Goal: Task Accomplishment & Management: Manage account settings

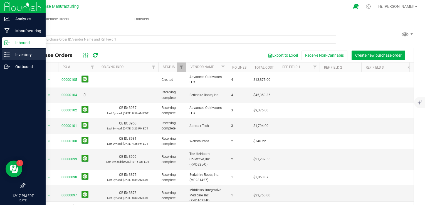
click at [10, 54] on p "Inventory" at bounding box center [26, 54] width 33 height 7
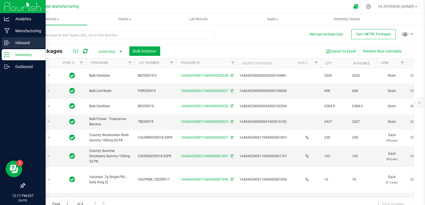
click at [7, 44] on icon at bounding box center [7, 43] width 6 height 6
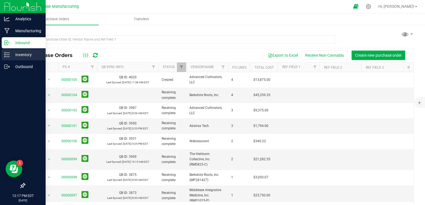
click at [14, 58] on p "Inventory" at bounding box center [26, 54] width 33 height 7
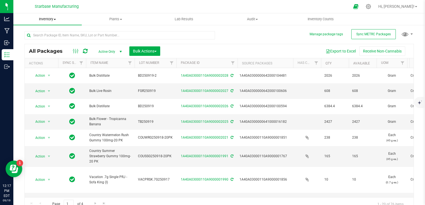
click at [52, 16] on uib-tab-heading "Inventory All packages All inventory Waste log Create inventory" at bounding box center [47, 19] width 68 height 12
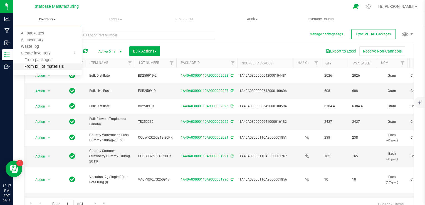
click at [49, 65] on span "From bill of materials" at bounding box center [38, 66] width 50 height 5
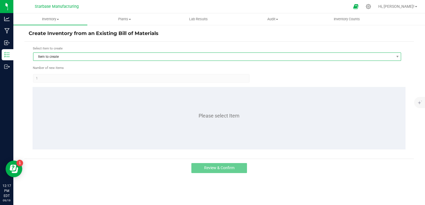
click at [94, 59] on span "Item to create" at bounding box center [213, 57] width 360 height 8
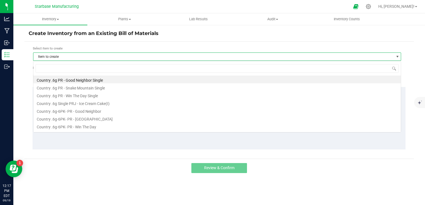
scroll to position [8, 368]
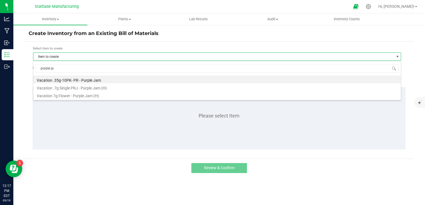
type input "purple jam"
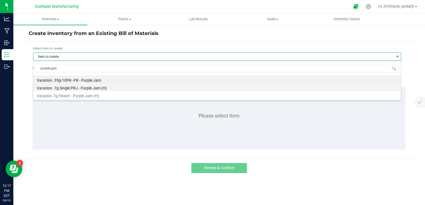
click at [86, 89] on li "Vacation .7g Single PRJ - Purple Jam (H)" at bounding box center [216, 87] width 367 height 8
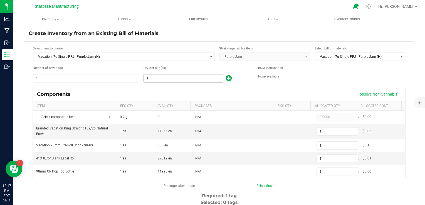
click at [149, 78] on input "1" at bounding box center [183, 78] width 79 height 8
type input "10"
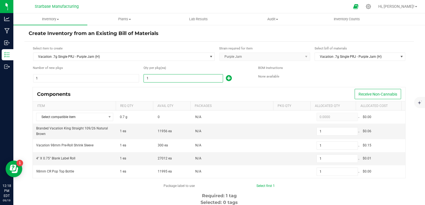
type input "10"
type input "100"
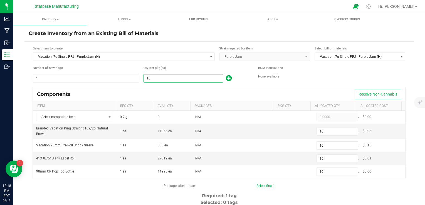
type input "100"
click at [143, 91] on div "Components Receive Non-Cannabis" at bounding box center [219, 94] width 372 height 14
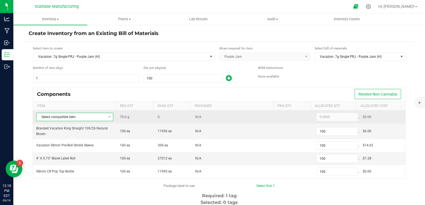
click at [102, 116] on span "Select compatible item" at bounding box center [70, 117] width 69 height 8
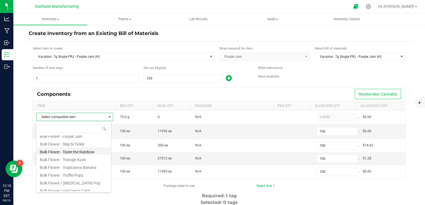
scroll to position [111, 0]
click at [82, 145] on li "Bulk Flower - Purple Jam" at bounding box center [73, 145] width 74 height 8
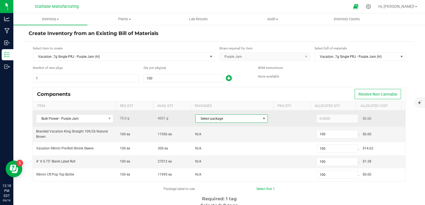
click at [220, 120] on span "Select package" at bounding box center [227, 119] width 65 height 8
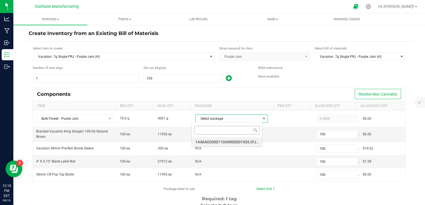
scroll to position [8, 70]
click at [219, 141] on li "1A40A03000110A9000001926 (PJ250915)" at bounding box center [227, 141] width 70 height 8
type input "70.0000"
click at [21, 125] on div "Create Inventory from an Existing Bill of Materials Select item to create Vacat…" at bounding box center [218, 111] width 411 height 174
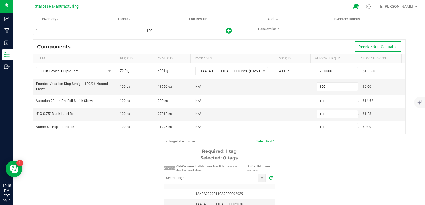
scroll to position [56, 0]
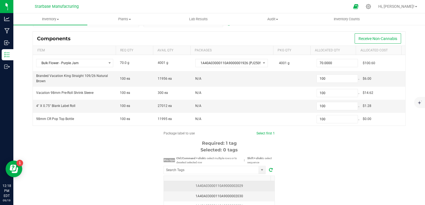
click at [225, 186] on div "1A40A03000110A9000002029" at bounding box center [219, 185] width 104 height 5
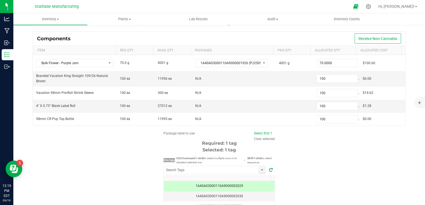
click at [305, 160] on div "Package label to use Select first 1 Clear selected Required: 1 tag Selected: 1 …" at bounding box center [218, 184] width 389 height 106
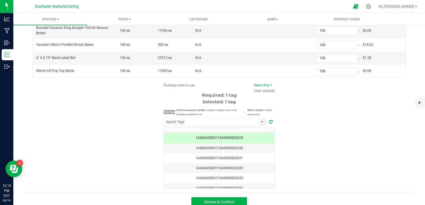
scroll to position [108, 0]
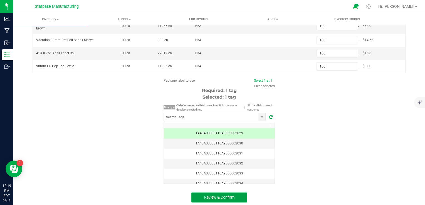
click at [238, 194] on button "Review & Confirm" at bounding box center [219, 198] width 56 height 10
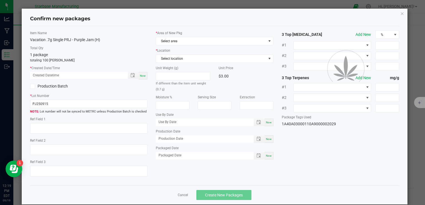
type textarea "[DATE]"
type textarea "RMD825-C, [PHONE_NUMBER], [EMAIL_ADDRESS][DOMAIN_NAME]"
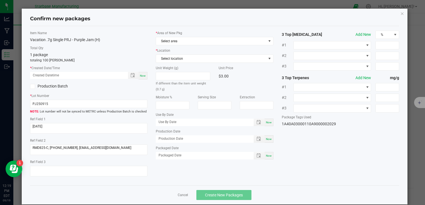
click at [141, 72] on div "Now" at bounding box center [142, 76] width 9 height 8
type input "09/19/2025 12:19 PM"
click at [178, 37] on span "Select area" at bounding box center [211, 41] width 110 height 8
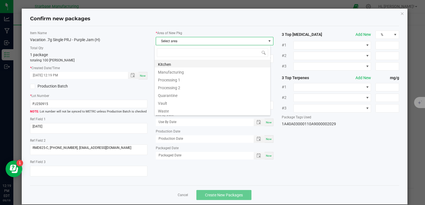
scroll to position [8, 116]
click at [174, 103] on li "Vault" at bounding box center [213, 103] width 116 height 8
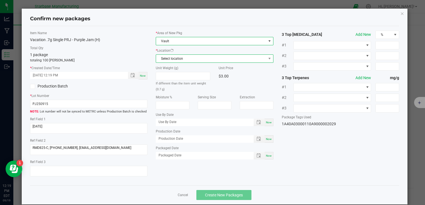
click at [178, 59] on span "Select location" at bounding box center [211, 59] width 110 height 8
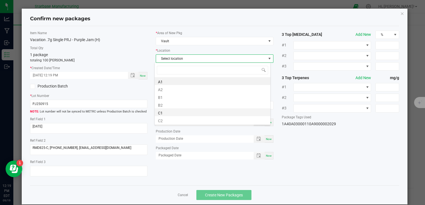
click at [178, 111] on li "C1" at bounding box center [213, 112] width 116 height 8
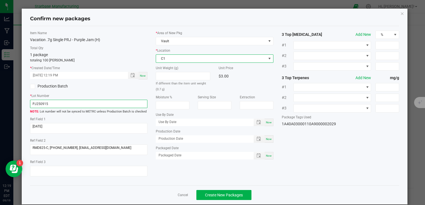
click at [102, 104] on input "PJ250915" at bounding box center [88, 104] width 117 height 8
paste input "VACPRPJ.7G250917"
type input "VACPRPJ.7G250919"
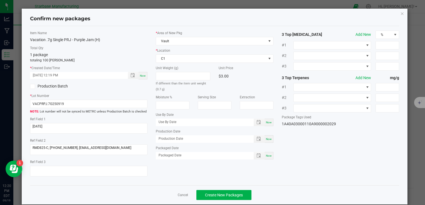
click at [113, 89] on div "Production Batch" at bounding box center [89, 86] width 126 height 8
click at [267, 139] on span "Now" at bounding box center [269, 139] width 6 height 3
type input "[DATE]"
click at [267, 156] on span "Now" at bounding box center [269, 155] width 6 height 3
type input "[DATE]"
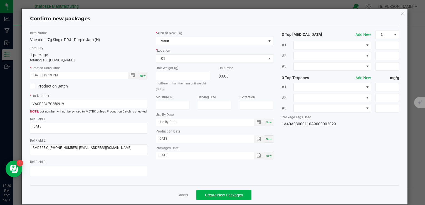
click at [195, 91] on div "If different than the item unit weight (0.7 g)" at bounding box center [183, 82] width 54 height 20
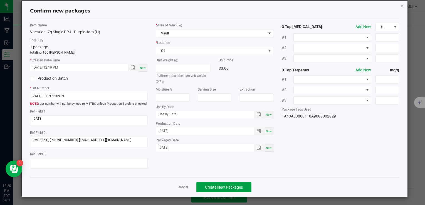
click at [219, 187] on span "Create New Packages" at bounding box center [224, 187] width 38 height 4
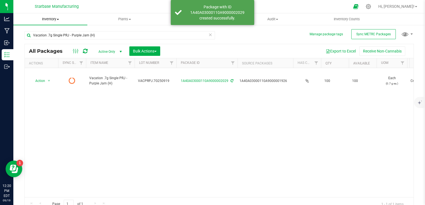
click at [58, 21] on span "Inventory" at bounding box center [50, 19] width 74 height 5
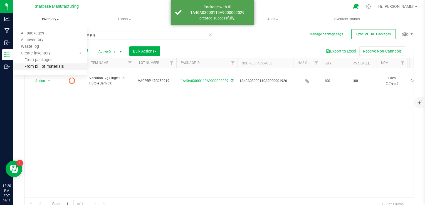
click at [57, 65] on span "From bill of materials" at bounding box center [38, 66] width 50 height 5
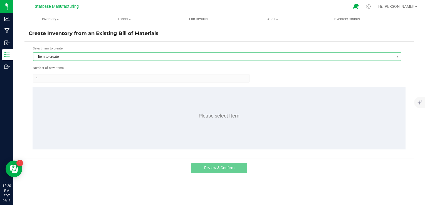
click at [103, 59] on span "Item to create" at bounding box center [213, 57] width 360 height 8
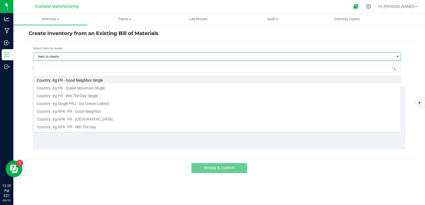
scroll to position [8, 368]
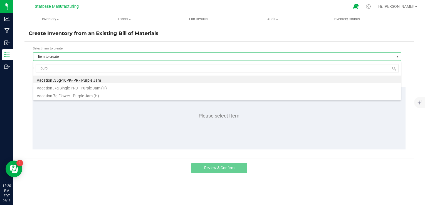
type input "purple"
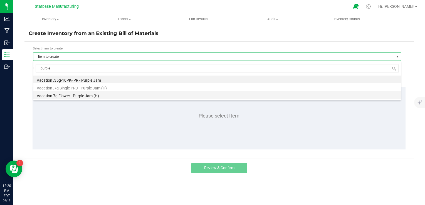
click at [87, 96] on li "Vacation 7g Flower - Purple Jam (H)" at bounding box center [216, 95] width 367 height 8
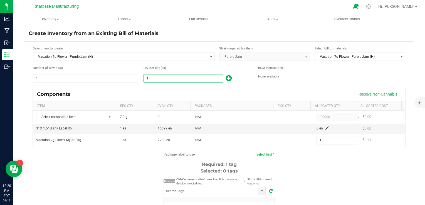
click at [150, 80] on input "1" at bounding box center [183, 78] width 79 height 8
type input "11"
type input "110"
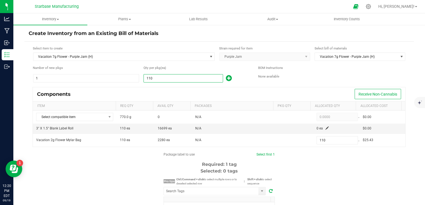
type input "110"
click at [148, 88] on div "Components Receive Non-Cannabis" at bounding box center [219, 94] width 372 height 14
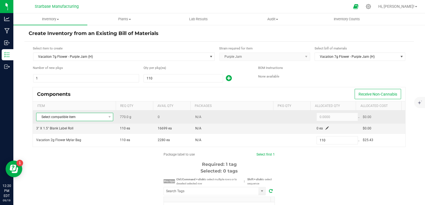
click at [103, 118] on span "Select compatible item" at bounding box center [70, 117] width 69 height 8
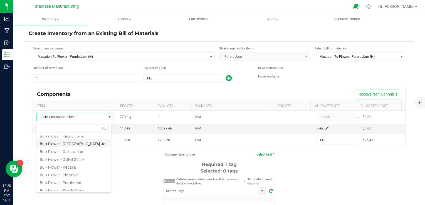
scroll to position [83, 0]
click at [85, 174] on li "Bulk Flower - Purple Jam" at bounding box center [73, 173] width 74 height 8
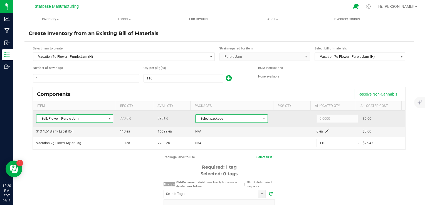
click at [219, 120] on span "Select package" at bounding box center [227, 119] width 65 height 8
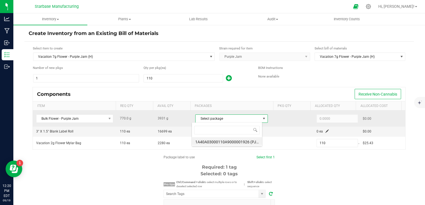
scroll to position [8, 70]
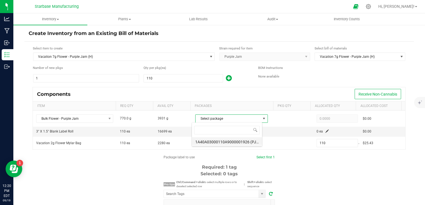
click at [218, 143] on li "1A40A03000110A9000001926 (PJ250915)" at bounding box center [227, 141] width 70 height 8
type input "770.0000"
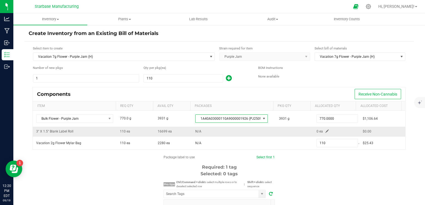
click at [323, 131] on td "0 ea" at bounding box center [336, 132] width 46 height 10
click at [325, 131] on span at bounding box center [326, 131] width 3 height 3
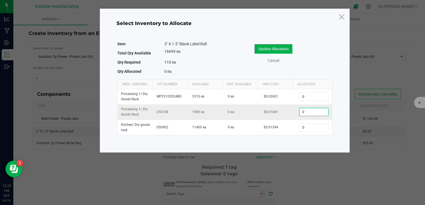
click at [304, 114] on input "0" at bounding box center [313, 112] width 28 height 8
type input "110"
click at [283, 47] on button "Update Allocation" at bounding box center [273, 48] width 38 height 9
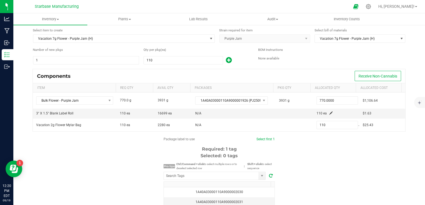
scroll to position [28, 0]
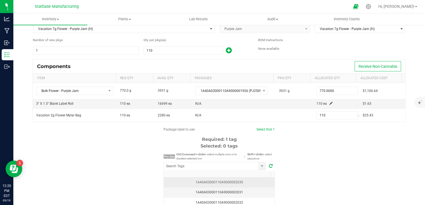
click at [229, 183] on div "1A40A03000110A9000002030" at bounding box center [219, 182] width 104 height 5
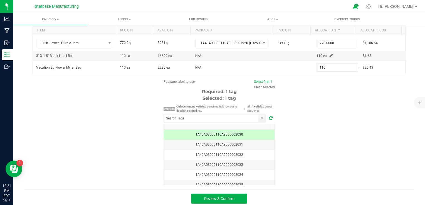
scroll to position [77, 0]
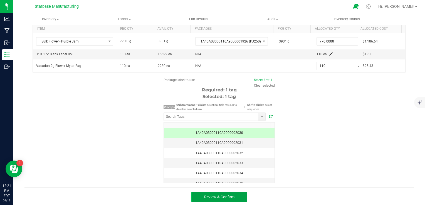
click at [238, 196] on button "Review & Confirm" at bounding box center [219, 197] width 56 height 10
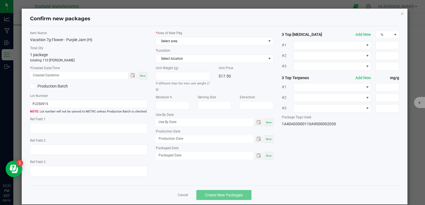
type textarea "[DATE]"
type textarea "RMD825-C, [PHONE_NUMBER], [EMAIL_ADDRESS][DOMAIN_NAME]"
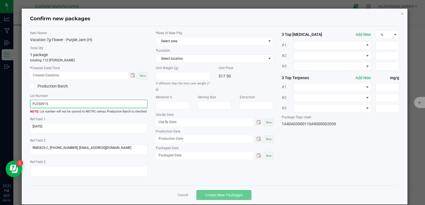
click at [81, 103] on input "PJ250915" at bounding box center [88, 104] width 117 height 8
paste input "VACPJBF7G250916"
type input "VACPJBF7G250916"
click at [142, 74] on span "Now" at bounding box center [143, 75] width 6 height 3
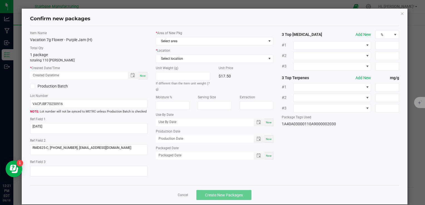
type input "09/19/2025 12:21 PM"
click at [266, 135] on div "Now" at bounding box center [268, 139] width 9 height 8
type input "[DATE]"
click at [267, 161] on div "* Area of New Pkg Select area * Location Select location Unit Weight (g) If dif…" at bounding box center [214, 97] width 126 height 132
click at [265, 157] on div "Now" at bounding box center [268, 156] width 9 height 8
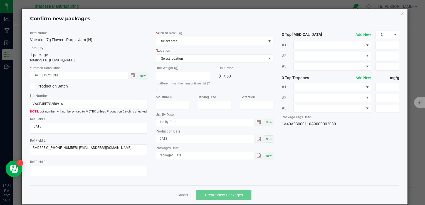
type input "[DATE]"
click at [183, 41] on span "Select area" at bounding box center [211, 41] width 110 height 8
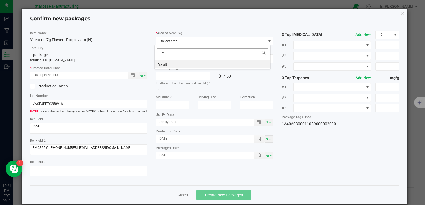
scroll to position [8, 116]
click at [180, 62] on li "Vault" at bounding box center [213, 64] width 116 height 8
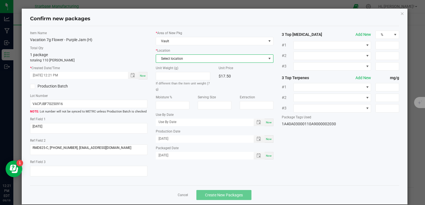
click at [180, 62] on span "Select location" at bounding box center [211, 59] width 110 height 8
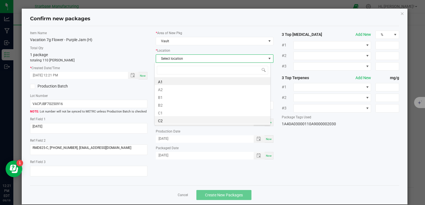
click at [180, 120] on li "C2" at bounding box center [213, 120] width 116 height 8
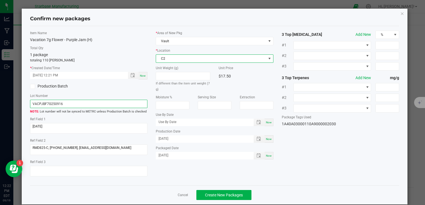
click at [107, 105] on input "VACPJBF7G250916" at bounding box center [88, 104] width 117 height 8
type input "VACPJBF7G250919"
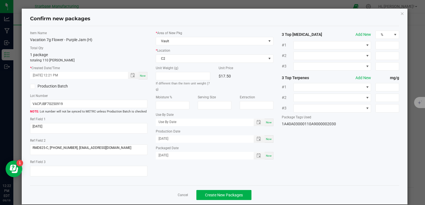
click at [121, 87] on div "Production Batch" at bounding box center [89, 86] width 126 height 8
click at [208, 194] on span "Create New Packages" at bounding box center [224, 195] width 38 height 4
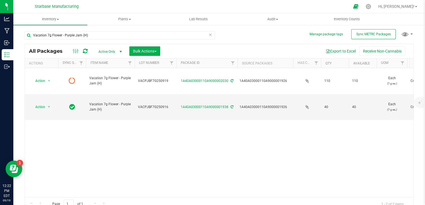
click at [158, 129] on div "Action Action Edit attributes Global inventory Lock package Print package label…" at bounding box center [219, 132] width 389 height 129
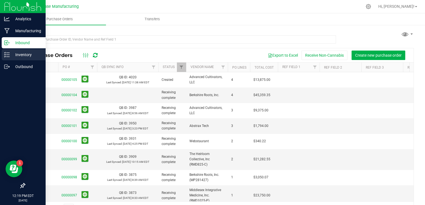
click at [9, 56] on icon at bounding box center [7, 55] width 6 height 6
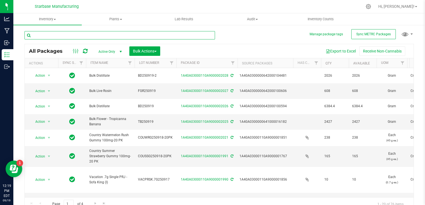
click at [79, 36] on input "text" at bounding box center [119, 35] width 190 height 8
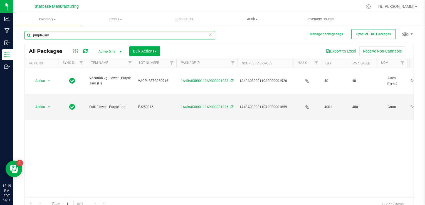
type input "purple jam"
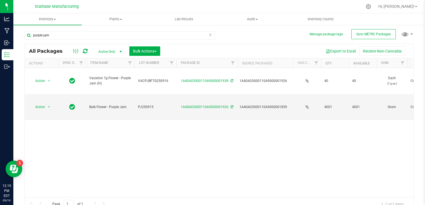
click at [115, 51] on span "Active Only" at bounding box center [109, 52] width 31 height 8
click at [110, 84] on li "All" at bounding box center [109, 85] width 30 height 8
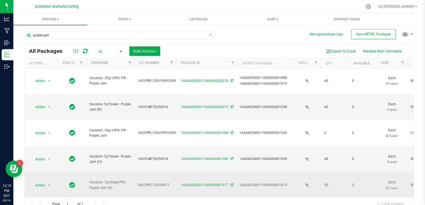
click at [150, 183] on span "VACPRPJ.7G250917" at bounding box center [155, 185] width 35 height 5
click at [150, 181] on input "VACPRPJ.7G250917" at bounding box center [154, 185] width 40 height 9
click at [29, 23] on uib-tab-heading "Inventory All packages All inventory Waste log Create inventory" at bounding box center [50, 19] width 74 height 12
click at [105, 49] on span "All" at bounding box center [109, 52] width 31 height 8
click at [110, 59] on li "Active Only" at bounding box center [109, 61] width 30 height 8
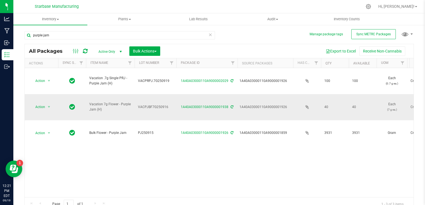
click at [153, 104] on span "VACPJBF7G250916" at bounding box center [155, 106] width 35 height 5
click at [153, 103] on input "VACPJBF7G250916" at bounding box center [154, 107] width 40 height 9
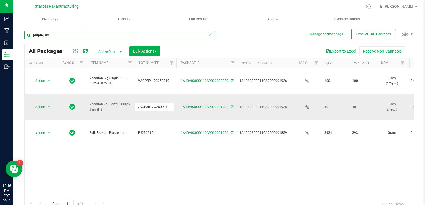
click at [116, 34] on input "purple jam" at bounding box center [119, 35] width 190 height 8
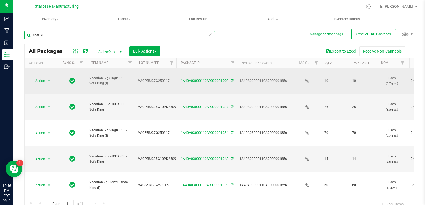
type input "sofa ki"
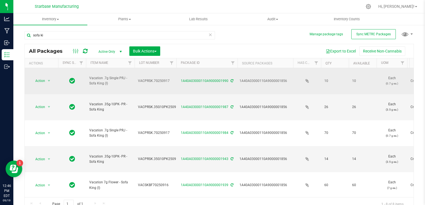
click at [145, 78] on span "VACPRSK.7G250917" at bounding box center [155, 80] width 35 height 5
click at [145, 77] on input "VACPRSK.7G250917" at bounding box center [154, 81] width 40 height 9
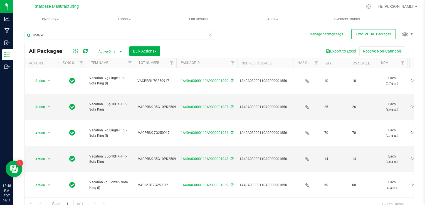
click at [85, 52] on icon at bounding box center [85, 51] width 5 height 6
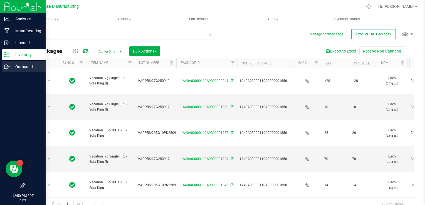
click at [10, 65] on p "Outbound" at bounding box center [26, 66] width 33 height 7
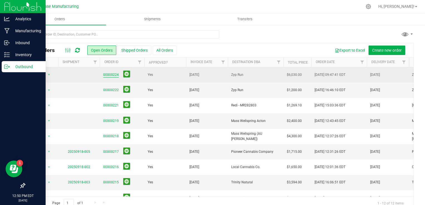
click at [110, 74] on link "00000224" at bounding box center [111, 74] width 16 height 5
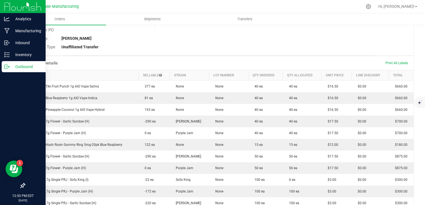
scroll to position [18, 0]
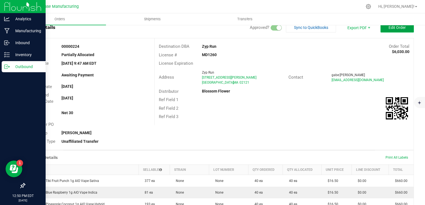
click at [397, 32] on button "Edit Order" at bounding box center [396, 28] width 33 height 10
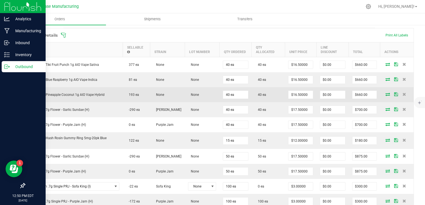
scroll to position [156, 0]
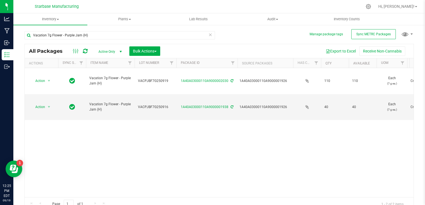
click at [122, 118] on div "Action Action Adjust qty Create package Edit attributes Global inventory Locate…" at bounding box center [219, 132] width 389 height 129
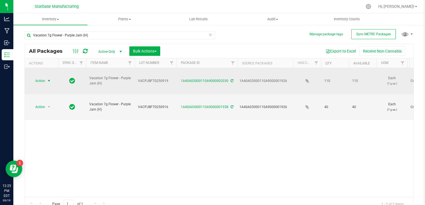
click at [48, 79] on span "select" at bounding box center [49, 81] width 4 height 4
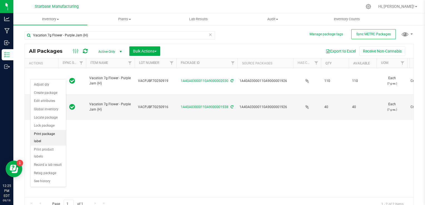
click at [50, 131] on li "Print package label" at bounding box center [48, 137] width 35 height 15
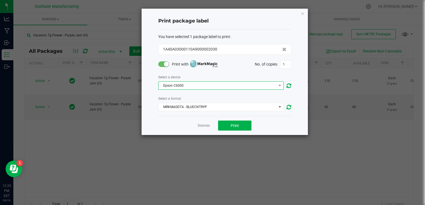
click at [202, 87] on span "Epson C6000" at bounding box center [217, 86] width 118 height 8
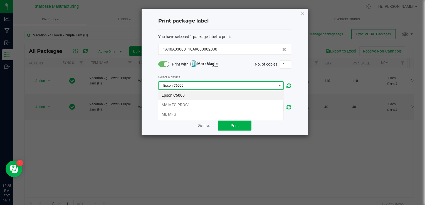
scroll to position [8, 125]
click at [197, 103] on li "MA MFG PROC1" at bounding box center [220, 104] width 125 height 9
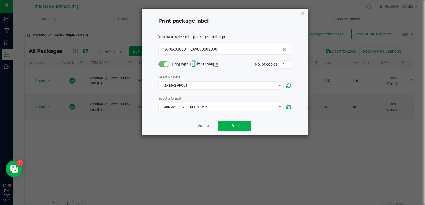
click at [161, 64] on span at bounding box center [163, 64] width 11 height 6
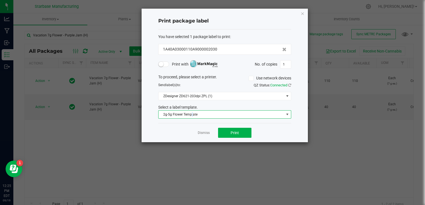
click at [192, 115] on span "2g-5g Flower Template" at bounding box center [220, 115] width 125 height 8
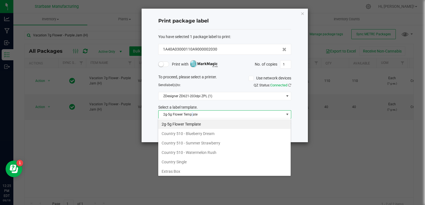
scroll to position [8, 133]
click at [192, 115] on span "2g-5g Flower Template" at bounding box center [220, 115] width 125 height 8
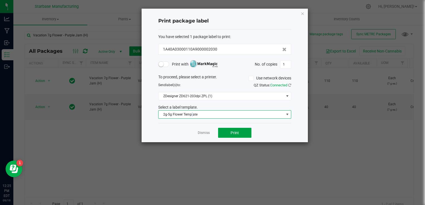
click at [233, 133] on span "Print" at bounding box center [234, 133] width 8 height 4
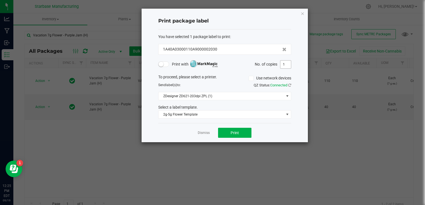
click at [283, 64] on input "1" at bounding box center [285, 65] width 11 height 8
type input "4"
type input "110"
click at [205, 134] on link "Dismiss" at bounding box center [204, 133] width 12 height 5
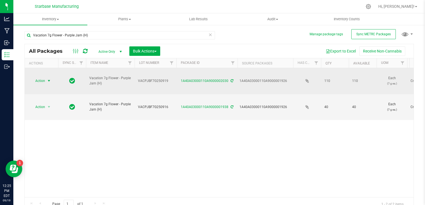
click at [50, 79] on span "select" at bounding box center [49, 81] width 4 height 4
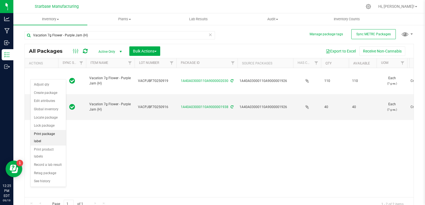
click at [48, 133] on li "Print package label" at bounding box center [48, 137] width 35 height 15
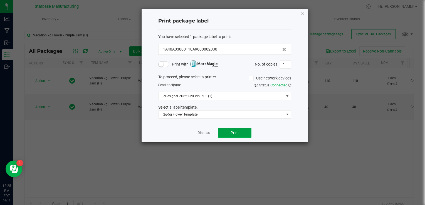
click at [231, 133] on span "Print" at bounding box center [234, 133] width 8 height 4
click at [286, 60] on span "1" at bounding box center [285, 64] width 11 height 8
click at [285, 64] on input "1" at bounding box center [285, 65] width 11 height 8
type input "110"
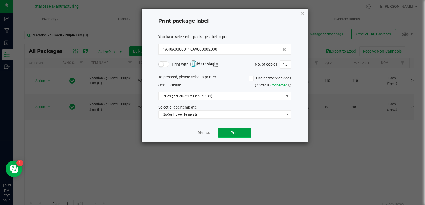
click at [243, 133] on button "Print" at bounding box center [234, 133] width 33 height 10
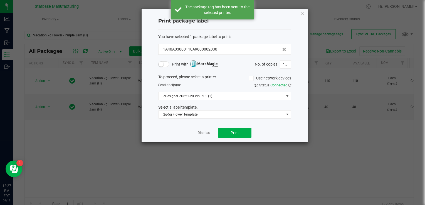
click at [210, 132] on div "Dismiss Print" at bounding box center [224, 132] width 133 height 19
click at [206, 135] on div "Dismiss Print" at bounding box center [224, 132] width 133 height 19
click at [203, 133] on link "Dismiss" at bounding box center [204, 133] width 12 height 5
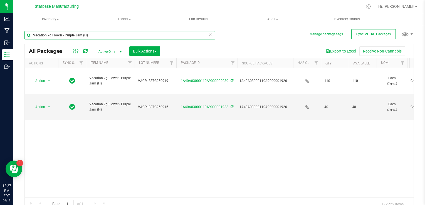
drag, startPoint x: 95, startPoint y: 36, endPoint x: 33, endPoint y: 31, distance: 62.5
click at [33, 31] on div "Vacation 7g Flower - Purple Jam (H)" at bounding box center [121, 35] width 195 height 18
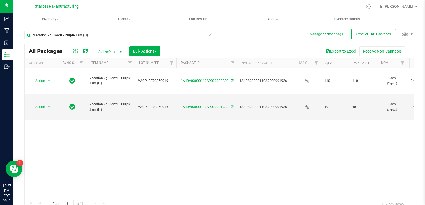
click at [209, 35] on icon at bounding box center [210, 34] width 4 height 7
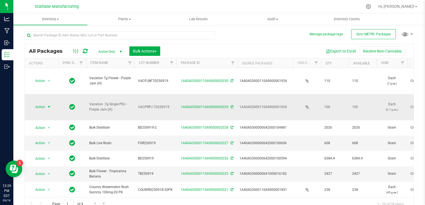
click at [48, 105] on span "select" at bounding box center [49, 107] width 4 height 4
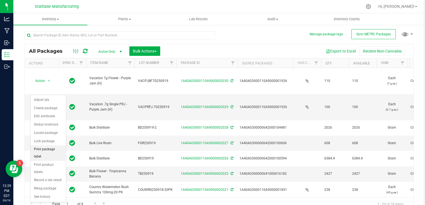
click at [53, 147] on li "Print package label" at bounding box center [48, 152] width 35 height 15
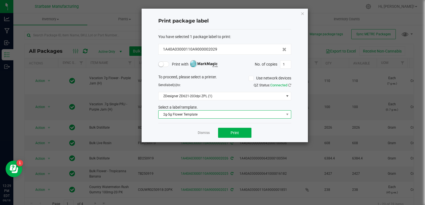
click at [206, 115] on span "2g-5g Flower Template" at bounding box center [220, 115] width 125 height 8
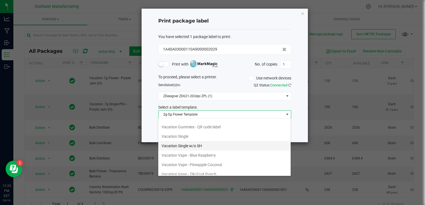
scroll to position [112, 0]
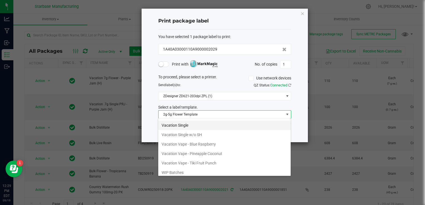
click at [190, 123] on li "Vacation Single" at bounding box center [224, 125] width 132 height 9
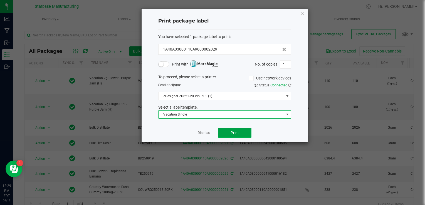
click at [238, 131] on span "Print" at bounding box center [234, 133] width 8 height 4
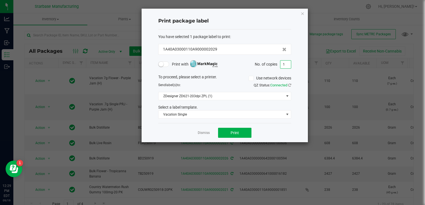
click at [287, 65] on input "1" at bounding box center [285, 65] width 11 height 8
type input "100"
click at [239, 133] on button "Print" at bounding box center [234, 133] width 33 height 10
click at [199, 132] on link "Dismiss" at bounding box center [204, 133] width 12 height 5
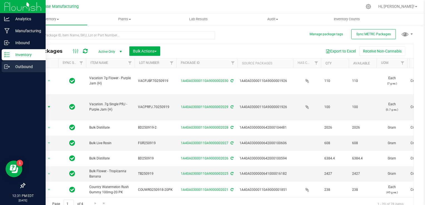
click at [9, 67] on icon at bounding box center [7, 67] width 6 height 6
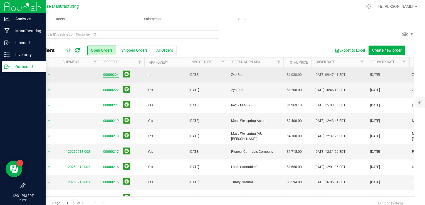
click at [108, 74] on link "00000224" at bounding box center [111, 74] width 16 height 5
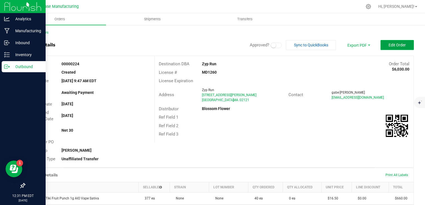
click at [393, 47] on button "Edit Order" at bounding box center [396, 45] width 33 height 10
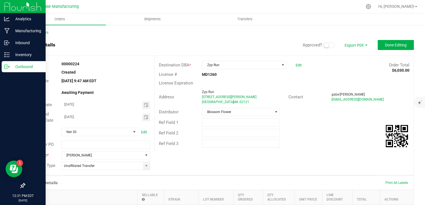
click at [324, 46] on small at bounding box center [326, 45] width 5 height 5
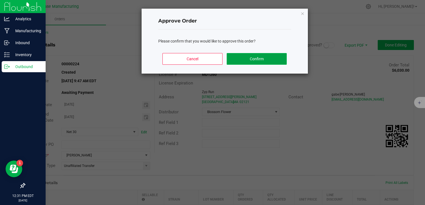
click at [267, 61] on button "Confirm" at bounding box center [257, 59] width 60 height 12
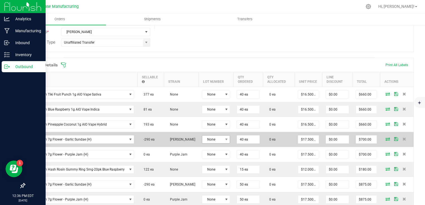
scroll to position [120, 0]
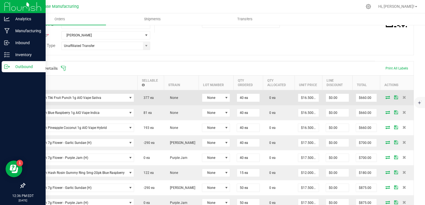
click at [385, 96] on icon at bounding box center [387, 97] width 4 height 3
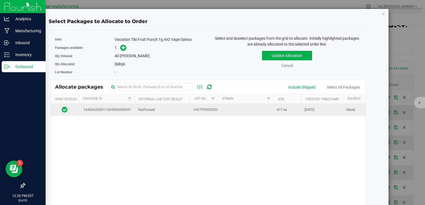
click at [247, 112] on td at bounding box center [246, 110] width 56 height 12
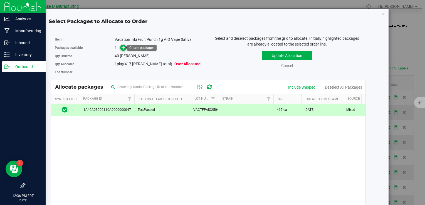
click at [125, 48] on icon at bounding box center [123, 48] width 4 height 4
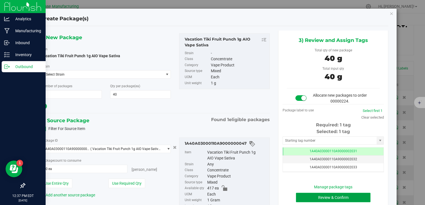
click at [324, 196] on button "Review & Confirm" at bounding box center [333, 197] width 74 height 9
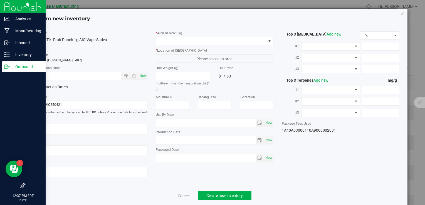
type input "2026-04-21"
type input "2025-04-21"
click at [141, 74] on span "Now" at bounding box center [142, 76] width 9 height 8
type input "9/19/2025 12:37 PM"
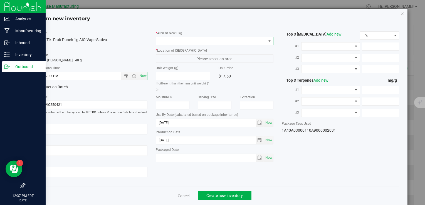
click at [182, 40] on span at bounding box center [211, 41] width 110 height 8
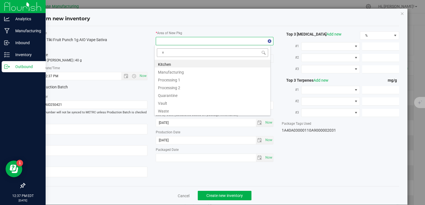
scroll to position [8, 116]
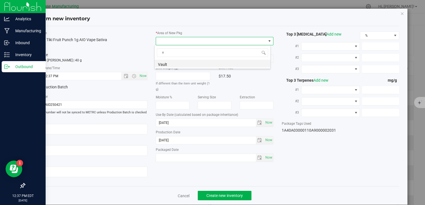
click at [176, 67] on li "Vault" at bounding box center [213, 64] width 116 height 8
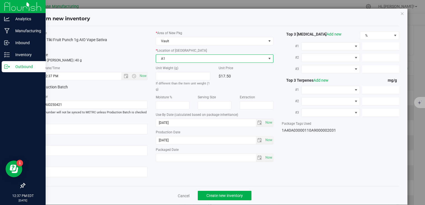
click at [177, 58] on span "A1" at bounding box center [211, 59] width 110 height 8
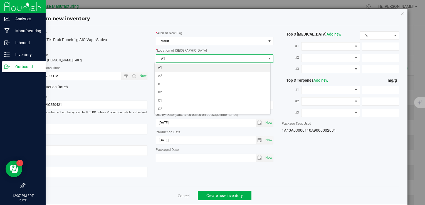
click at [176, 66] on li "A1" at bounding box center [213, 68] width 116 height 8
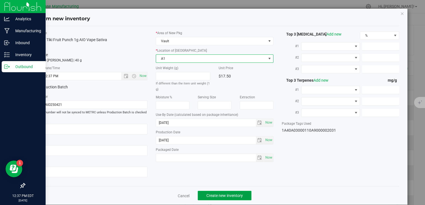
click at [221, 193] on span "Create new inventory" at bounding box center [224, 195] width 36 height 4
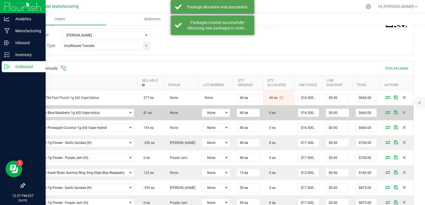
click at [385, 111] on icon at bounding box center [387, 112] width 4 height 3
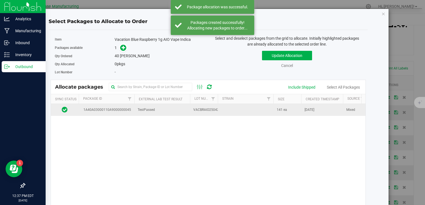
click at [203, 112] on td "VACBRAIO250421" at bounding box center [204, 110] width 28 height 12
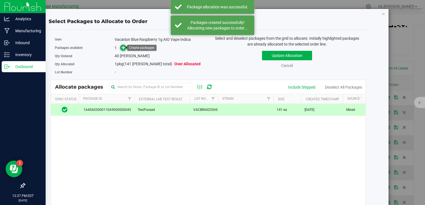
click at [124, 49] on icon at bounding box center [123, 48] width 4 height 4
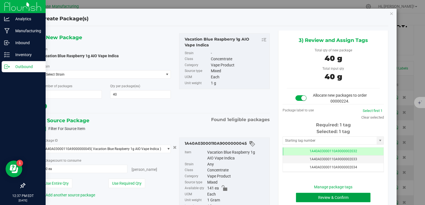
click at [303, 195] on button "Review & Confirm" at bounding box center [333, 197] width 74 height 9
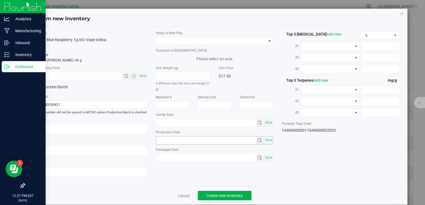
type input "2026-04-21"
type input "2025-04-21"
click at [143, 78] on span "Now" at bounding box center [142, 76] width 9 height 8
type input "9/19/2025 12:37 PM"
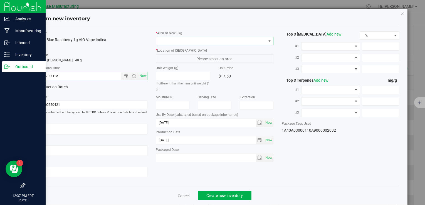
click at [172, 39] on span at bounding box center [211, 41] width 110 height 8
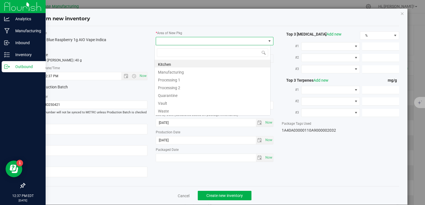
type input "v"
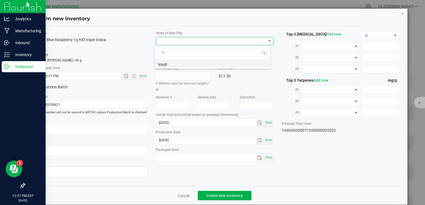
click at [172, 64] on li "Vault" at bounding box center [213, 64] width 116 height 8
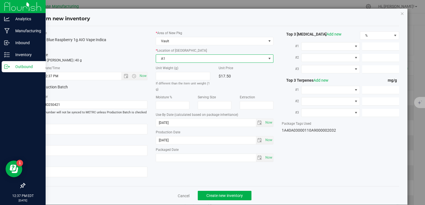
click at [172, 59] on span "A1" at bounding box center [211, 59] width 110 height 8
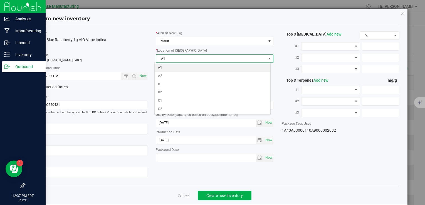
click at [172, 68] on li "A1" at bounding box center [213, 68] width 116 height 8
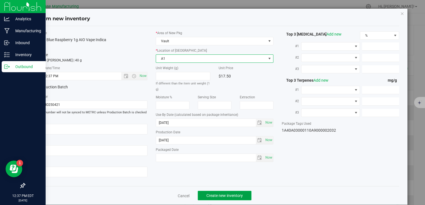
click at [216, 199] on button "Create new inventory" at bounding box center [225, 195] width 54 height 9
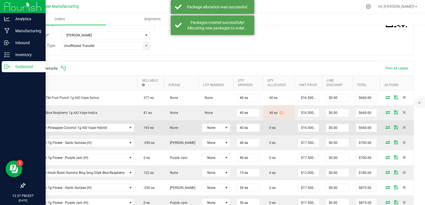
click at [385, 126] on icon at bounding box center [387, 127] width 4 height 3
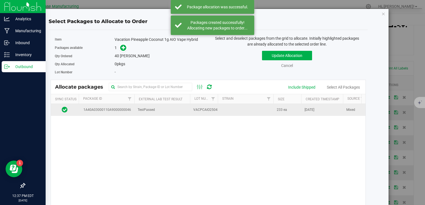
click at [234, 111] on td at bounding box center [246, 110] width 56 height 12
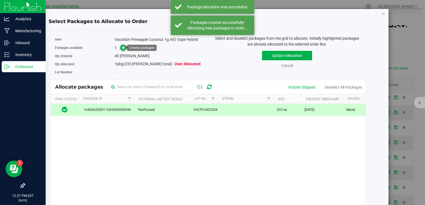
click at [125, 48] on link at bounding box center [123, 48] width 6 height 4
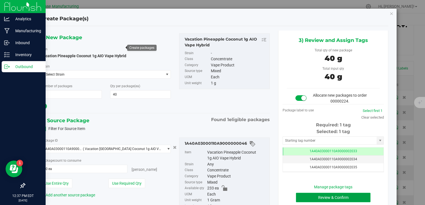
click at [311, 195] on button "Review & Confirm" at bounding box center [333, 197] width 74 height 9
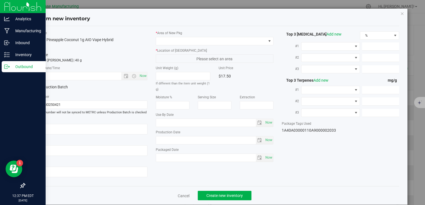
type input "2026-04-21"
type input "2025-04-21"
click at [141, 74] on span "Now" at bounding box center [142, 76] width 9 height 8
type input "9/19/2025 12:37 PM"
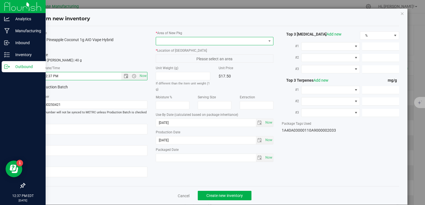
click at [171, 41] on span at bounding box center [211, 41] width 110 height 8
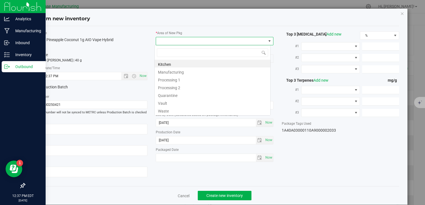
type input "v"
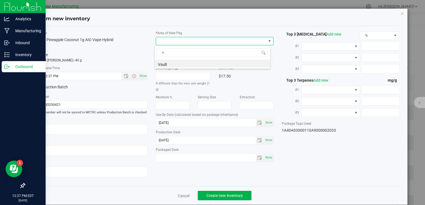
click at [168, 62] on li "Vault" at bounding box center [213, 64] width 116 height 8
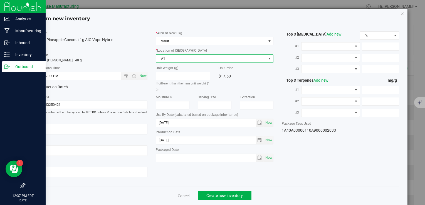
click at [169, 60] on span "A1" at bounding box center [211, 59] width 110 height 8
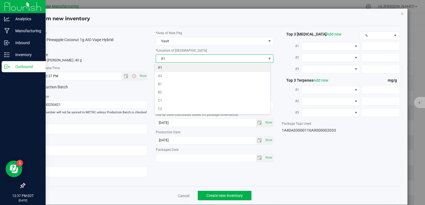
click at [168, 69] on li "A1" at bounding box center [213, 68] width 116 height 8
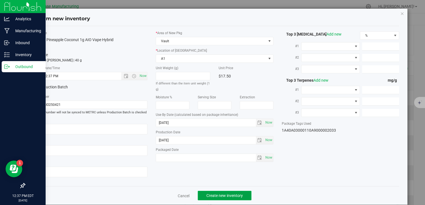
click at [225, 197] on span "Create new inventory" at bounding box center [224, 195] width 36 height 4
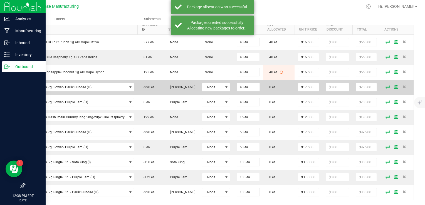
click at [385, 86] on icon at bounding box center [387, 86] width 4 height 3
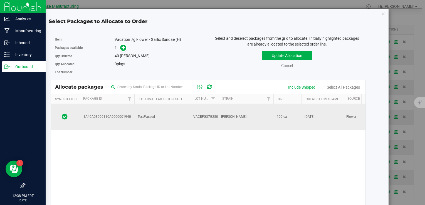
click at [197, 114] on span "VACBFGS7G250916" at bounding box center [208, 116] width 31 height 5
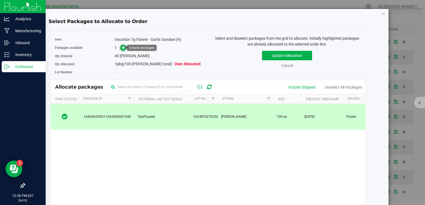
click at [122, 47] on icon at bounding box center [123, 48] width 4 height 4
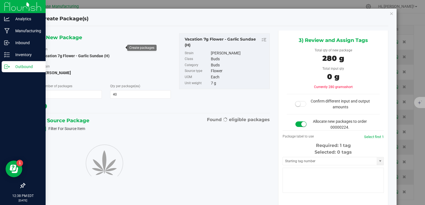
type input "40"
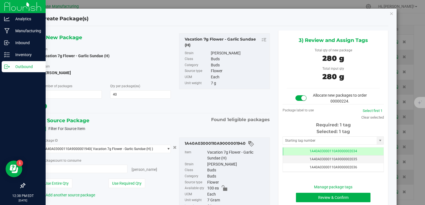
type input "40 ea"
click at [308, 196] on button "Review & Confirm" at bounding box center [333, 197] width 74 height 9
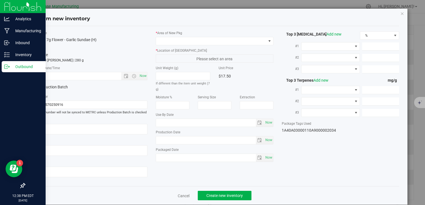
type textarea "[DATE]"
type textarea "RMD825-C, [PHONE_NUMBER], [EMAIL_ADDRESS][DOMAIN_NAME]"
type input "[DATE]"
click at [145, 76] on span "Now" at bounding box center [142, 76] width 9 height 8
type input "9/19/2025 12:38 PM"
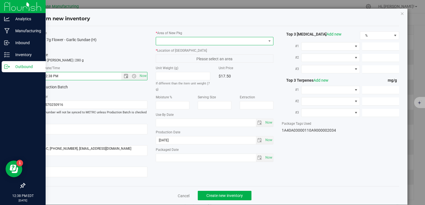
click at [170, 39] on span at bounding box center [211, 41] width 110 height 8
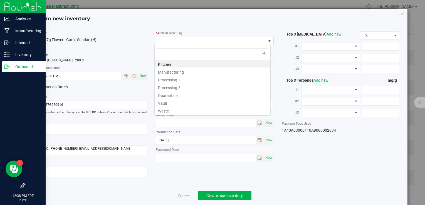
type input "v"
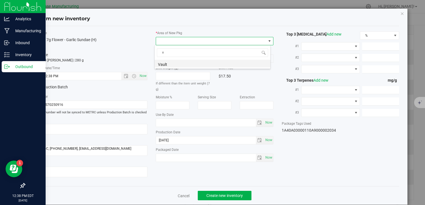
click at [170, 64] on li "Vault" at bounding box center [213, 64] width 116 height 8
click at [170, 59] on span "A1" at bounding box center [211, 59] width 110 height 8
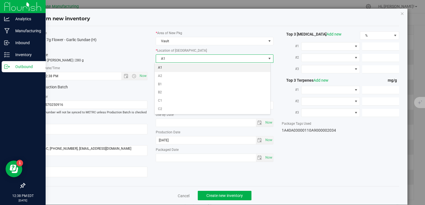
click at [170, 66] on li "A1" at bounding box center [213, 68] width 116 height 8
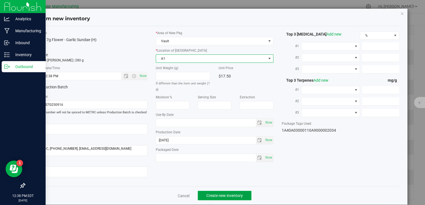
click at [213, 194] on span "Create new inventory" at bounding box center [224, 195] width 36 height 4
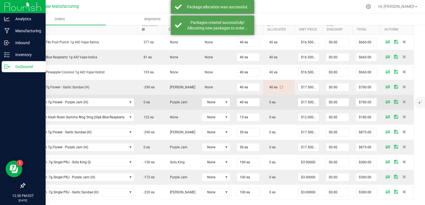
click at [385, 101] on icon at bounding box center [387, 101] width 4 height 3
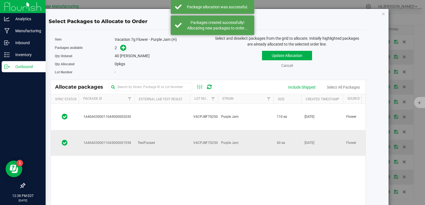
click at [175, 130] on td "TestPassed" at bounding box center [162, 143] width 56 height 26
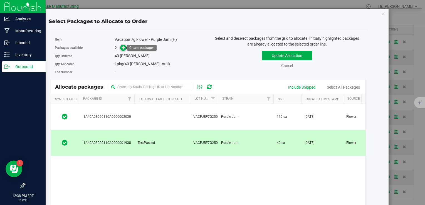
click at [123, 46] on icon at bounding box center [123, 48] width 4 height 4
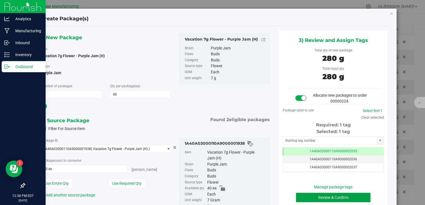
click at [302, 194] on button "Review & Confirm" at bounding box center [333, 197] width 74 height 9
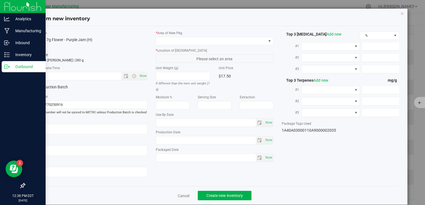
type textarea "[DATE]"
type textarea "RMD825-C, [PHONE_NUMBER], [EMAIL_ADDRESS][DOMAIN_NAME]"
type input "[DATE]"
click at [143, 78] on span "Now" at bounding box center [142, 76] width 9 height 8
type input "9/19/2025 12:38 PM"
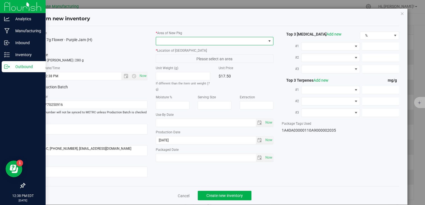
click at [159, 42] on span at bounding box center [211, 41] width 110 height 8
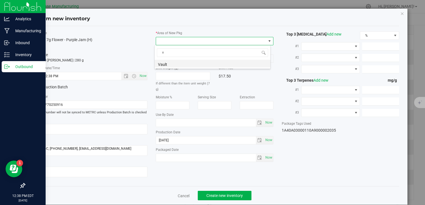
click at [159, 65] on li "Vault" at bounding box center [213, 64] width 116 height 8
click at [164, 60] on span "A1" at bounding box center [211, 59] width 110 height 8
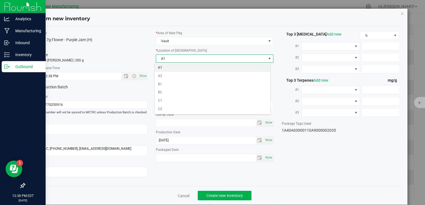
click at [164, 69] on li "A1" at bounding box center [213, 68] width 116 height 8
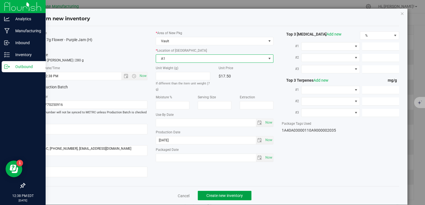
click at [230, 194] on span "Create new inventory" at bounding box center [224, 195] width 36 height 4
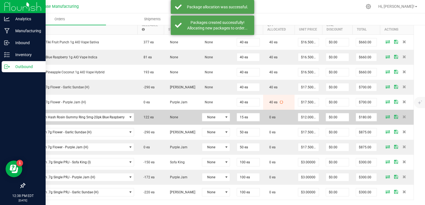
click at [385, 116] on icon at bounding box center [387, 116] width 4 height 3
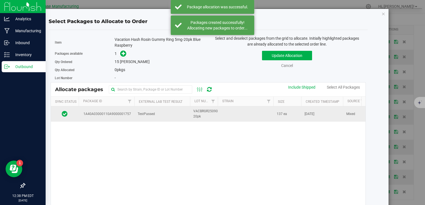
click at [181, 111] on td "TestPassed" at bounding box center [162, 113] width 56 height 15
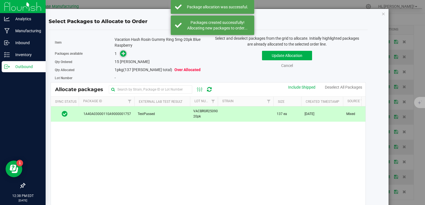
click at [123, 55] on icon at bounding box center [123, 53] width 4 height 4
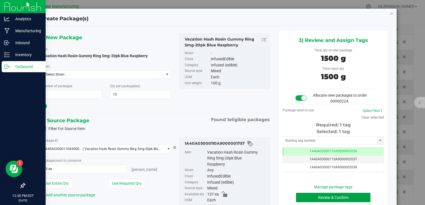
click at [315, 198] on button "Review & Confirm" at bounding box center [333, 197] width 74 height 9
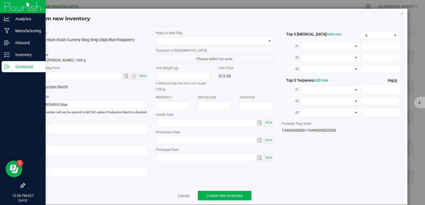
type input "[DATE]"
click at [145, 75] on span "Now" at bounding box center [142, 76] width 9 height 8
type input "9/19/2025 12:38 PM"
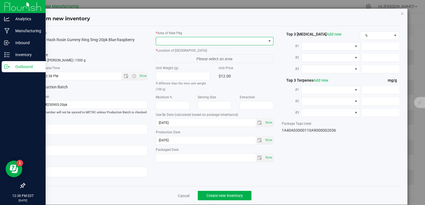
click at [178, 41] on span at bounding box center [211, 41] width 110 height 8
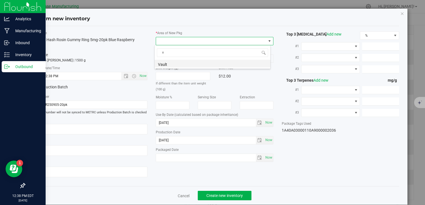
click at [175, 64] on li "Vault" at bounding box center [213, 64] width 116 height 8
click at [176, 61] on span "A1" at bounding box center [211, 59] width 110 height 8
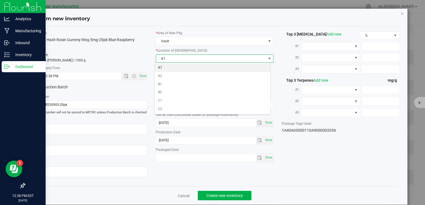
click at [178, 67] on li "A1" at bounding box center [213, 68] width 116 height 8
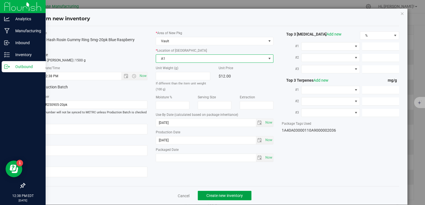
click at [213, 194] on span "Create new inventory" at bounding box center [224, 195] width 36 height 4
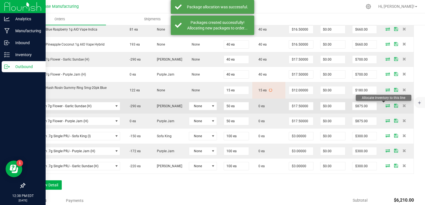
click at [385, 105] on icon at bounding box center [387, 105] width 4 height 3
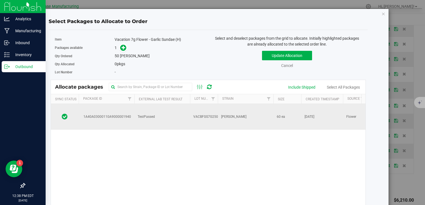
click at [222, 114] on span "[PERSON_NAME]" at bounding box center [233, 116] width 25 height 5
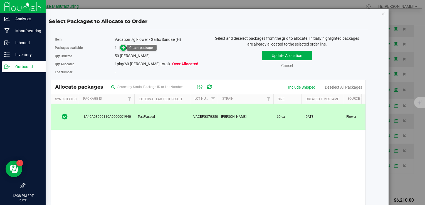
click at [123, 47] on icon at bounding box center [123, 48] width 4 height 4
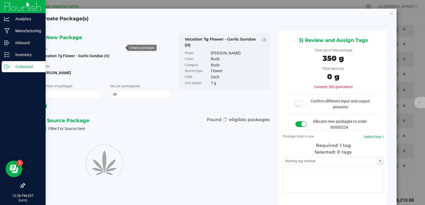
type input "50"
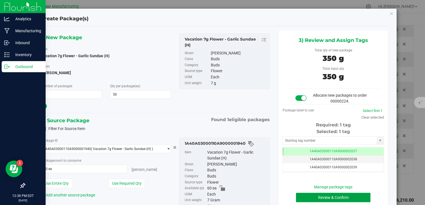
click at [313, 197] on button "Review & Confirm" at bounding box center [333, 197] width 74 height 9
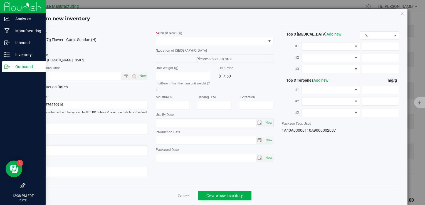
type textarea "[DATE]"
type textarea "RMD825-C, [PHONE_NUMBER], [EMAIL_ADDRESS][DOMAIN_NAME]"
type input "[DATE]"
click at [143, 77] on span "Now" at bounding box center [142, 76] width 9 height 8
type input "9/19/2025 12:39 PM"
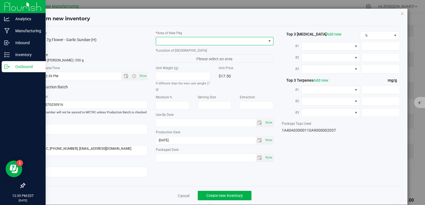
click at [166, 39] on span at bounding box center [211, 41] width 110 height 8
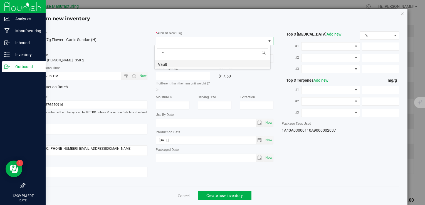
click at [166, 61] on li "Vault" at bounding box center [213, 64] width 116 height 8
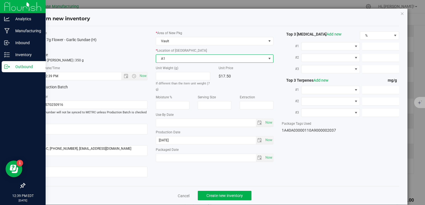
click at [166, 57] on span "A1" at bounding box center [211, 59] width 110 height 8
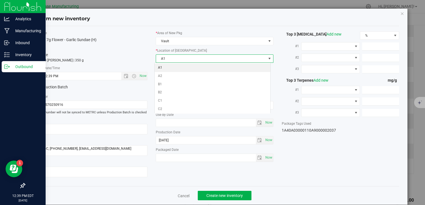
click at [166, 64] on li "A1" at bounding box center [213, 68] width 116 height 8
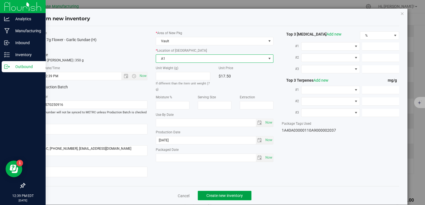
click at [223, 195] on span "Create new inventory" at bounding box center [224, 195] width 36 height 4
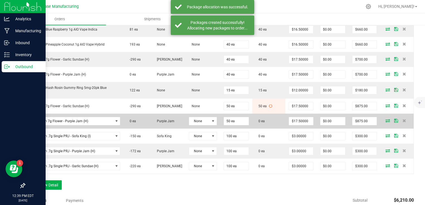
click at [385, 120] on icon at bounding box center [387, 120] width 4 height 3
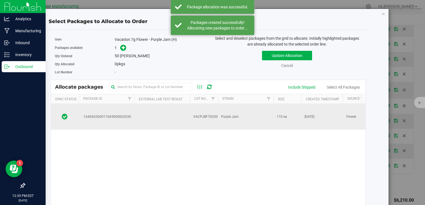
drag, startPoint x: 245, startPoint y: 111, endPoint x: 232, endPoint y: 103, distance: 15.1
click at [244, 112] on td "Purple Jam" at bounding box center [246, 117] width 56 height 26
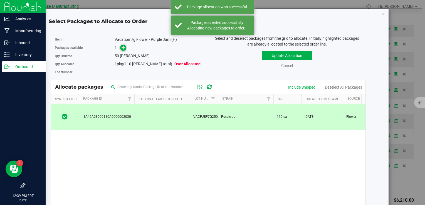
click at [125, 48] on span at bounding box center [123, 48] width 6 height 6
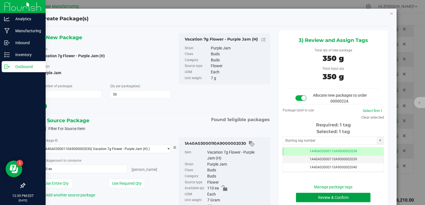
click at [315, 196] on button "Review & Confirm" at bounding box center [333, 197] width 74 height 9
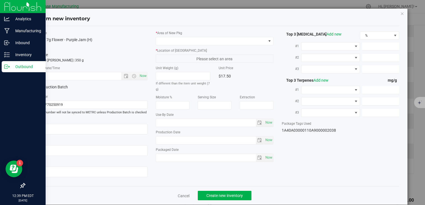
type textarea "[DATE]"
type textarea "RMD825-C, [PHONE_NUMBER], [EMAIL_ADDRESS][DOMAIN_NAME]"
type input "[DATE]"
click at [146, 76] on div "Item Name Vacation 7g Flower - Purple Jam (H) Total Qty 1 package totaling 50 e…" at bounding box center [89, 106] width 126 height 151
click at [145, 76] on span "Now" at bounding box center [142, 76] width 9 height 8
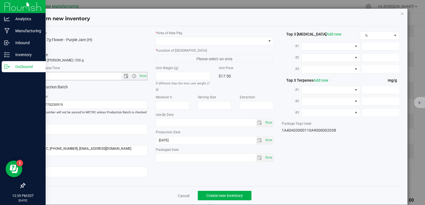
type input "9/19/2025 12:39 PM"
click at [174, 41] on span at bounding box center [211, 41] width 110 height 8
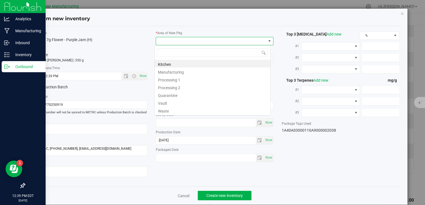
type input "v"
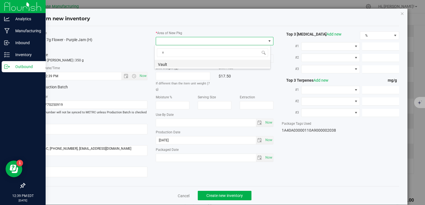
click at [176, 66] on li "Vault" at bounding box center [213, 64] width 116 height 8
click at [180, 58] on span "A1" at bounding box center [211, 59] width 110 height 8
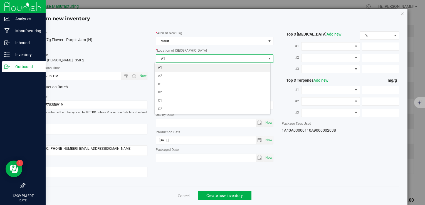
click at [178, 67] on li "A1" at bounding box center [213, 68] width 116 height 8
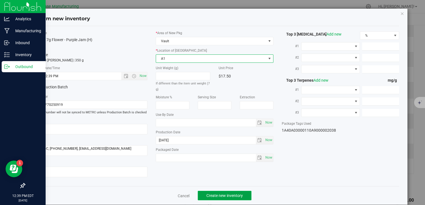
click at [225, 196] on span "Create new inventory" at bounding box center [224, 195] width 36 height 4
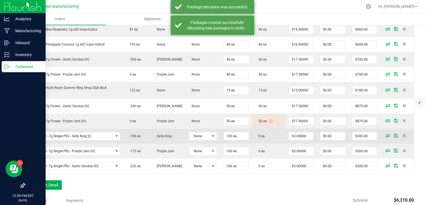
click at [385, 134] on icon at bounding box center [387, 135] width 4 height 3
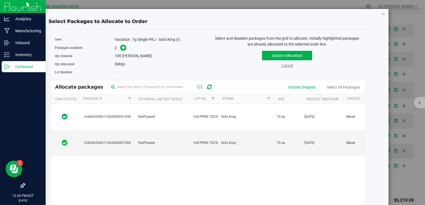
click at [283, 65] on link "Cancel" at bounding box center [287, 65] width 12 height 4
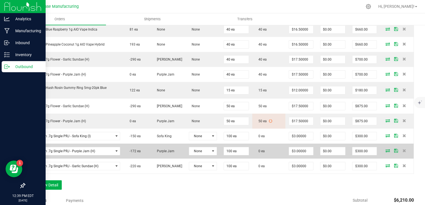
click at [385, 149] on icon at bounding box center [387, 150] width 4 height 3
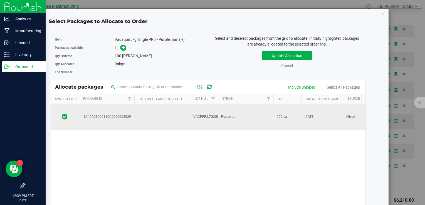
click at [215, 114] on span "VACPRPJ.7G250919" at bounding box center [208, 116] width 31 height 5
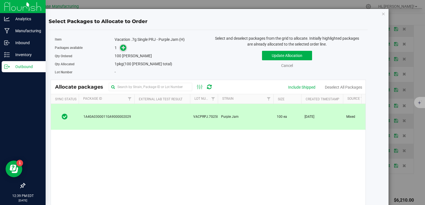
click at [123, 47] on icon at bounding box center [123, 48] width 4 height 4
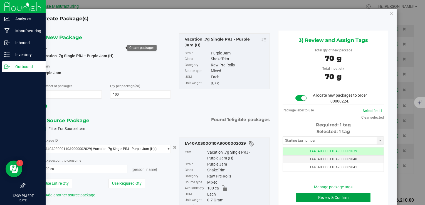
click at [313, 194] on button "Review & Confirm" at bounding box center [333, 197] width 74 height 9
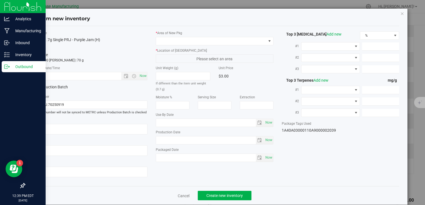
type textarea "[DATE]"
type textarea "RMD825-C, [PHONE_NUMBER], [EMAIL_ADDRESS][DOMAIN_NAME]"
type input "[DATE]"
click at [139, 76] on span "Now" at bounding box center [142, 76] width 9 height 8
type input "9/19/2025 12:39 PM"
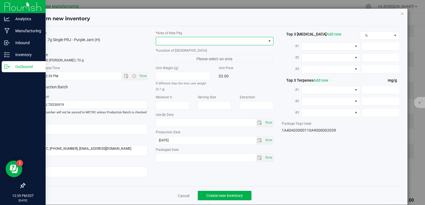
click at [179, 39] on span at bounding box center [211, 41] width 110 height 8
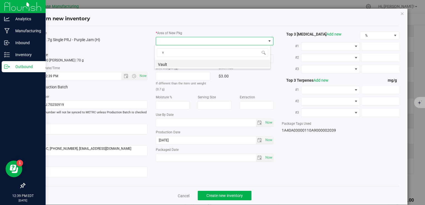
click at [178, 64] on li "Vault" at bounding box center [213, 64] width 116 height 8
click at [177, 58] on span "A1" at bounding box center [211, 59] width 110 height 8
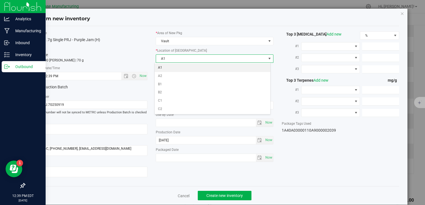
click at [177, 65] on li "A1" at bounding box center [213, 68] width 116 height 8
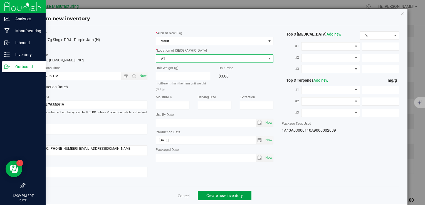
click at [226, 196] on span "Create new inventory" at bounding box center [224, 195] width 36 height 4
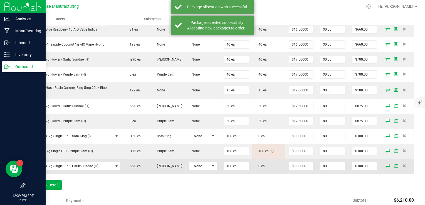
click at [385, 164] on icon at bounding box center [387, 165] width 4 height 3
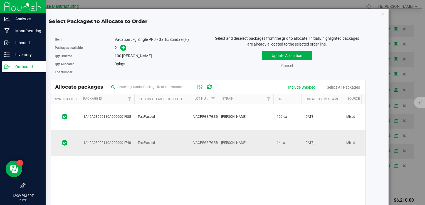
click at [197, 140] on span "VACPRGS.7G250904" at bounding box center [209, 142] width 32 height 5
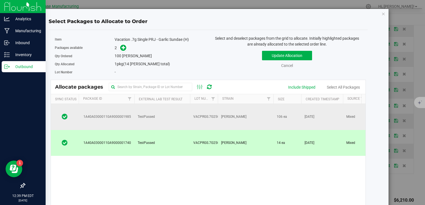
click at [192, 115] on td "VACPRGS.7G250918" at bounding box center [204, 117] width 28 height 26
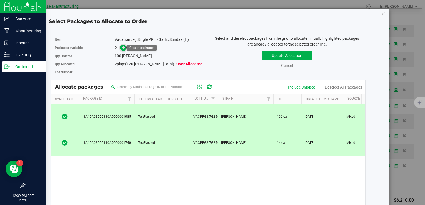
click at [121, 48] on icon at bounding box center [123, 48] width 4 height 4
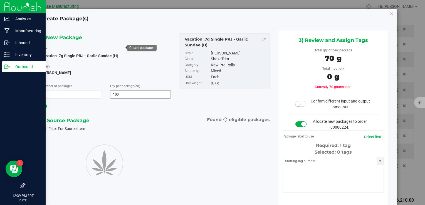
type input "100"
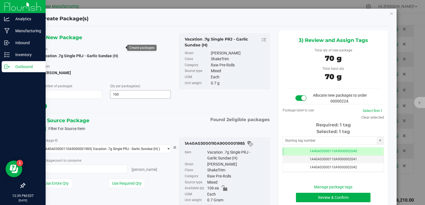
type input "100 ea"
type input "0 ea"
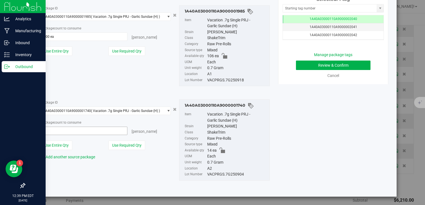
click at [110, 135] on span at bounding box center [84, 131] width 87 height 8
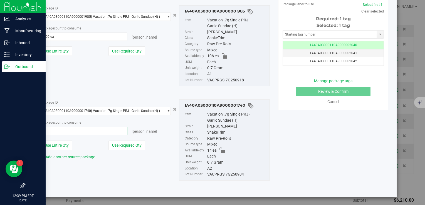
type input "14"
type input "14 ea"
click at [113, 36] on span "100 ea 100" at bounding box center [84, 37] width 87 height 8
click at [0, 0] on input "100" at bounding box center [0, 0] width 0 height 0
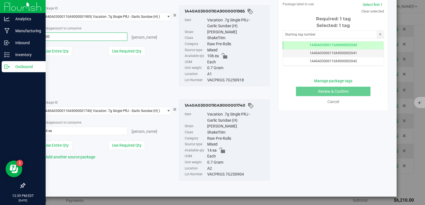
click at [113, 36] on input "100" at bounding box center [84, 37] width 86 height 8
type input "86"
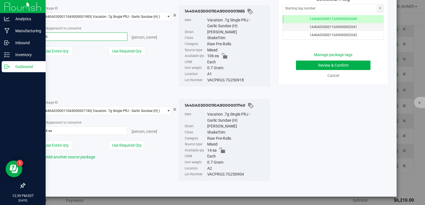
type input "86 ea"
click at [297, 121] on div "1) New Package Item Vacation .7g Single PRJ - Garlic Sundae (H) Strain Garlic S…" at bounding box center [215, 45] width 356 height 294
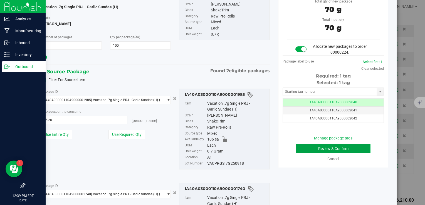
click at [310, 147] on button "Review & Confirm" at bounding box center [333, 148] width 74 height 9
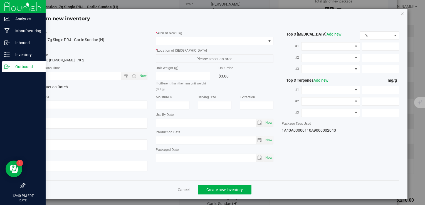
type textarea "RMD825-C, (413) 834-7211, info@theheirloomcollective.us"
click at [143, 77] on span "Now" at bounding box center [142, 76] width 9 height 8
type input "9/19/2025 12:40 PM"
click at [166, 44] on div "* Area of New Pkg * Location of New Pkg Please select an area Unit Weight (g) I…" at bounding box center [214, 98] width 126 height 134
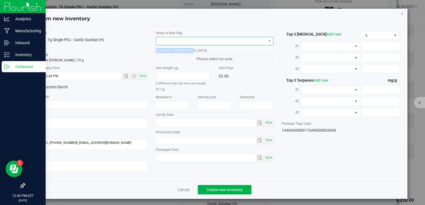
drag, startPoint x: 166, startPoint y: 44, endPoint x: 167, endPoint y: 40, distance: 3.9
click at [167, 40] on span at bounding box center [211, 41] width 110 height 8
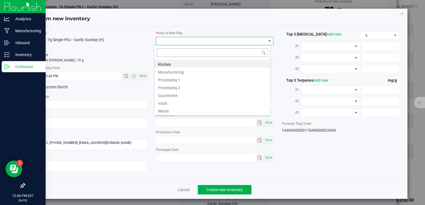
type input "v"
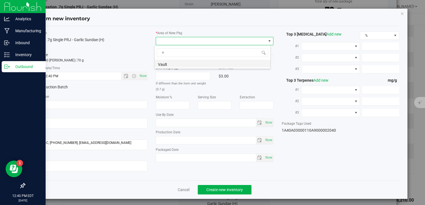
click at [170, 62] on li "Vault" at bounding box center [213, 64] width 116 height 8
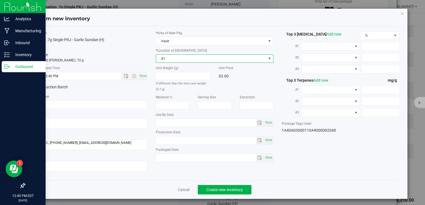
click at [169, 59] on span "A1" at bounding box center [211, 59] width 110 height 8
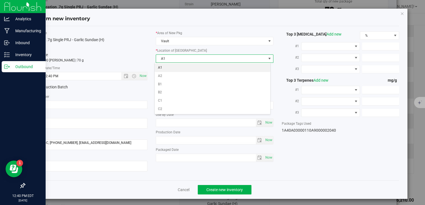
click at [169, 67] on li "A1" at bounding box center [213, 68] width 116 height 8
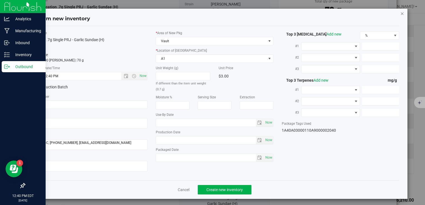
click at [400, 13] on icon "button" at bounding box center [402, 13] width 4 height 7
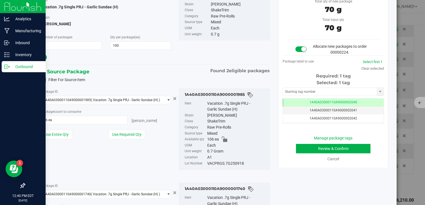
click at [225, 162] on div "VACPRGS.7G250918" at bounding box center [236, 164] width 59 height 6
copy div "VACPRGS.7G250918"
click at [331, 149] on button "Review & Confirm" at bounding box center [333, 148] width 74 height 9
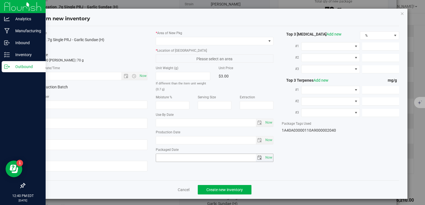
type textarea "RMD825-C, (413) 834-7211, info@theheirloomcollective.us"
click at [141, 77] on span "Now" at bounding box center [142, 76] width 9 height 8
type input "9/19/2025 12:40 PM"
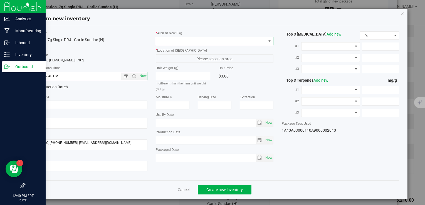
click at [178, 38] on span at bounding box center [211, 41] width 110 height 8
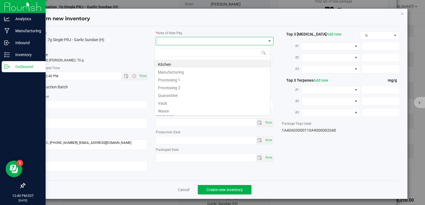
type input "v"
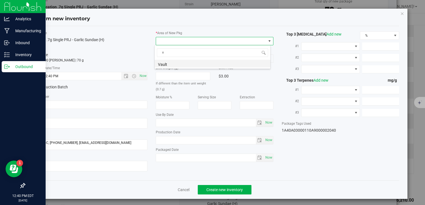
click at [173, 63] on li "Vault" at bounding box center [213, 64] width 116 height 8
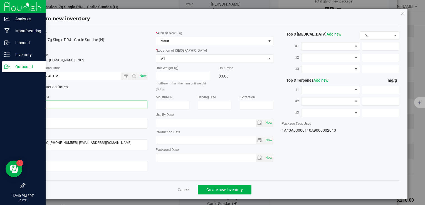
click at [94, 103] on input "text" at bounding box center [88, 105] width 117 height 8
paste input "VACPRGS.7G250918"
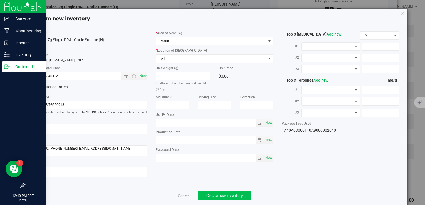
type input "VACPRGS.7G250918"
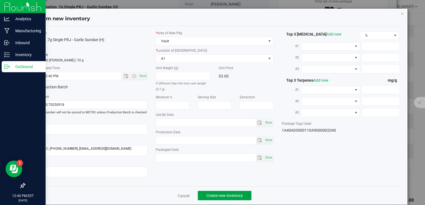
click at [236, 196] on span "Create new inventory" at bounding box center [224, 195] width 36 height 4
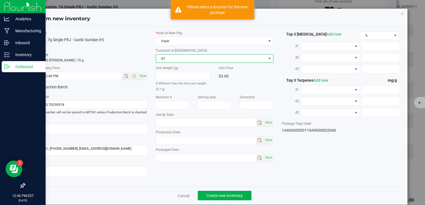
click at [180, 56] on span "A1" at bounding box center [211, 59] width 110 height 8
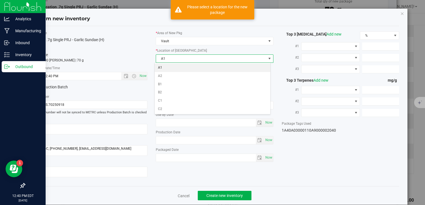
click at [178, 66] on li "A1" at bounding box center [213, 68] width 116 height 8
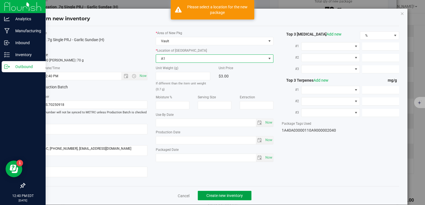
click at [229, 199] on button "Create new inventory" at bounding box center [225, 195] width 54 height 9
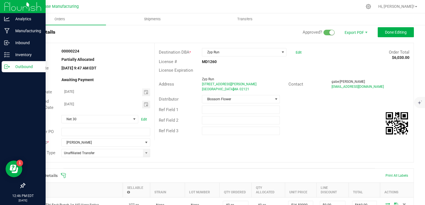
scroll to position [9, 0]
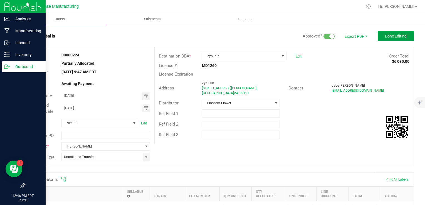
click at [387, 39] on button "Done Editing" at bounding box center [395, 36] width 36 height 10
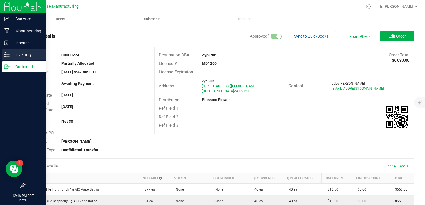
click at [11, 58] on div "Inventory" at bounding box center [24, 54] width 44 height 11
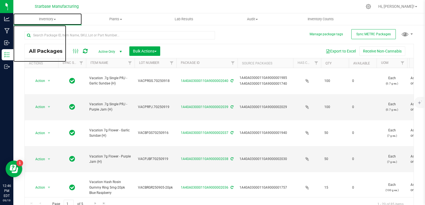
click at [53, 19] on span "Inventory" at bounding box center [47, 19] width 68 height 5
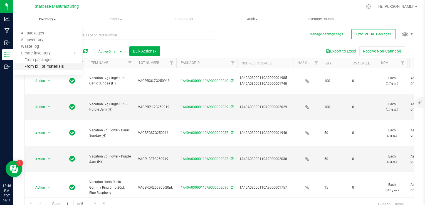
click at [53, 66] on span "From bill of materials" at bounding box center [38, 66] width 50 height 5
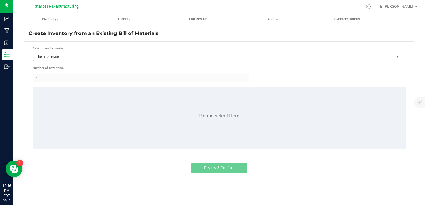
click at [117, 56] on span "Item to create" at bounding box center [213, 57] width 360 height 8
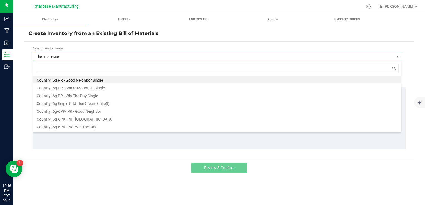
scroll to position [8, 368]
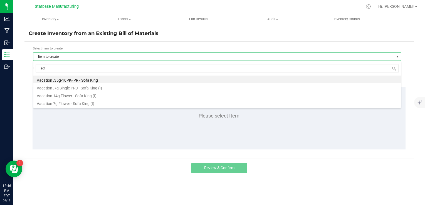
type input "sofa"
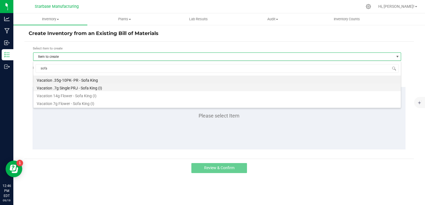
click at [94, 87] on li "Vacation .7g Single PRJ - Sofa King (I)" at bounding box center [216, 87] width 367 height 8
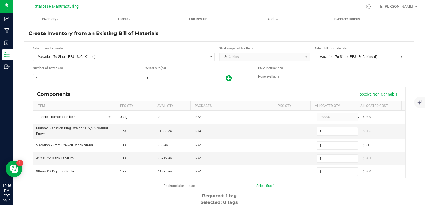
click at [170, 74] on input "1" at bounding box center [183, 78] width 79 height 8
type input "12"
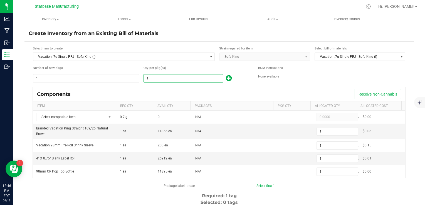
type input "12"
type input "128"
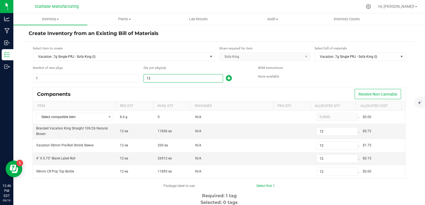
type input "128"
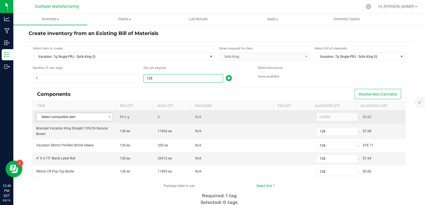
type input "128"
click at [73, 116] on span "Select compatible item" at bounding box center [70, 117] width 69 height 8
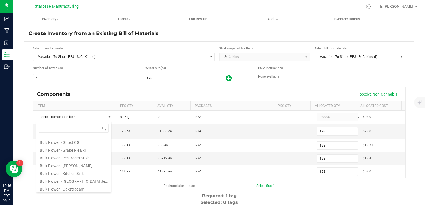
scroll to position [162, 0]
click at [69, 180] on li "Bulk Flower Sofa King" at bounding box center [73, 180] width 74 height 8
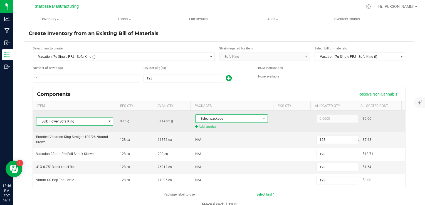
click at [238, 119] on span "Select package" at bounding box center [227, 119] width 65 height 8
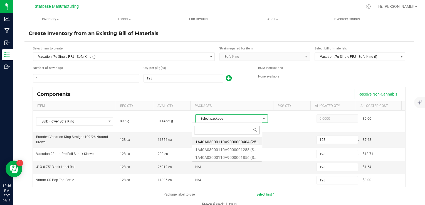
scroll to position [8, 70]
click at [242, 159] on li "1A40A03000110A9000001856 (SK250627)" at bounding box center [227, 157] width 70 height 8
type input "89.6000"
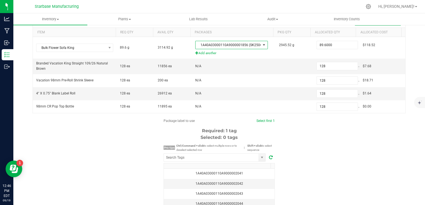
scroll to position [83, 0]
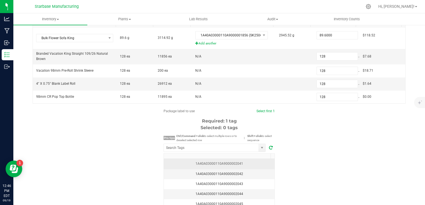
click at [259, 164] on div "1A40A03000110A9000002041" at bounding box center [219, 163] width 104 height 5
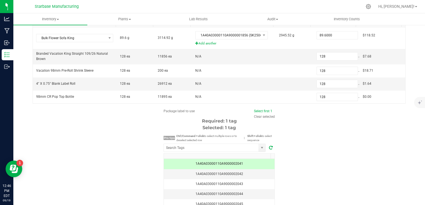
click at [315, 168] on div "Package label to use Select first 1 Clear selected Required: 1 tag Selected: 1 …" at bounding box center [218, 162] width 389 height 106
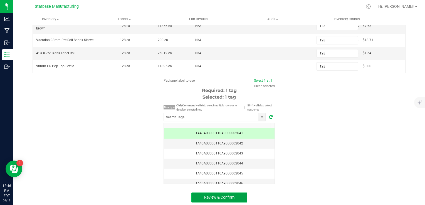
click at [240, 195] on button "Review & Confirm" at bounding box center [219, 198] width 56 height 10
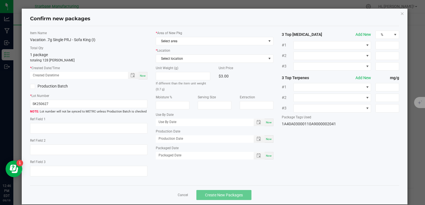
type textarea "05/21/2025"
type textarea "MC281359, 715-219-1399, bk@powerfundpartners.com"
click at [146, 76] on div "Item Name Vacation .7g Single PRJ - Sofa King (I) Total Qty 1 package totaling …" at bounding box center [89, 106] width 126 height 151
click at [141, 77] on div "Now" at bounding box center [142, 76] width 9 height 8
type input "09/19/2025 12:46 PM"
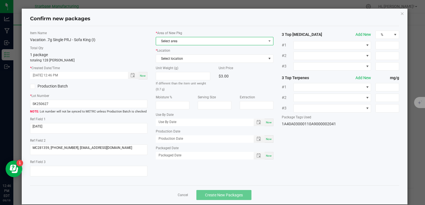
click at [181, 41] on span "Select area" at bounding box center [211, 41] width 110 height 8
click at [177, 63] on li "Vault" at bounding box center [213, 64] width 116 height 8
click at [173, 53] on div "* Location Select location" at bounding box center [214, 55] width 117 height 15
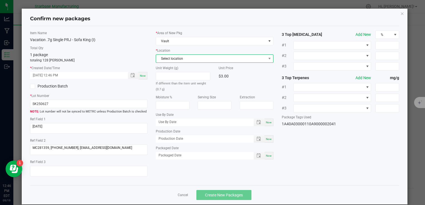
click at [173, 58] on span "Select location" at bounding box center [211, 59] width 110 height 8
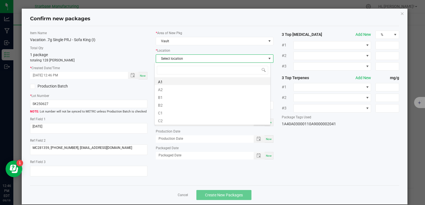
click at [171, 80] on li "A1" at bounding box center [213, 81] width 116 height 8
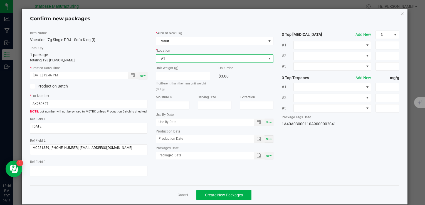
click at [267, 141] on div "Now" at bounding box center [268, 139] width 9 height 8
type input "[DATE]"
click at [267, 157] on div "Now" at bounding box center [268, 156] width 9 height 8
type input "[DATE]"
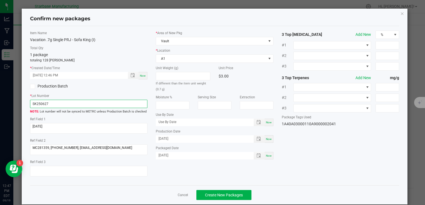
click at [51, 102] on input "SK250627" at bounding box center [88, 104] width 117 height 8
paste input "VACPRSK.7G25091"
type input "VACPRSK.7G250919"
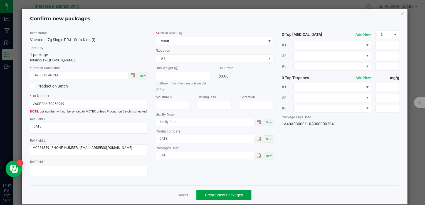
click at [229, 196] on span "Create New Packages" at bounding box center [224, 195] width 38 height 4
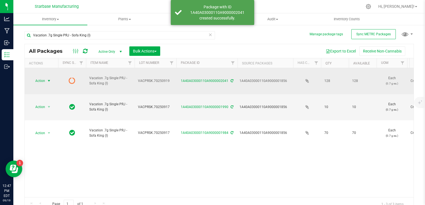
click at [46, 77] on span "select" at bounding box center [49, 81] width 7 height 8
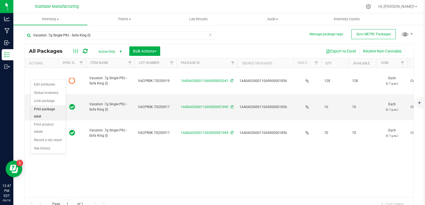
click at [51, 111] on li "Print package label" at bounding box center [48, 112] width 35 height 15
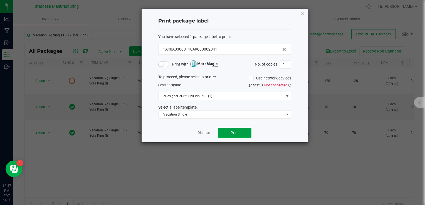
click at [227, 130] on button "Print" at bounding box center [234, 133] width 33 height 10
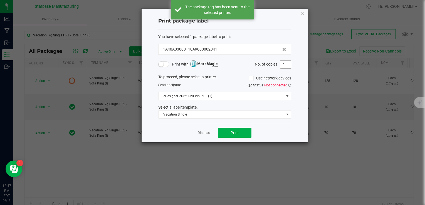
click at [287, 64] on input "1" at bounding box center [285, 65] width 11 height 8
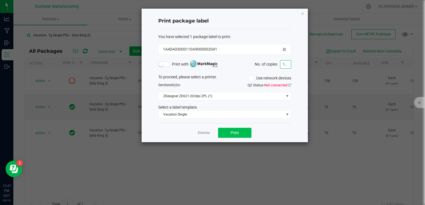
type input "128"
click at [245, 129] on button "Print" at bounding box center [234, 133] width 33 height 10
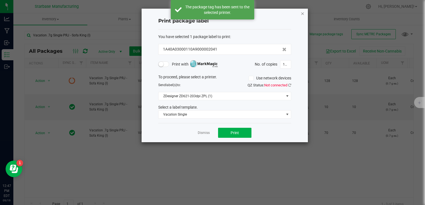
click at [303, 13] on icon "button" at bounding box center [302, 13] width 4 height 7
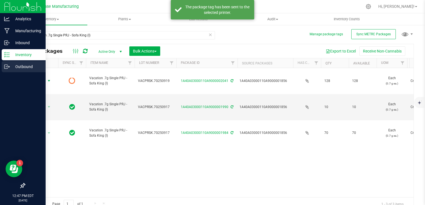
click at [4, 71] on div "Outbound" at bounding box center [24, 66] width 44 height 11
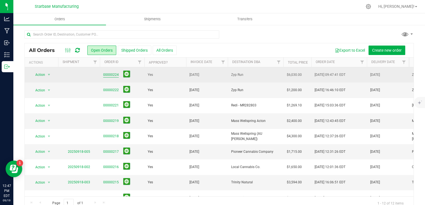
click at [108, 75] on link "00000224" at bounding box center [111, 74] width 16 height 5
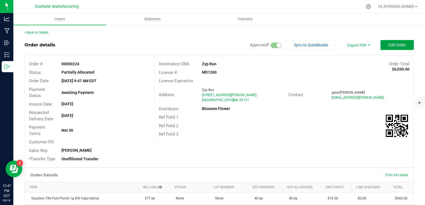
click at [398, 42] on button "Edit Order" at bounding box center [396, 45] width 33 height 10
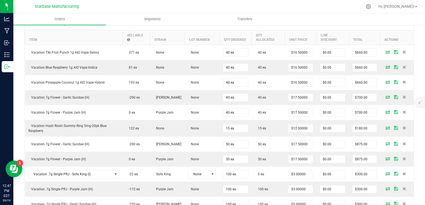
scroll to position [195, 0]
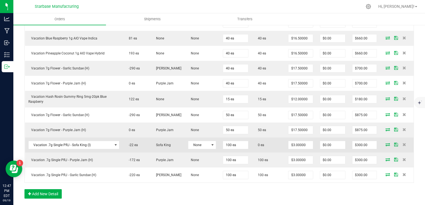
click at [385, 145] on icon at bounding box center [387, 144] width 4 height 3
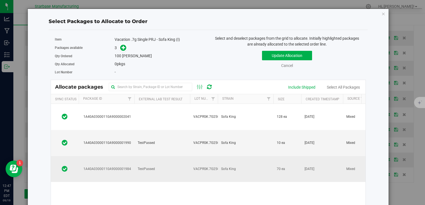
click at [191, 156] on td "VACPRSK.7G250917" at bounding box center [204, 169] width 28 height 26
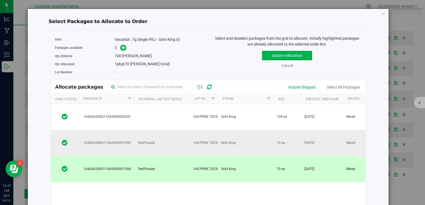
click at [187, 130] on td "TestPassed" at bounding box center [162, 143] width 56 height 26
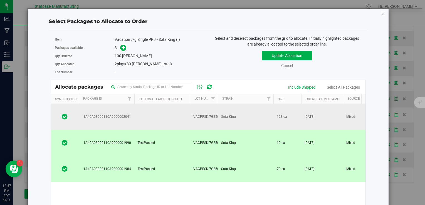
click at [163, 113] on td at bounding box center [162, 117] width 56 height 26
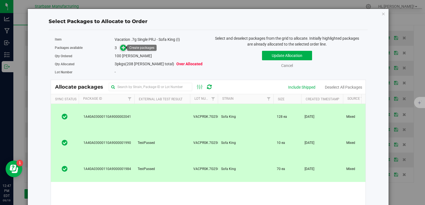
click at [122, 49] on icon at bounding box center [123, 48] width 4 height 4
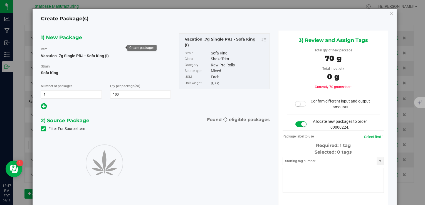
type input "100"
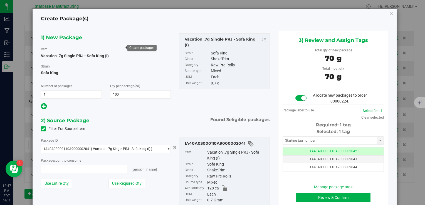
type input "100 ea"
type input "0 ea"
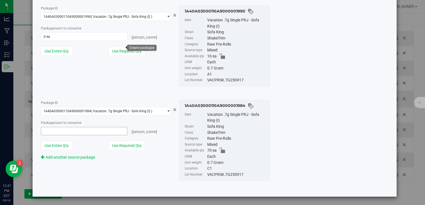
click at [86, 129] on span at bounding box center [84, 131] width 87 height 8
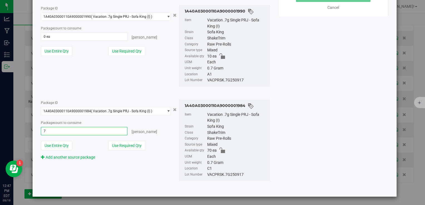
type input "70"
type input "70 ea"
drag, startPoint x: 73, startPoint y: 39, endPoint x: 71, endPoint y: 43, distance: 4.9
click at [73, 39] on span "0 ea 0" at bounding box center [84, 37] width 87 height 8
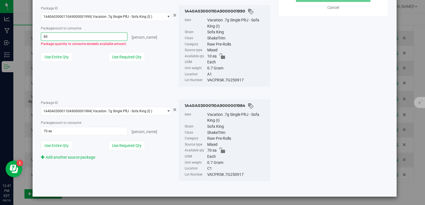
type input "8"
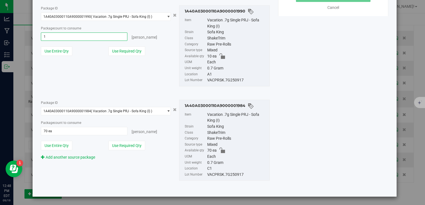
type input "10"
type input "10 ea"
click at [157, 56] on div "Package ID 1A40A03000110A9000001990 ( Vacation .7g Single PRJ - Sofa King (I) )…" at bounding box center [106, 32] width 138 height 55
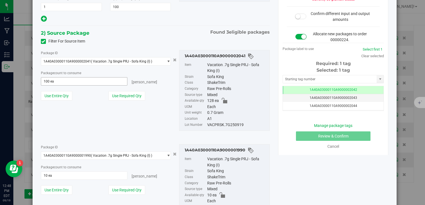
click at [86, 82] on span "100 ea 100" at bounding box center [84, 81] width 87 height 8
click at [86, 82] on input "100" at bounding box center [84, 82] width 86 height 8
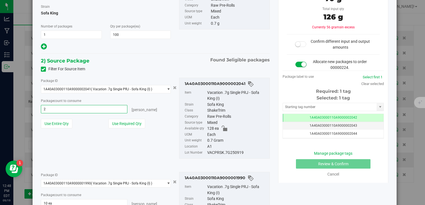
type input "20"
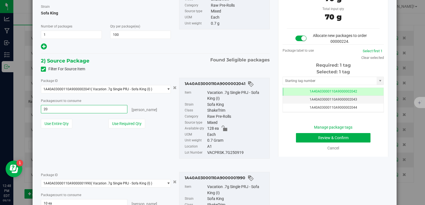
type input "20 ea"
click at [156, 127] on div "Use Required Qty" at bounding box center [139, 123] width 62 height 9
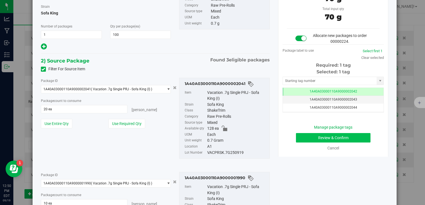
scroll to position [32, 0]
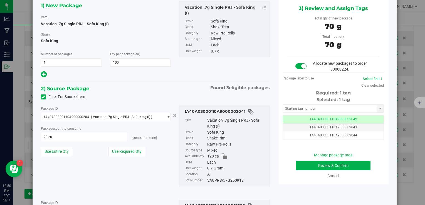
click at [228, 180] on div "VACPRSK.7G250919" at bounding box center [236, 181] width 59 height 6
copy div "VACPRSK.7G250919"
click at [341, 163] on button "Review & Confirm" at bounding box center [333, 165] width 74 height 9
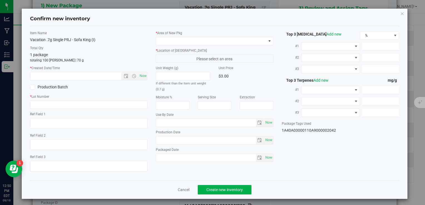
type textarea "05/21/2025"
type textarea "MC281359, 715-219-1399, bk@powerfundpartners.com"
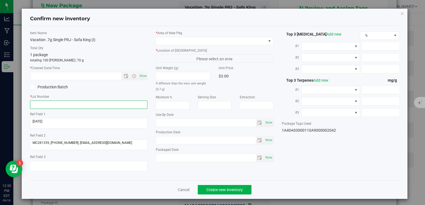
click at [81, 101] on input "text" at bounding box center [88, 105] width 117 height 8
paste input "VACPRSK.7G250919"
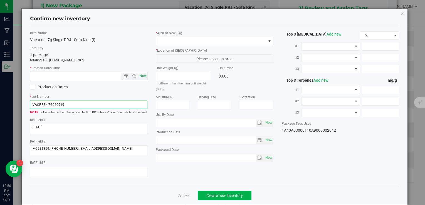
type input "VACPRSK.7G250919"
drag, startPoint x: 140, startPoint y: 76, endPoint x: 148, endPoint y: 69, distance: 10.3
click at [140, 76] on span "Now" at bounding box center [142, 76] width 9 height 8
type input "9/19/2025 12:50 PM"
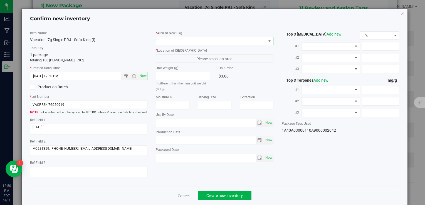
click at [163, 41] on span at bounding box center [211, 41] width 110 height 8
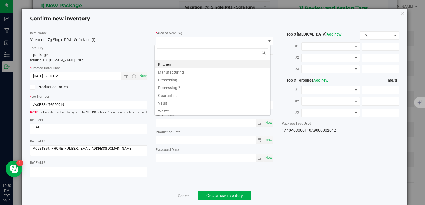
scroll to position [8, 116]
type input "v"
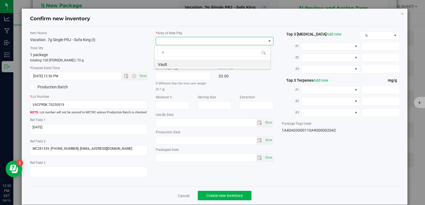
click at [159, 62] on li "Vault" at bounding box center [213, 64] width 116 height 8
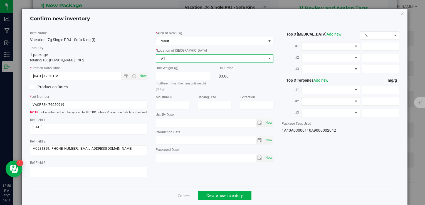
click at [166, 61] on span "A1" at bounding box center [211, 59] width 110 height 8
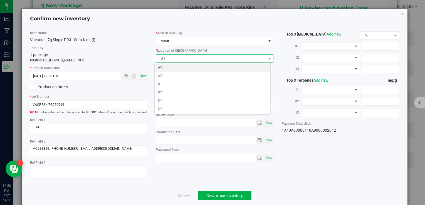
click at [164, 67] on li "A1" at bounding box center [213, 68] width 116 height 8
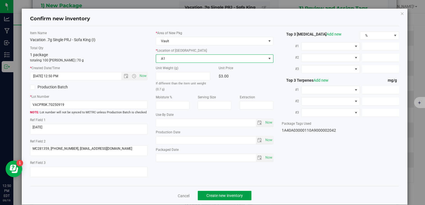
click at [220, 195] on span "Create new inventory" at bounding box center [224, 195] width 36 height 4
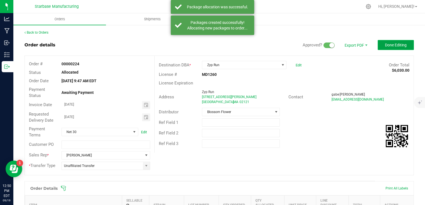
click at [396, 43] on span "Done Editing" at bounding box center [396, 45] width 22 height 4
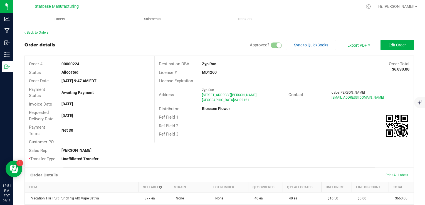
click at [399, 175] on span "Print All Labels" at bounding box center [396, 175] width 23 height 4
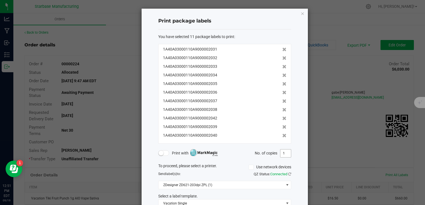
click at [282, 156] on input "1" at bounding box center [285, 154] width 11 height 8
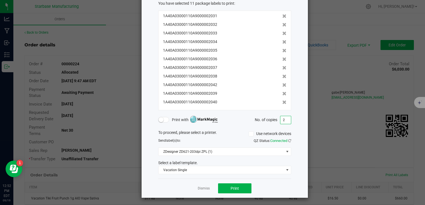
scroll to position [34, 0]
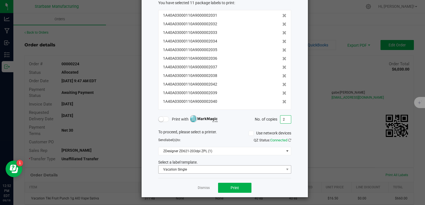
type input "2"
click at [238, 170] on span "Vacation Single" at bounding box center [220, 170] width 125 height 8
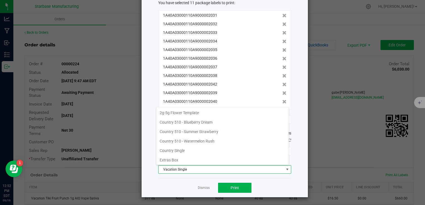
scroll to position [8, 133]
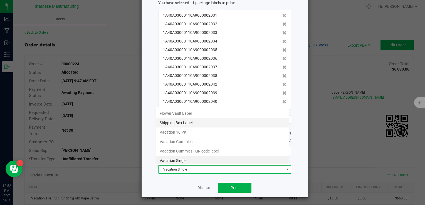
click at [214, 120] on li "Shipping Box Label" at bounding box center [222, 122] width 132 height 9
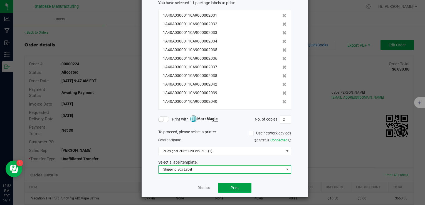
click at [234, 188] on span "Print" at bounding box center [234, 188] width 8 height 4
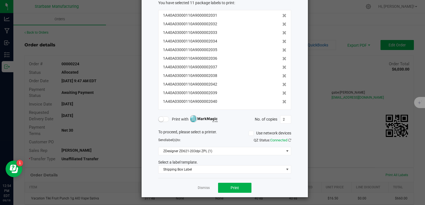
click at [208, 189] on div "Dismiss Print" at bounding box center [224, 187] width 133 height 19
click at [206, 189] on link "Dismiss" at bounding box center [204, 188] width 12 height 5
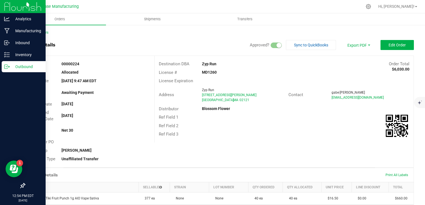
click at [3, 67] on div "Outbound" at bounding box center [24, 66] width 44 height 11
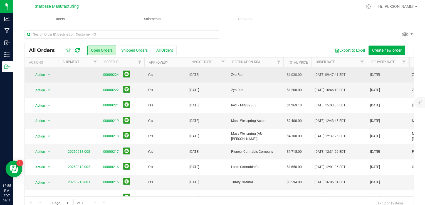
click at [249, 80] on td "Zyp Run" at bounding box center [256, 74] width 56 height 15
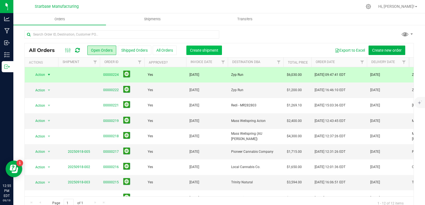
click at [201, 53] on button "Create shipment" at bounding box center [204, 50] width 36 height 9
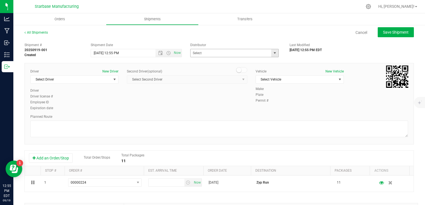
click at [272, 53] on span "select" at bounding box center [274, 53] width 4 height 4
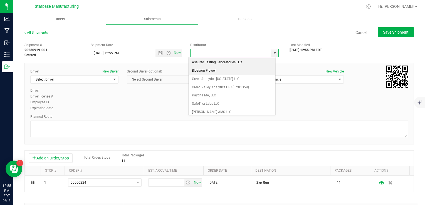
click at [243, 73] on li "Blossom Flower" at bounding box center [231, 71] width 87 height 8
type input "Blossom Flower"
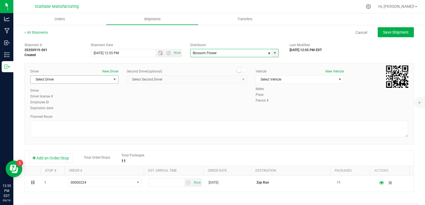
click at [112, 79] on span "select" at bounding box center [114, 79] width 4 height 4
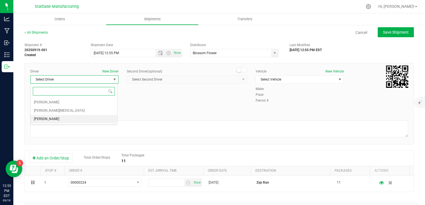
click at [94, 118] on li "TBD TBD" at bounding box center [74, 119] width 86 height 8
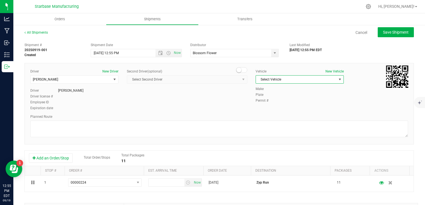
click at [283, 80] on span "Select Vehicle" at bounding box center [296, 80] width 81 height 8
click at [272, 89] on li "TBD" at bounding box center [296, 89] width 86 height 8
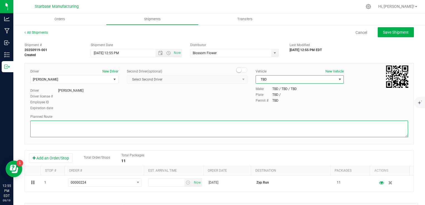
click at [208, 124] on textarea at bounding box center [218, 129] width 377 height 17
click at [158, 54] on span "Open the date view" at bounding box center [160, 53] width 4 height 4
type textarea "TBD"
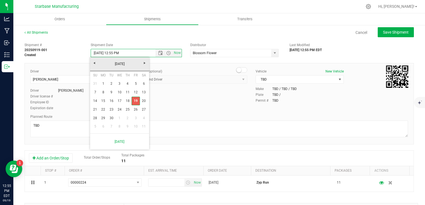
click at [138, 100] on link "19" at bounding box center [135, 101] width 8 height 9
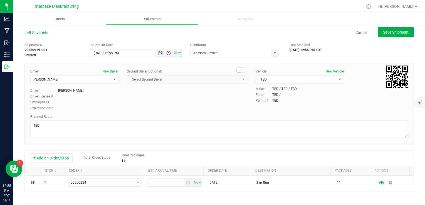
click at [166, 53] on span "Open the time view" at bounding box center [168, 53] width 4 height 4
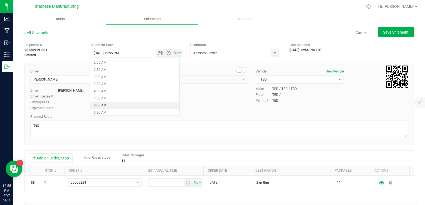
click at [132, 105] on li "5:00 AM" at bounding box center [134, 105] width 89 height 7
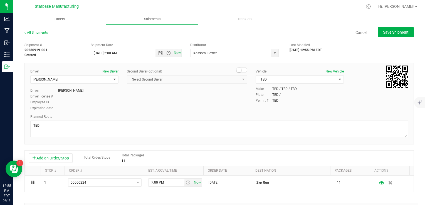
click at [208, 108] on div "Driver New Driver TBD TBD Select Driver Dean Baltulonis Steve Pica TBD TBD Driv…" at bounding box center [219, 90] width 386 height 43
click at [389, 30] on span "Save Shipment" at bounding box center [396, 32] width 26 height 4
type input "9/19/2025 9:00 AM"
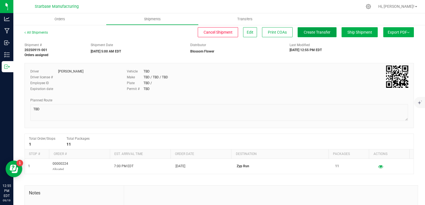
click at [312, 32] on span "Create Transfer" at bounding box center [316, 32] width 27 height 4
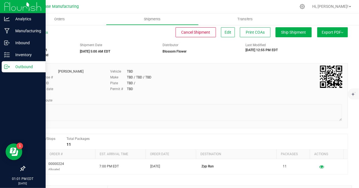
click at [4, 68] on icon at bounding box center [5, 67] width 3 height 4
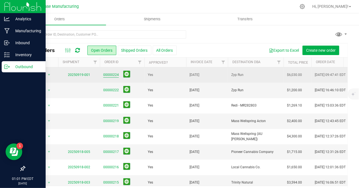
click at [111, 73] on link "00000224" at bounding box center [111, 74] width 16 height 5
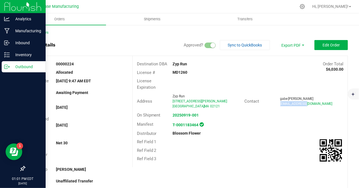
drag, startPoint x: 306, startPoint y: 103, endPoint x: 275, endPoint y: 106, distance: 31.3
click at [276, 106] on div "gabe Vieira gabe@zyprun.com" at bounding box center [311, 101] width 71 height 10
copy span "gabe@zyprun.com"
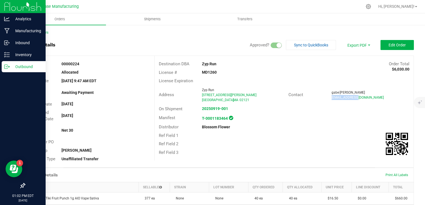
click at [9, 65] on icon at bounding box center [7, 67] width 6 height 6
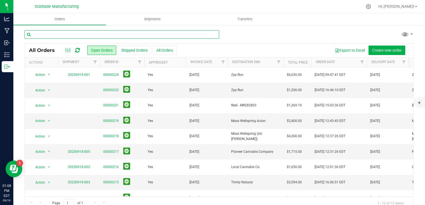
click at [56, 33] on input "text" at bounding box center [121, 34] width 195 height 8
click at [51, 33] on input "text" at bounding box center [121, 34] width 195 height 8
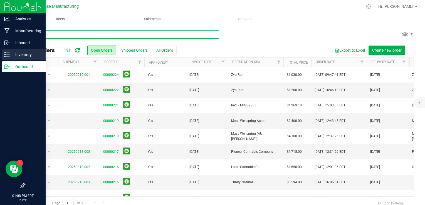
type input "6pk"
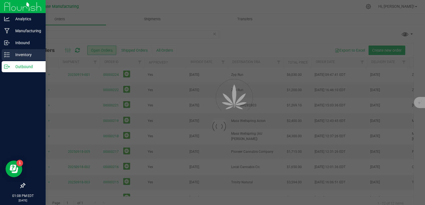
click at [10, 54] on p "Inventory" at bounding box center [26, 54] width 33 height 7
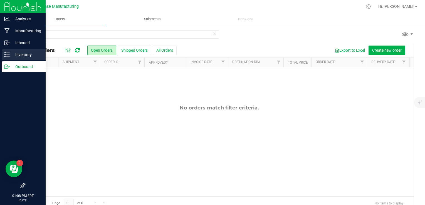
click at [11, 55] on p "Inventory" at bounding box center [26, 54] width 33 height 7
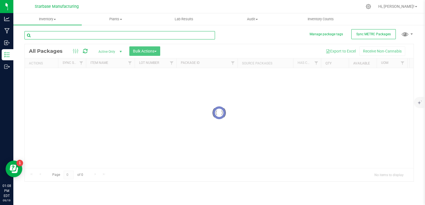
click at [49, 33] on input "text" at bounding box center [119, 35] width 190 height 8
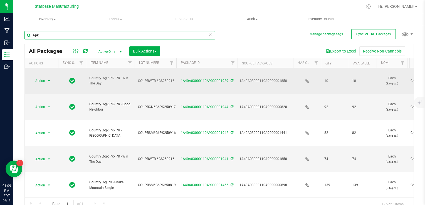
type input "6pk"
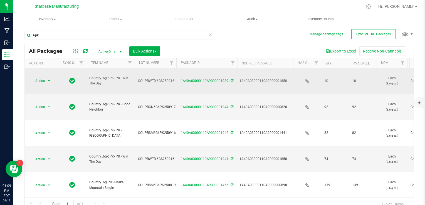
click at [46, 77] on span "select" at bounding box center [49, 81] width 7 height 8
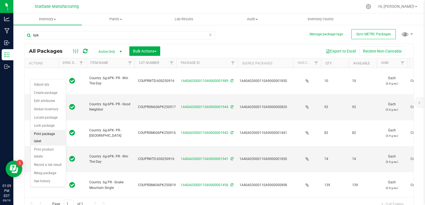
click at [47, 133] on li "Print package label" at bounding box center [48, 137] width 35 height 15
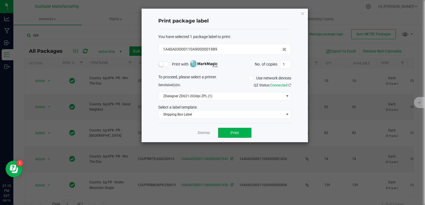
click at [167, 65] on span at bounding box center [163, 64] width 11 height 6
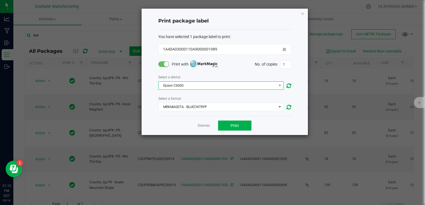
click at [205, 85] on span "Epson C6000" at bounding box center [217, 86] width 118 height 8
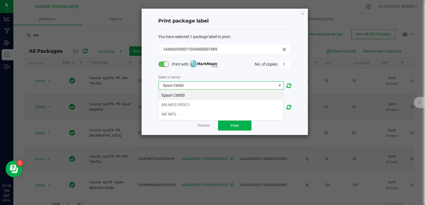
scroll to position [8, 125]
click at [201, 102] on li "MA MFG PROC1" at bounding box center [220, 104] width 125 height 9
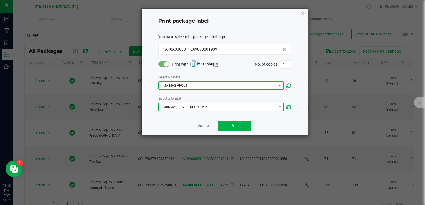
click at [200, 110] on span "MRKMAGDTA - BLUECNTRYP" at bounding box center [217, 107] width 118 height 8
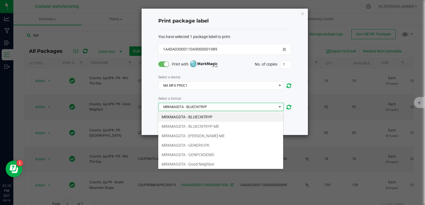
scroll to position [28, 0]
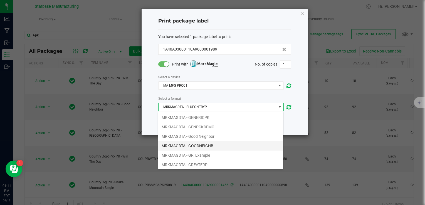
click at [198, 145] on li "MRKMAGDTA - GOODNEIGHB" at bounding box center [220, 145] width 125 height 9
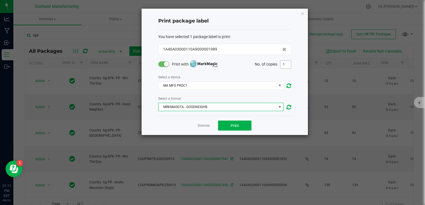
click at [288, 66] on input "1" at bounding box center [285, 65] width 11 height 8
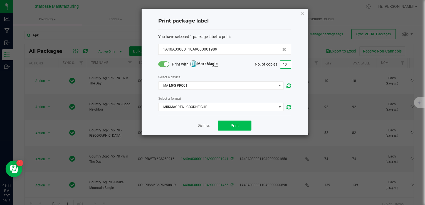
type input "10"
click at [242, 125] on button "Print" at bounding box center [234, 126] width 33 height 10
click at [200, 126] on link "Dismiss" at bounding box center [204, 125] width 12 height 5
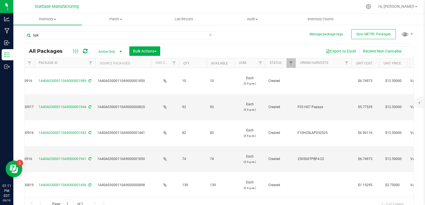
scroll to position [0, 0]
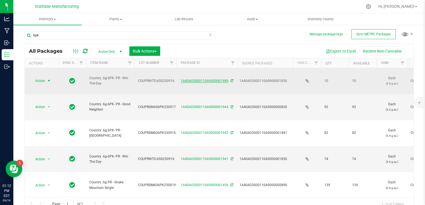
click at [193, 79] on link "1A40A03000110A9000001989" at bounding box center [205, 81] width 48 height 4
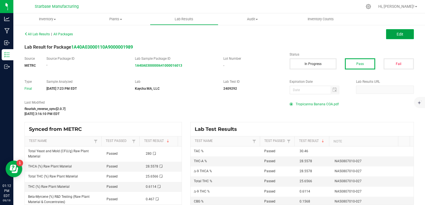
click at [389, 37] on button "Edit" at bounding box center [400, 34] width 28 height 10
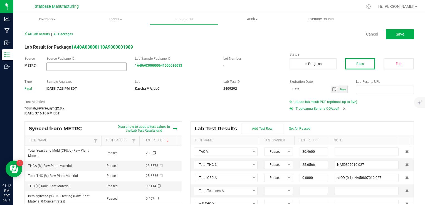
click at [92, 66] on input "NO DATA FOUND" at bounding box center [86, 67] width 79 height 8
paste input "1A40A0300000641000016007"
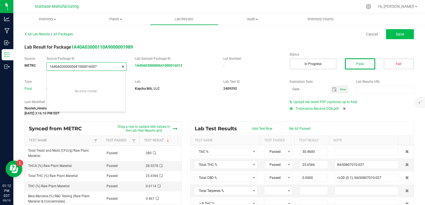
type input "1A40A0300000641000016007"
click at [406, 32] on button "Save" at bounding box center [400, 34] width 28 height 10
type input "0.6114"
type input "NA50807010-027"
type input "28.5578"
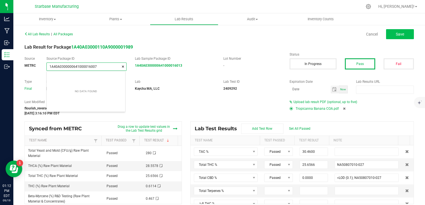
type input "NA50807010-027"
type input "28.5578"
type input "NA50807010-027"
type input "0.0000"
type input "<LOD (0.1); NA50807010-027"
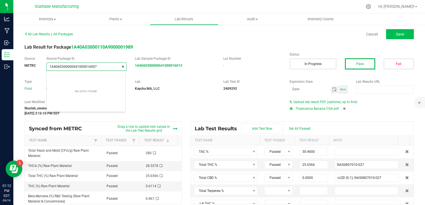
type input "0.0000"
type input "<LOD (0.1); NA50807010-027"
type input "0.1568"
type input "NA50807010-027"
type input "0.0000"
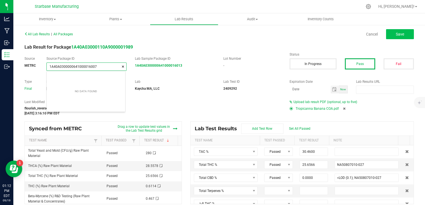
type input "<LOD (0.1); NA50807010-027"
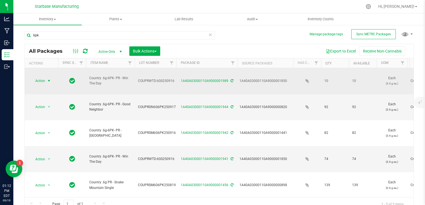
click at [49, 79] on span "select" at bounding box center [49, 81] width 4 height 4
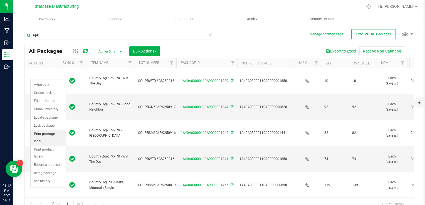
click at [46, 135] on li "Print package label" at bounding box center [48, 137] width 35 height 15
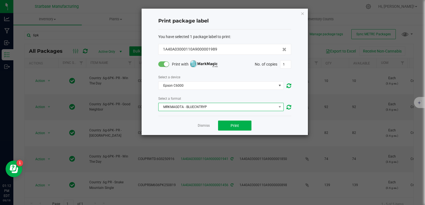
click at [231, 110] on span "MRKMAGDTA - BLUECNTRYP" at bounding box center [217, 107] width 118 height 8
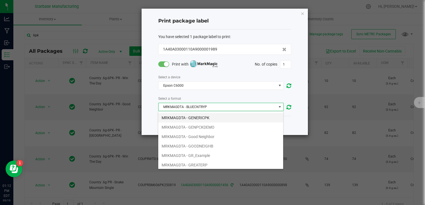
scroll to position [56, 0]
click at [219, 119] on li "MRKMAGDTA - GOODNEIGHB" at bounding box center [220, 117] width 125 height 9
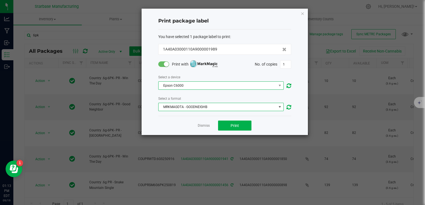
click at [191, 86] on span "Epson C6000" at bounding box center [217, 86] width 118 height 8
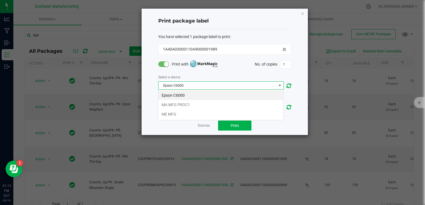
scroll to position [8, 125]
click at [189, 103] on li "MA MFG PROC1" at bounding box center [220, 104] width 125 height 9
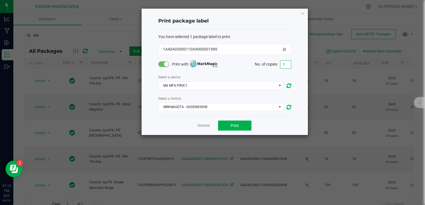
click at [287, 62] on input "1" at bounding box center [285, 65] width 11 height 8
type input "10"
click at [244, 122] on button "Print" at bounding box center [234, 126] width 33 height 10
click at [206, 125] on link "Dismiss" at bounding box center [204, 125] width 12 height 5
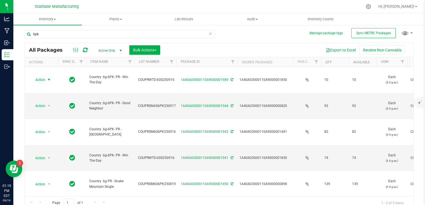
scroll to position [0, 0]
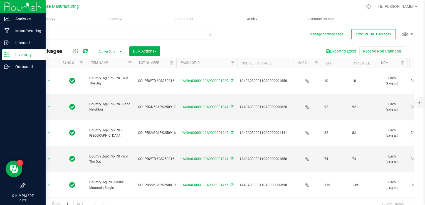
click at [11, 53] on p "Inventory" at bounding box center [26, 54] width 33 height 7
click at [18, 44] on p "Inbound" at bounding box center [26, 42] width 33 height 7
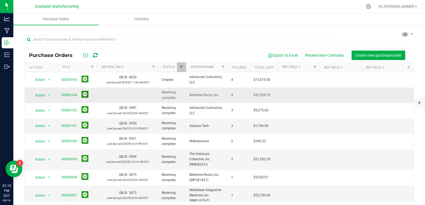
click at [82, 96] on button at bounding box center [84, 94] width 7 height 7
click at [73, 94] on link "00000104" at bounding box center [69, 95] width 16 height 4
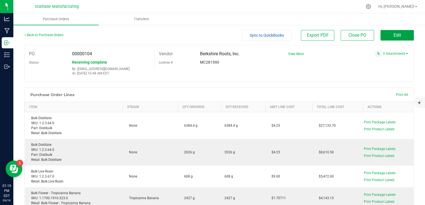
click at [387, 38] on button "Edit" at bounding box center [396, 35] width 33 height 11
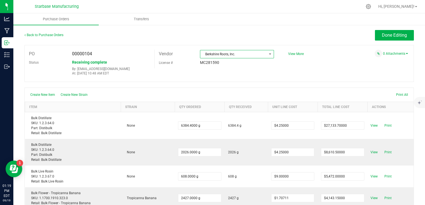
click at [257, 55] on span "Berkshire Roots, Inc." at bounding box center [233, 54] width 66 height 8
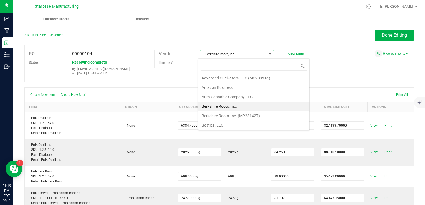
scroll to position [47, 0]
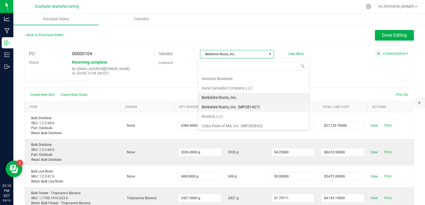
click at [254, 108] on li "Berkshire Roots, Inc. (MP281427)" at bounding box center [253, 106] width 111 height 9
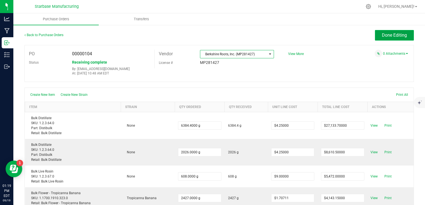
click at [384, 35] on span "Done Editing" at bounding box center [394, 35] width 25 height 5
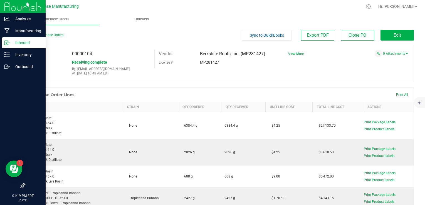
click at [26, 43] on p "Inbound" at bounding box center [26, 42] width 33 height 7
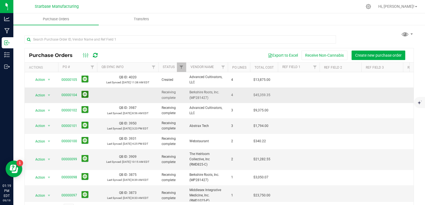
click at [84, 94] on button at bounding box center [84, 94] width 7 height 7
click at [168, 69] on link "Status" at bounding box center [169, 67] width 12 height 4
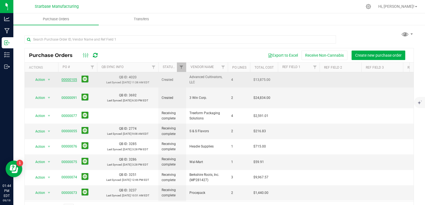
click at [65, 81] on link "00000105" at bounding box center [69, 80] width 16 height 4
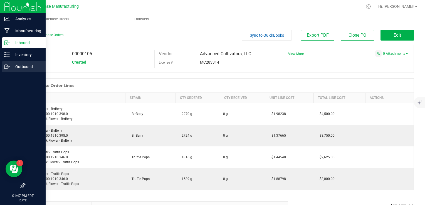
click at [8, 70] on div "Outbound" at bounding box center [24, 66] width 44 height 11
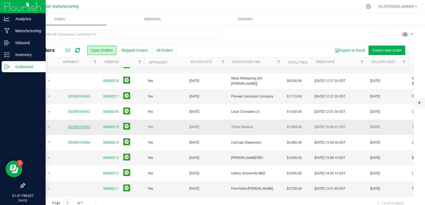
scroll to position [59, 0]
click at [18, 44] on p "Inbound" at bounding box center [26, 42] width 33 height 7
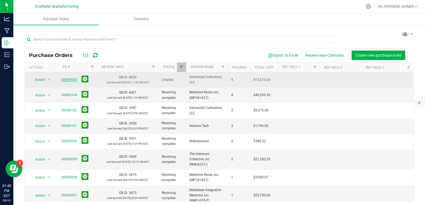
click at [68, 79] on link "00000105" at bounding box center [69, 80] width 16 height 4
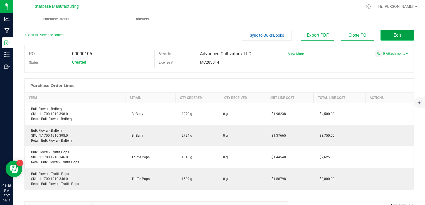
click at [393, 36] on span "Edit" at bounding box center [397, 35] width 8 height 5
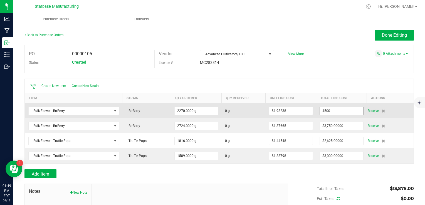
click at [327, 109] on input "4500" at bounding box center [341, 111] width 43 height 8
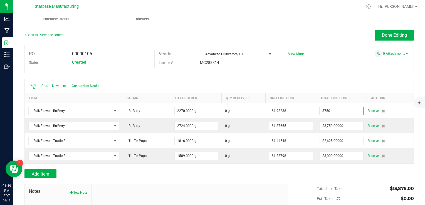
type input "$3,750.00000"
click at [325, 86] on div "Create New Item Create New Strain" at bounding box center [219, 86] width 389 height 14
type input "2270"
type input "$1.65198"
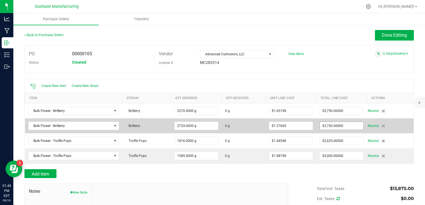
drag, startPoint x: 338, startPoint y: 133, endPoint x: 335, endPoint y: 125, distance: 8.4
click at [338, 133] on td "$2,625.00000" at bounding box center [341, 140] width 51 height 15
click at [334, 123] on input "3750" at bounding box center [341, 126] width 43 height 8
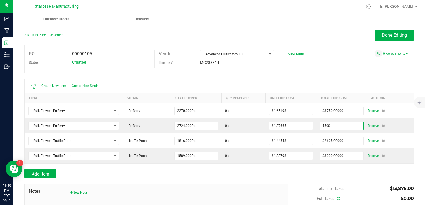
type input "$4,500.00000"
click at [317, 78] on div at bounding box center [218, 76] width 389 height 6
type input "2724"
type input "$1.65198"
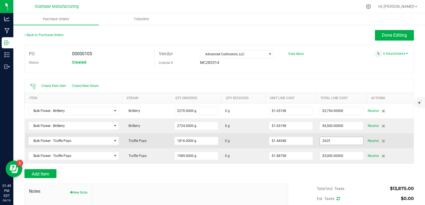
click at [338, 138] on input "2625" at bounding box center [341, 141] width 43 height 8
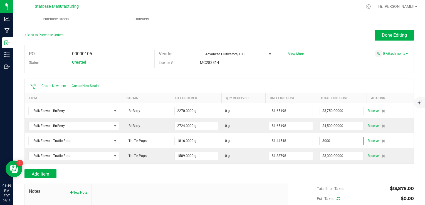
type input "$3,000.00000"
click at [114, 54] on div "00000105" at bounding box center [111, 54] width 86 height 8
type input "1816"
type input "$1.65198"
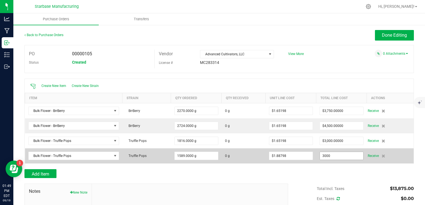
click at [335, 155] on input "3000" at bounding box center [341, 156] width 43 height 8
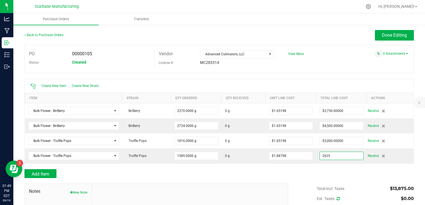
type input "$2,625.00000"
click at [314, 175] on div "Add Item" at bounding box center [218, 173] width 389 height 9
type input "1589"
type input "$1.65198"
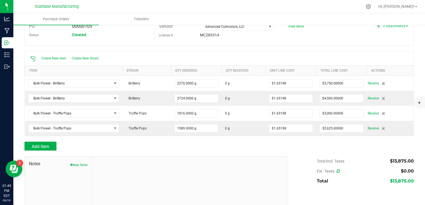
scroll to position [28, 0]
click at [336, 170] on icon at bounding box center [337, 171] width 3 height 4
click at [336, 169] on div "Est. Taxes $0.00" at bounding box center [365, 171] width 97 height 10
click at [336, 171] on icon at bounding box center [337, 171] width 3 height 4
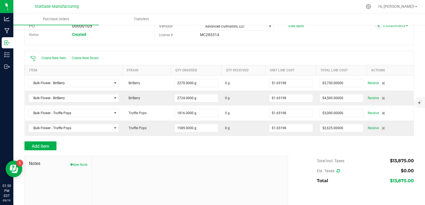
click at [152, 54] on div "Create New Item Create New Strain" at bounding box center [219, 58] width 389 height 14
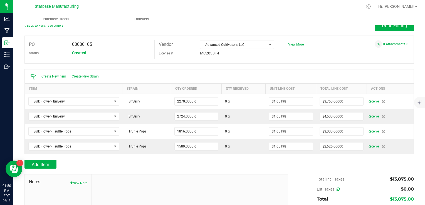
scroll to position [0, 0]
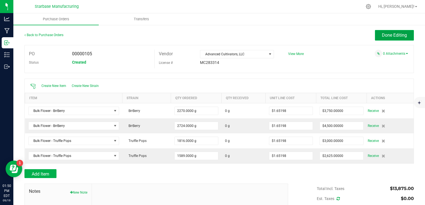
click at [389, 36] on span "Done Editing" at bounding box center [394, 35] width 25 height 5
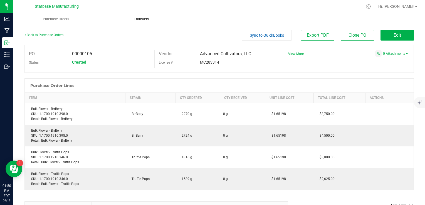
click at [133, 20] on span "Transfers" at bounding box center [141, 19] width 30 height 5
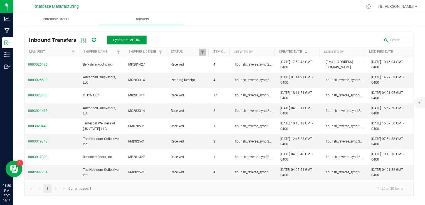
click at [118, 39] on span "Sync from METRC" at bounding box center [126, 40] width 27 height 4
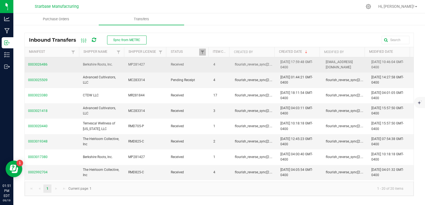
click at [38, 65] on span "0003026486" at bounding box center [52, 64] width 48 height 5
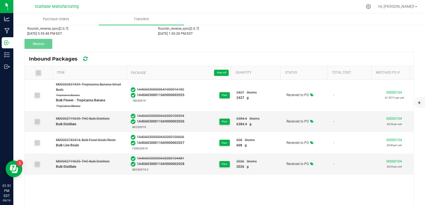
scroll to position [56, 0]
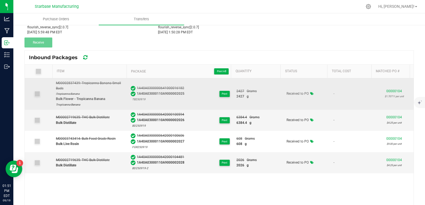
click at [39, 93] on span at bounding box center [37, 94] width 6 height 6
click at [36, 94] on icon at bounding box center [37, 94] width 4 height 0
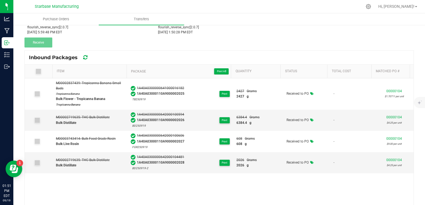
click at [39, 71] on icon at bounding box center [38, 71] width 4 height 0
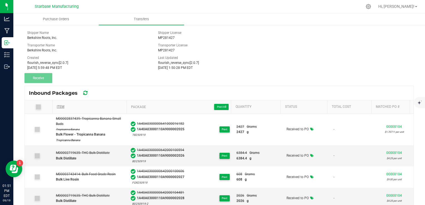
scroll to position [0, 0]
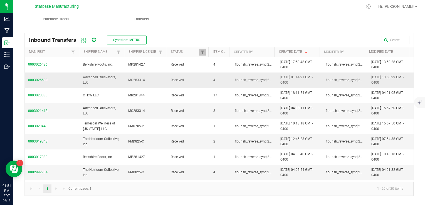
click at [42, 79] on span "0003025509" at bounding box center [52, 80] width 48 height 5
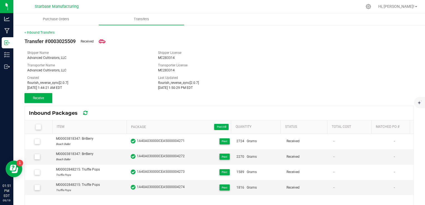
click at [37, 127] on icon at bounding box center [38, 127] width 4 height 0
click at [0, 0] on input "checkbox" at bounding box center [0, 0] width 0 height 0
click at [47, 99] on button "Receive (4)" at bounding box center [38, 98] width 28 height 10
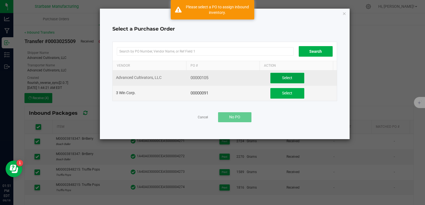
click at [282, 78] on span "Select" at bounding box center [287, 78] width 10 height 4
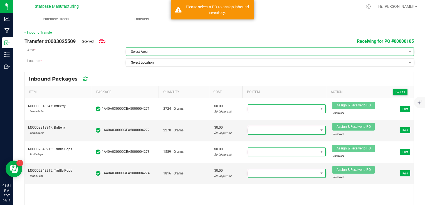
click at [187, 52] on span "Select Area" at bounding box center [266, 52] width 280 height 8
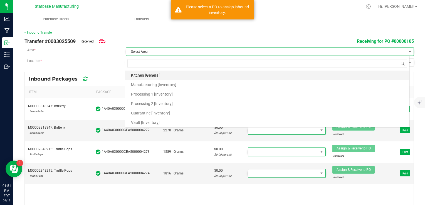
scroll to position [8, 284]
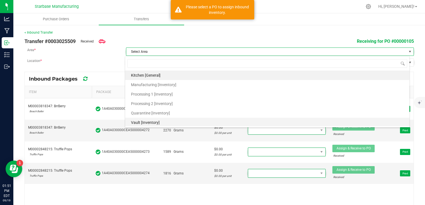
click at [171, 120] on li "Vault [Inventory]" at bounding box center [267, 122] width 284 height 9
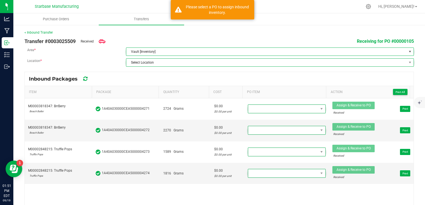
click at [167, 64] on span "Select Location" at bounding box center [266, 63] width 280 height 8
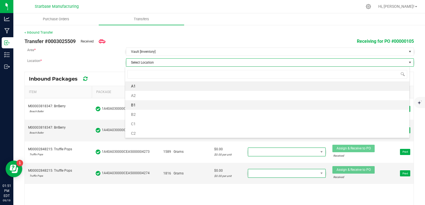
click at [161, 103] on li "B1" at bounding box center [267, 104] width 284 height 9
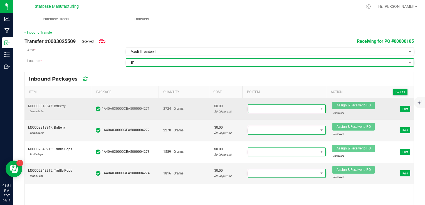
click at [282, 110] on span at bounding box center [283, 109] width 70 height 8
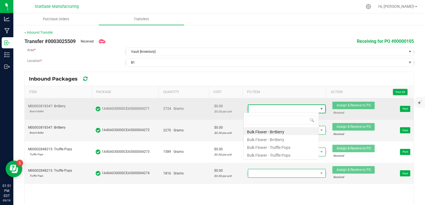
scroll to position [8, 75]
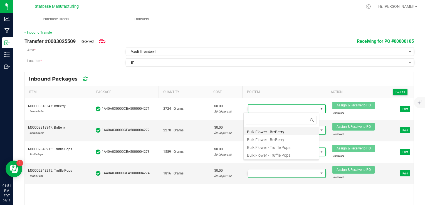
click at [276, 132] on li "Bulk Flower - BrrBerry" at bounding box center [280, 131] width 75 height 8
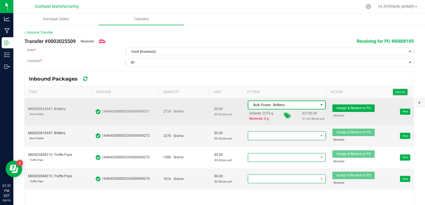
click at [269, 105] on span "Bulk Flower - BrrBerry" at bounding box center [283, 105] width 70 height 8
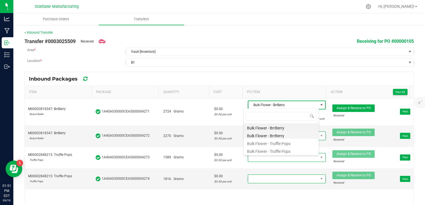
click at [270, 134] on li "Bulk Flower - BrrBerry" at bounding box center [280, 135] width 75 height 8
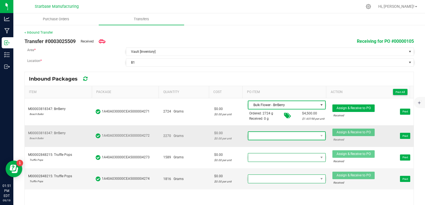
click at [269, 136] on span at bounding box center [283, 136] width 70 height 8
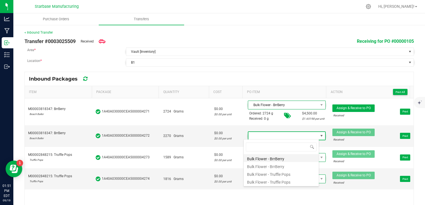
click at [271, 156] on li "Bulk Flower - BrrBerry" at bounding box center [280, 158] width 75 height 8
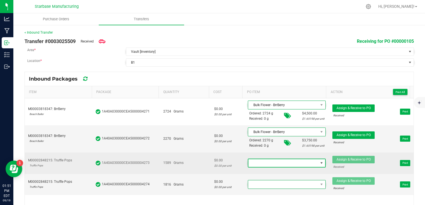
click at [275, 160] on span at bounding box center [283, 163] width 70 height 8
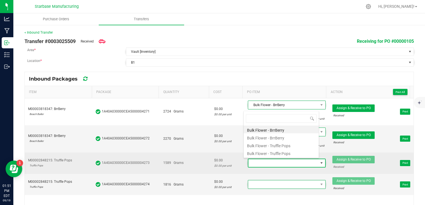
scroll to position [8, 74]
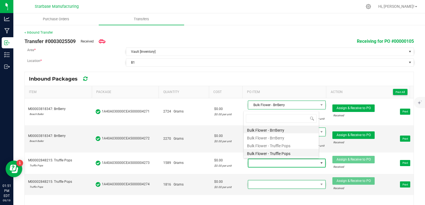
click at [273, 151] on li "Bulk Flower - Truffle Pops" at bounding box center [280, 153] width 75 height 8
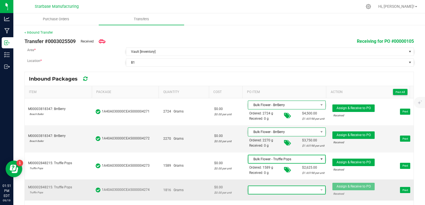
click at [276, 188] on span at bounding box center [283, 190] width 70 height 8
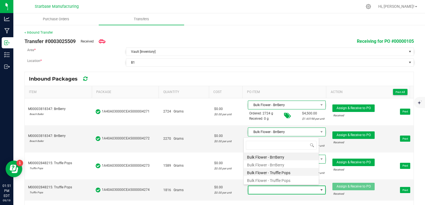
click at [275, 172] on li "Bulk Flower - Truffle Pops" at bounding box center [280, 172] width 75 height 8
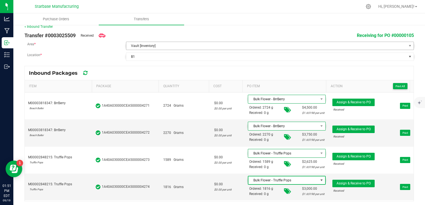
scroll to position [8, 0]
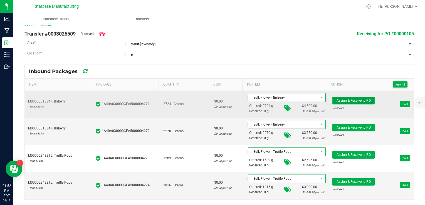
click at [336, 100] on span "Assign & Receive to PO" at bounding box center [353, 101] width 34 height 4
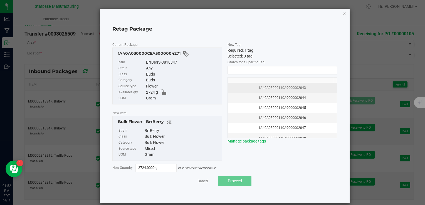
click at [273, 88] on div "1A40A03000110A9000002043" at bounding box center [282, 87] width 102 height 5
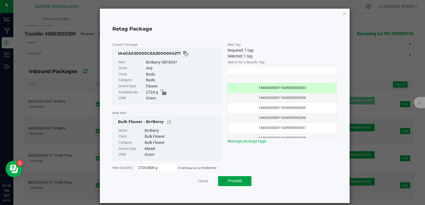
click at [227, 184] on button "Proceed" at bounding box center [234, 181] width 33 height 10
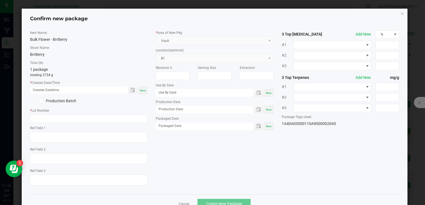
click at [141, 92] on div "Now" at bounding box center [142, 91] width 9 height 8
type input "09/19/2025 01:52 PM"
click at [75, 118] on input "text" at bounding box center [88, 119] width 117 height 8
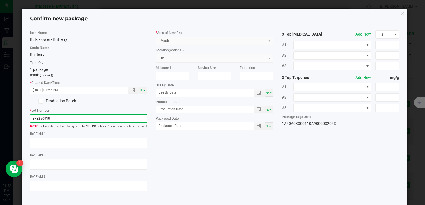
type input "BRB250919"
click at [208, 154] on div "Item Name Bulk Flower - BrrBerry Strain Name BrrBerry Total Qty 1 package total…" at bounding box center [214, 113] width 377 height 166
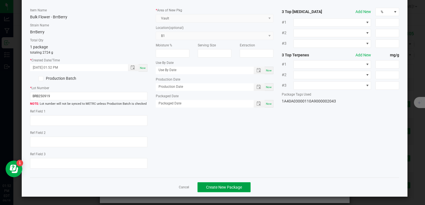
click at [225, 185] on button "Create New Package" at bounding box center [223, 187] width 53 height 10
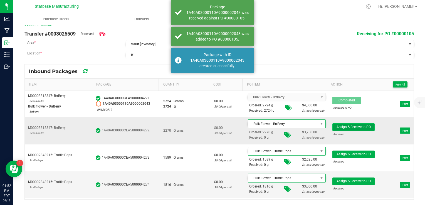
click at [348, 126] on span "Assign & Receive to PO" at bounding box center [353, 127] width 34 height 4
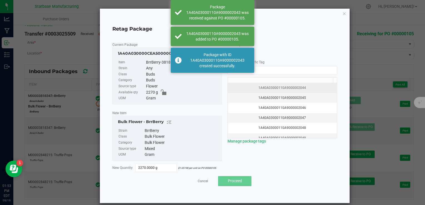
click at [268, 90] on div "1A40A03000110A9000002044" at bounding box center [282, 87] width 102 height 5
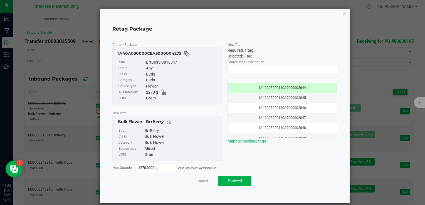
scroll to position [8, 0]
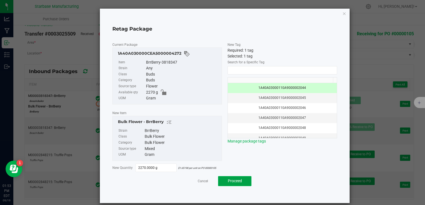
drag, startPoint x: 0, startPoint y: 0, endPoint x: 236, endPoint y: 181, distance: 296.9
click at [236, 181] on span "Proceed" at bounding box center [235, 181] width 14 height 4
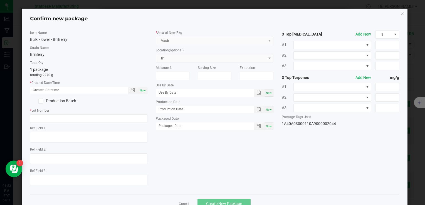
click at [140, 89] on span "Now" at bounding box center [143, 90] width 6 height 3
type input "[DATE] 01:53 PM"
drag, startPoint x: 96, startPoint y: 116, endPoint x: 95, endPoint y: 112, distance: 4.0
click at [95, 118] on input "text" at bounding box center [88, 119] width 117 height 8
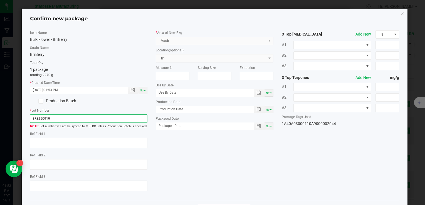
click at [109, 120] on input "BRB250919" at bounding box center [88, 119] width 117 height 8
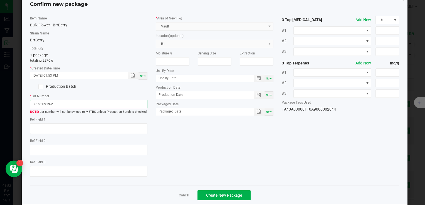
scroll to position [23, 0]
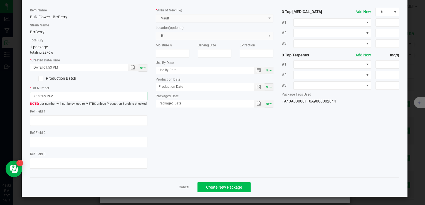
type input "BRB250919-2"
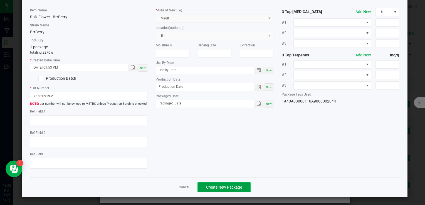
click at [207, 186] on span "Create New Package" at bounding box center [224, 187] width 36 height 4
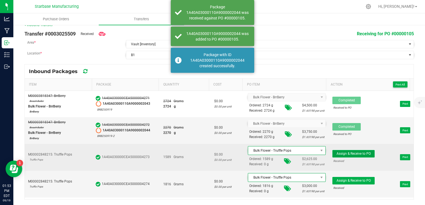
click at [339, 152] on span "Assign & Receive to PO" at bounding box center [353, 154] width 34 height 4
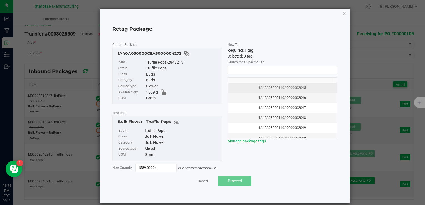
click at [279, 89] on div "1A40A03000110A9000002045" at bounding box center [282, 87] width 102 height 5
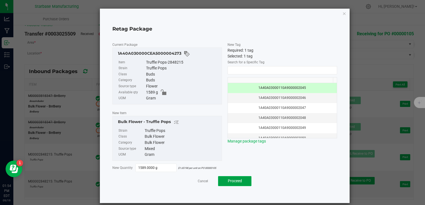
click at [239, 179] on span "Proceed" at bounding box center [235, 181] width 14 height 4
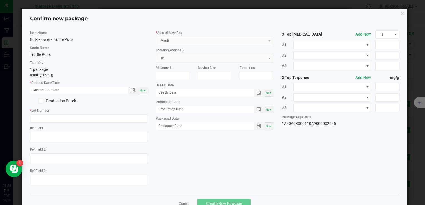
click at [140, 90] on span "Now" at bounding box center [143, 90] width 6 height 3
type input "09/19/2025 01:54 PM"
click at [97, 119] on input "text" at bounding box center [88, 119] width 117 height 8
type input "t"
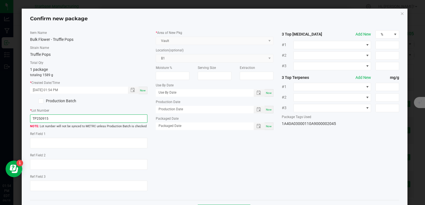
click at [93, 117] on input "TP250915" at bounding box center [88, 119] width 117 height 8
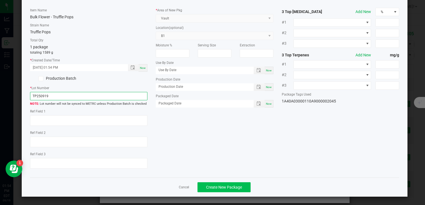
type input "TP250919"
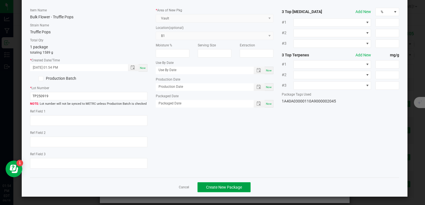
click at [215, 184] on button "Create New Package" at bounding box center [223, 187] width 53 height 10
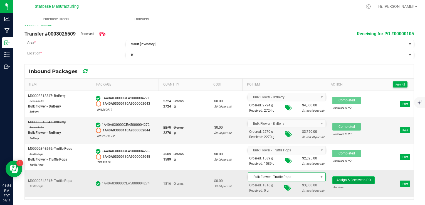
click at [338, 178] on span "Assign & Receive to PO" at bounding box center [353, 180] width 34 height 4
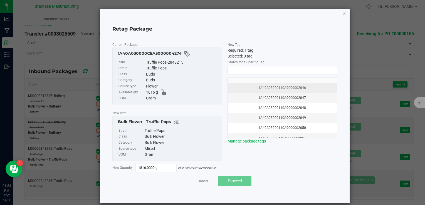
click at [267, 88] on div "1A40A03000110A9000002046" at bounding box center [282, 87] width 102 height 5
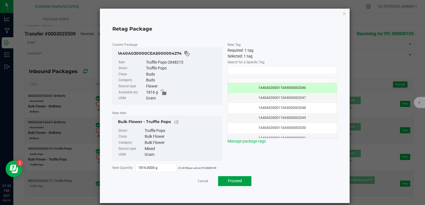
click at [232, 180] on span "Proceed" at bounding box center [235, 181] width 14 height 4
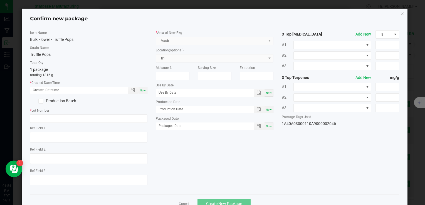
click at [143, 91] on span "Now" at bounding box center [143, 90] width 6 height 3
type input "09/19/2025 01:54 PM"
click at [124, 118] on input "text" at bounding box center [88, 119] width 117 height 8
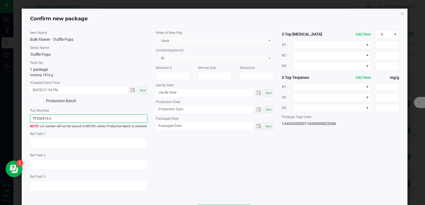
type input "TP250919-2"
click at [180, 148] on div "Item Name Bulk Flower - Truffle Pops Strain Name Truffle Pops Total Qty 1 packa…" at bounding box center [214, 113] width 377 height 166
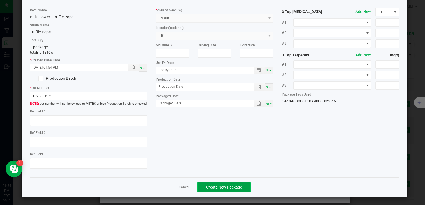
click at [216, 188] on span "Create New Package" at bounding box center [224, 187] width 36 height 4
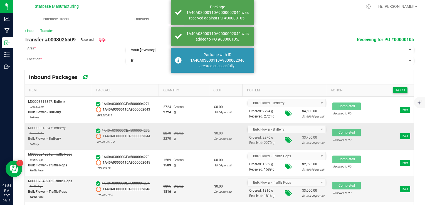
scroll to position [0, 0]
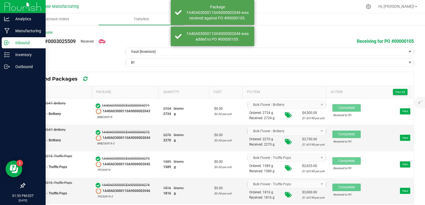
click at [6, 44] on icon at bounding box center [7, 43] width 6 height 6
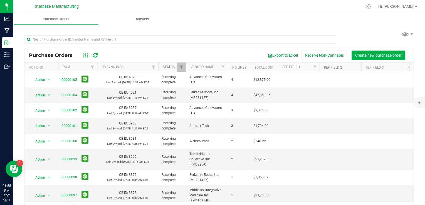
click at [166, 67] on link "Status" at bounding box center [169, 67] width 12 height 4
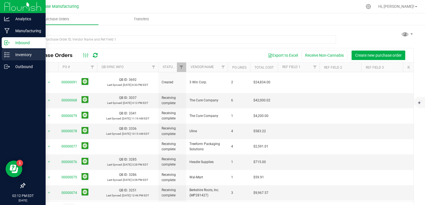
click at [7, 55] on icon at bounding box center [7, 55] width 6 height 6
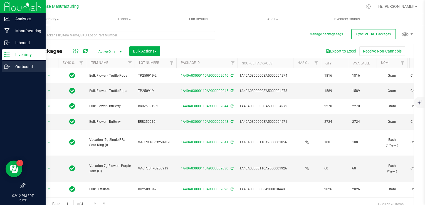
click at [6, 67] on icon at bounding box center [7, 67] width 6 height 6
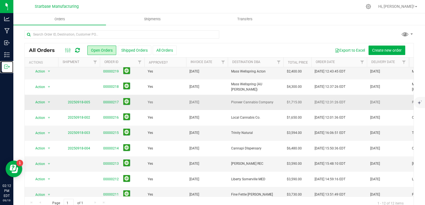
scroll to position [56, 0]
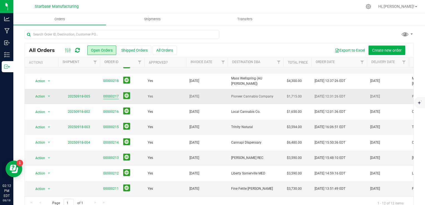
click at [111, 98] on link "00000217" at bounding box center [111, 96] width 16 height 5
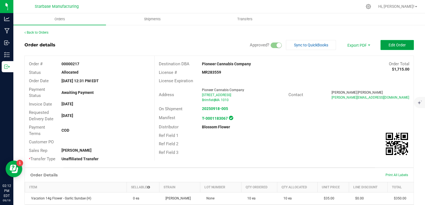
click at [402, 46] on button "Edit Order" at bounding box center [396, 45] width 33 height 10
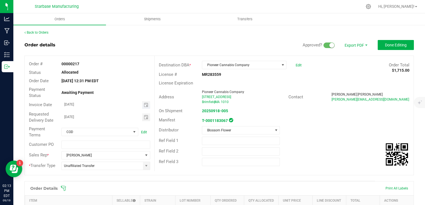
click at [148, 103] on span "Toggle calendar" at bounding box center [146, 105] width 8 height 8
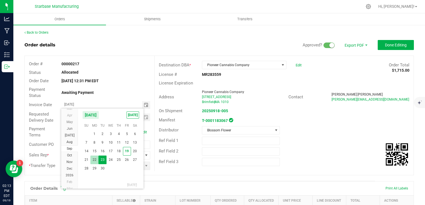
click at [96, 162] on span "22" at bounding box center [94, 160] width 8 height 9
type input "09/22/2025"
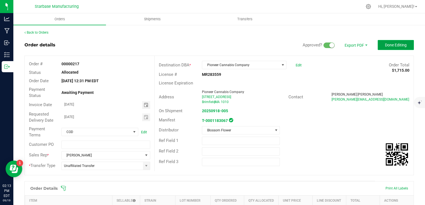
click at [389, 46] on span "Done Editing" at bounding box center [396, 45] width 22 height 4
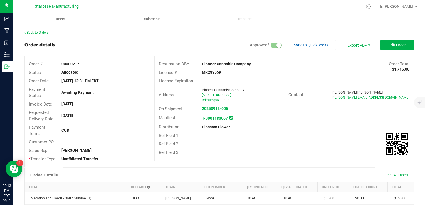
click at [34, 33] on link "Back to Orders" at bounding box center [36, 33] width 24 height 4
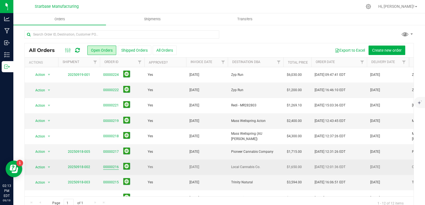
click at [109, 167] on link "00000216" at bounding box center [111, 167] width 16 height 5
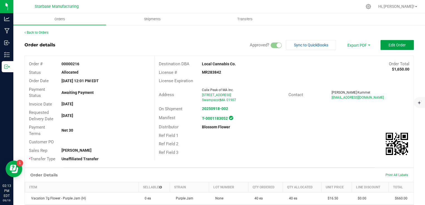
click at [392, 46] on span "Edit Order" at bounding box center [396, 45] width 17 height 4
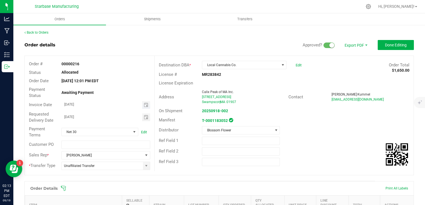
click at [148, 105] on span "Toggle calendar" at bounding box center [146, 105] width 8 height 8
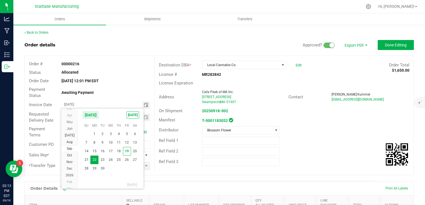
click at [142, 89] on div "Payment Status Awaiting Payment" at bounding box center [90, 92] width 130 height 15
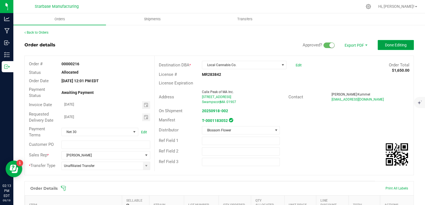
click at [385, 45] on span "Done Editing" at bounding box center [396, 45] width 22 height 4
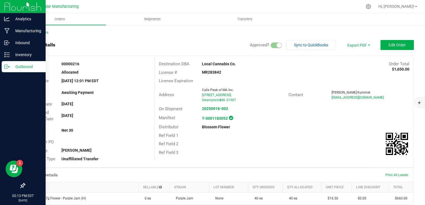
click at [14, 65] on p "Outbound" at bounding box center [26, 66] width 33 height 7
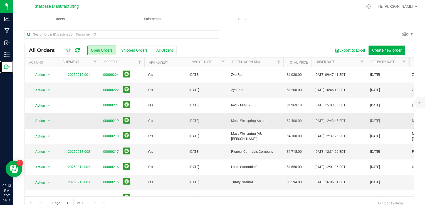
scroll to position [28, 0]
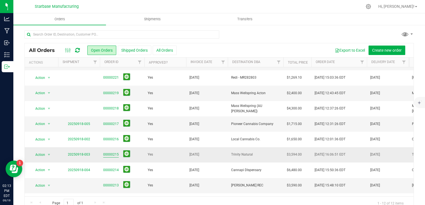
click at [112, 153] on link "00000215" at bounding box center [111, 154] width 16 height 5
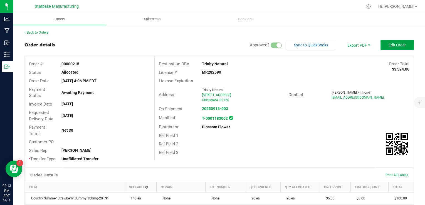
click at [391, 45] on span "Edit Order" at bounding box center [396, 45] width 17 height 4
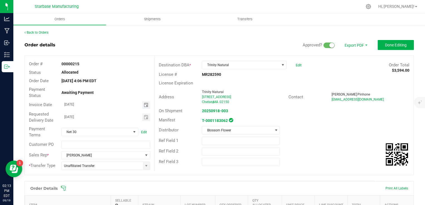
click at [145, 106] on span "Toggle calendar" at bounding box center [146, 105] width 4 height 4
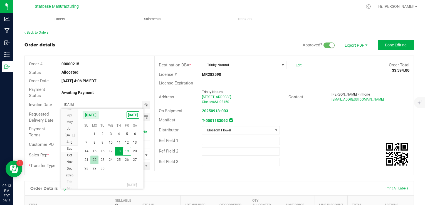
click at [94, 158] on span "22" at bounding box center [94, 160] width 8 height 9
type input "09/22/2025"
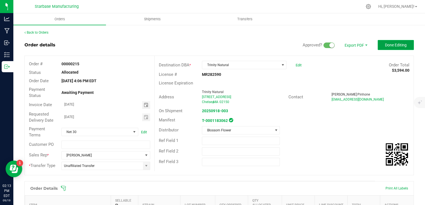
click at [387, 46] on span "Done Editing" at bounding box center [396, 45] width 22 height 4
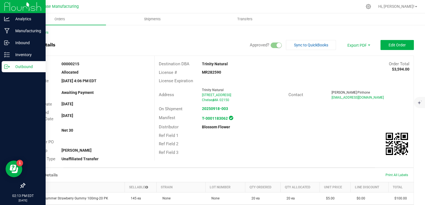
click at [7, 70] on div "Outbound" at bounding box center [24, 66] width 44 height 11
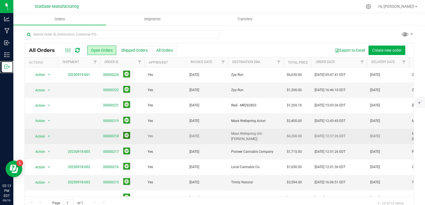
scroll to position [56, 0]
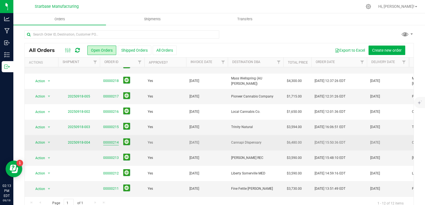
click at [111, 140] on link "00000214" at bounding box center [111, 142] width 16 height 5
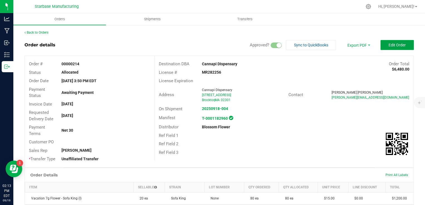
click at [404, 43] on button "Edit Order" at bounding box center [396, 45] width 33 height 10
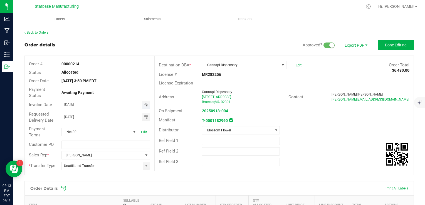
click at [145, 105] on span "Toggle calendar" at bounding box center [146, 105] width 4 height 4
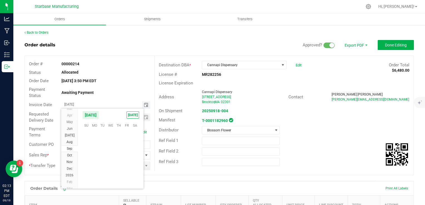
scroll to position [90150, 0]
click at [94, 160] on span "22" at bounding box center [94, 160] width 8 height 9
type input "09/22/2025"
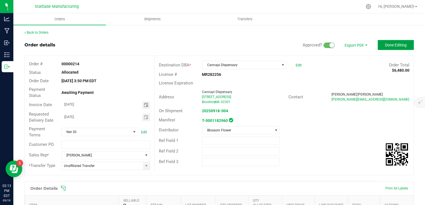
click at [389, 43] on span "Done Editing" at bounding box center [396, 45] width 22 height 4
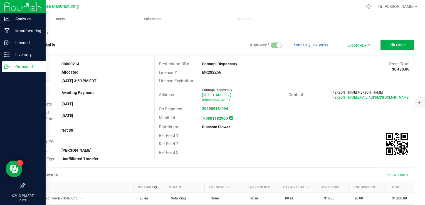
click at [10, 68] on p "Outbound" at bounding box center [26, 66] width 33 height 7
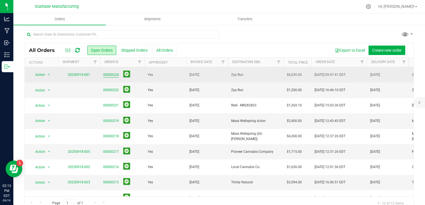
click at [111, 75] on link "00000224" at bounding box center [111, 74] width 16 height 5
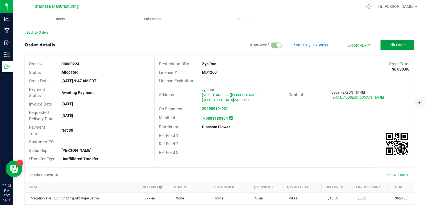
click at [400, 47] on button "Edit Order" at bounding box center [396, 45] width 33 height 10
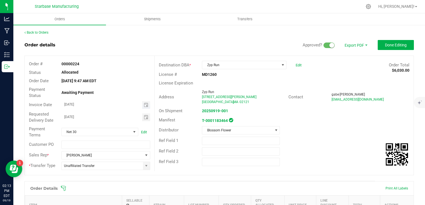
click at [147, 106] on span "Toggle calendar" at bounding box center [146, 105] width 8 height 8
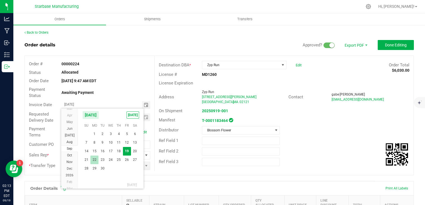
click at [94, 161] on span "22" at bounding box center [94, 160] width 8 height 9
type input "09/22/2025"
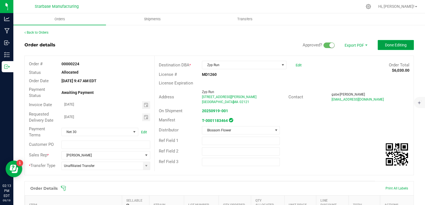
click at [392, 46] on span "Done Editing" at bounding box center [396, 45] width 22 height 4
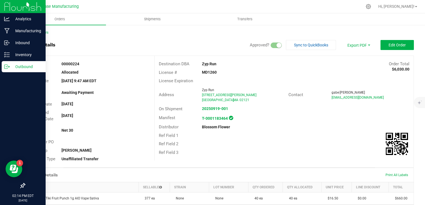
click at [7, 69] on div "Outbound" at bounding box center [24, 66] width 44 height 11
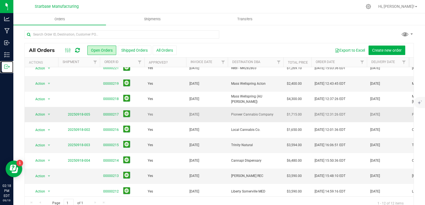
scroll to position [28, 0]
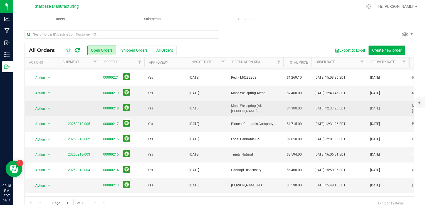
click at [105, 110] on link "00000218" at bounding box center [111, 108] width 16 height 5
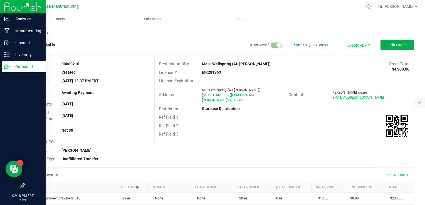
click at [7, 68] on icon at bounding box center [7, 67] width 6 height 6
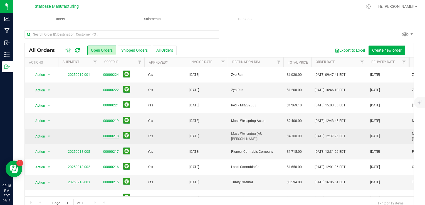
click at [112, 135] on link "00000218" at bounding box center [111, 136] width 16 height 5
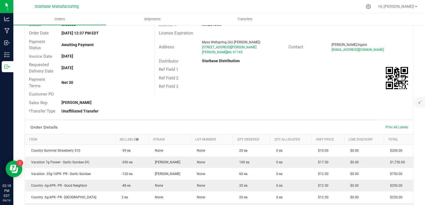
scroll to position [56, 0]
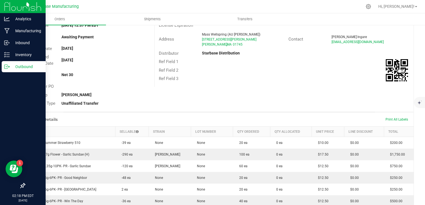
click at [11, 71] on div "Outbound" at bounding box center [24, 66] width 44 height 11
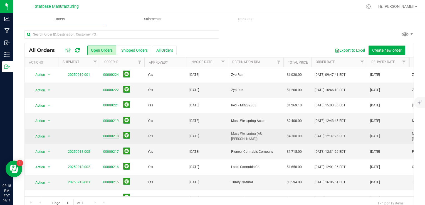
click at [110, 137] on link "00000218" at bounding box center [111, 136] width 16 height 5
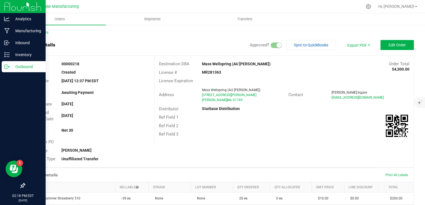
click at [10, 66] on p "Outbound" at bounding box center [26, 66] width 33 height 7
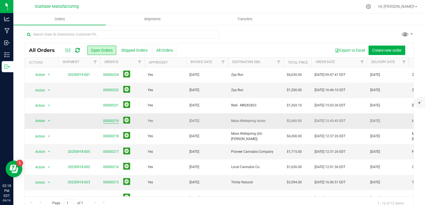
click at [108, 121] on link "00000219" at bounding box center [111, 120] width 16 height 5
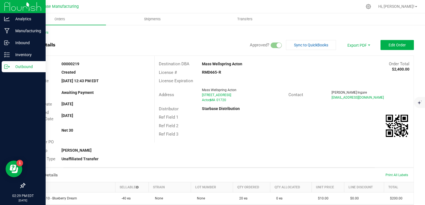
click at [5, 66] on icon at bounding box center [7, 67] width 6 height 6
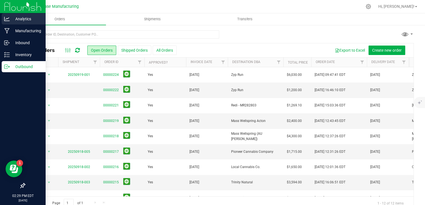
click at [7, 21] on icon at bounding box center [7, 19] width 6 height 4
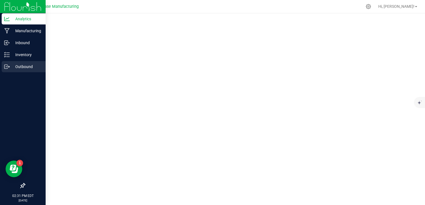
click at [7, 68] on icon at bounding box center [7, 67] width 6 height 6
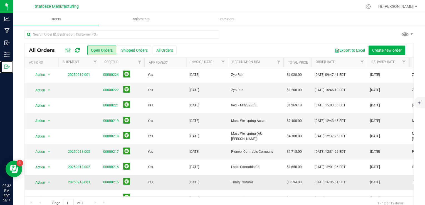
scroll to position [28, 0]
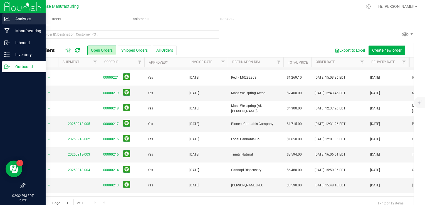
click at [6, 18] on icon at bounding box center [7, 19] width 6 height 6
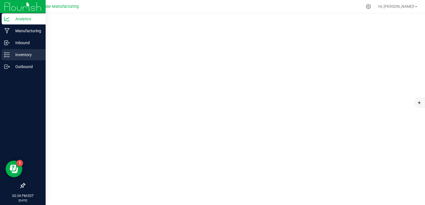
click at [14, 57] on p "Inventory" at bounding box center [26, 54] width 33 height 7
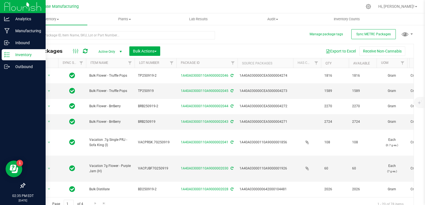
click at [6, 56] on icon at bounding box center [7, 55] width 6 height 6
click at [4, 42] on icon at bounding box center [7, 43] width 6 height 6
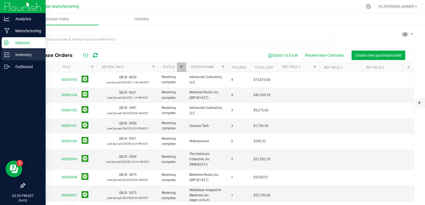
click at [20, 53] on p "Inventory" at bounding box center [26, 54] width 33 height 7
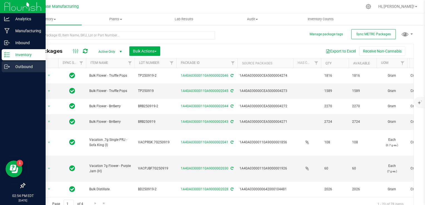
click at [12, 67] on p "Outbound" at bounding box center [26, 66] width 33 height 7
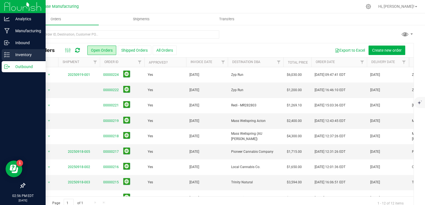
click at [9, 58] on div "Inventory" at bounding box center [24, 54] width 44 height 11
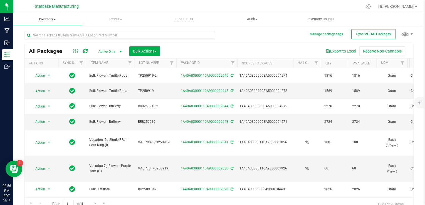
click at [49, 19] on span "Inventory" at bounding box center [47, 19] width 68 height 5
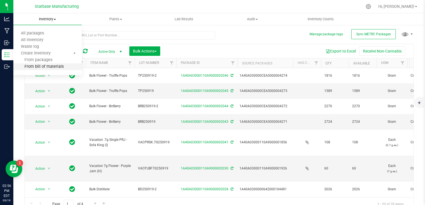
click at [47, 66] on span "From bill of materials" at bounding box center [38, 66] width 50 height 5
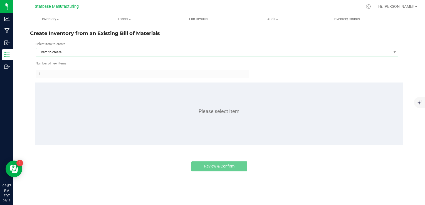
click at [63, 51] on span "Item to create" at bounding box center [213, 52] width 355 height 8
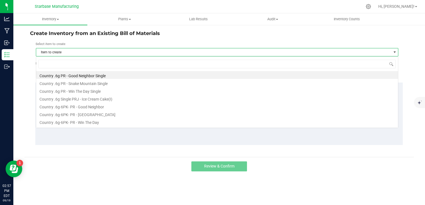
scroll to position [8, 362]
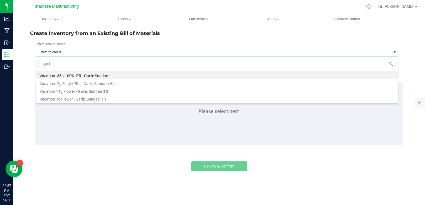
type input "garlic"
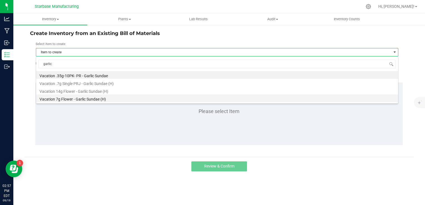
click at [67, 100] on li "Vacation 7g Flower - Garlic Sundae (H)" at bounding box center [217, 98] width 362 height 8
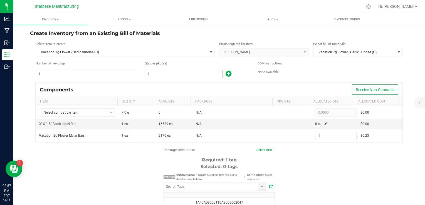
click at [168, 75] on input "1" at bounding box center [184, 74] width 78 height 8
type input "2"
type input "22"
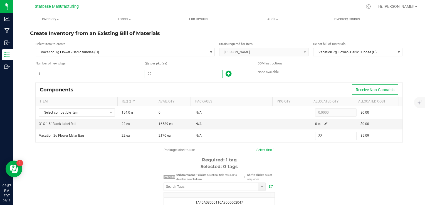
type input "228"
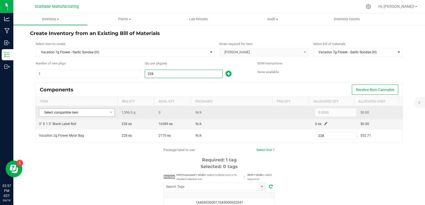
type input "228"
click at [92, 110] on span "Select compatible item" at bounding box center [73, 113] width 68 height 8
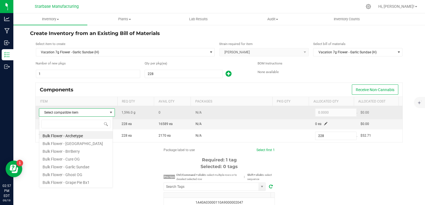
scroll to position [8, 74]
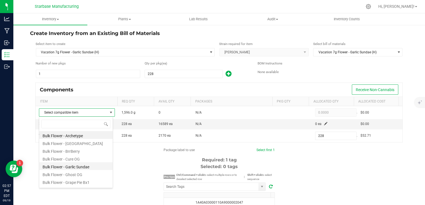
click at [81, 164] on li "Bulk Flower - Garlic Sundae" at bounding box center [75, 166] width 73 height 8
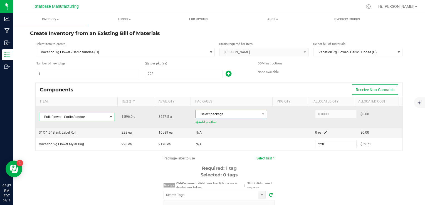
click at [229, 117] on span "Select package" at bounding box center [228, 114] width 64 height 8
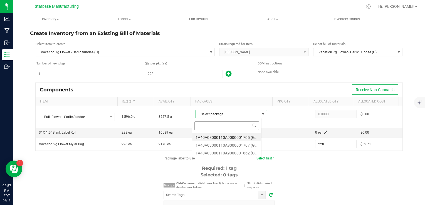
scroll to position [8, 69]
click at [230, 154] on li "1A40A03000110A9000001862 (GS250911)" at bounding box center [226, 152] width 69 height 8
type input "1,596.0000"
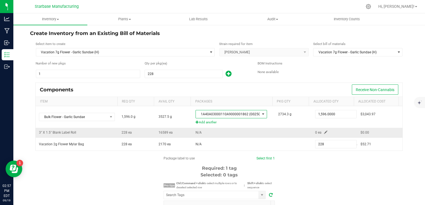
click at [324, 132] on span at bounding box center [325, 132] width 3 height 3
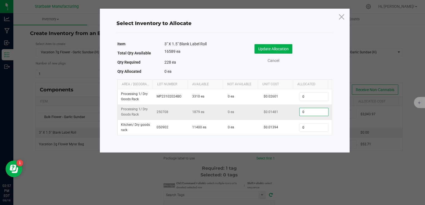
click at [305, 113] on input "0" at bounding box center [313, 112] width 28 height 8
type input "228"
click at [275, 46] on button "Update Allocation" at bounding box center [273, 48] width 38 height 9
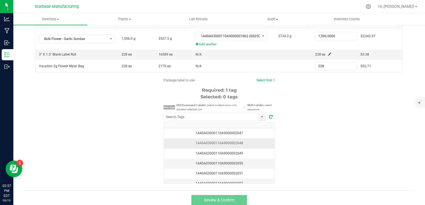
scroll to position [81, 0]
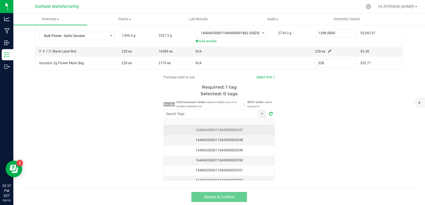
click at [241, 130] on div "1A40A03000110A9000002047" at bounding box center [219, 130] width 104 height 5
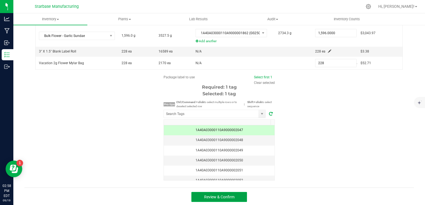
click at [239, 197] on button "Review & Confirm" at bounding box center [219, 197] width 56 height 10
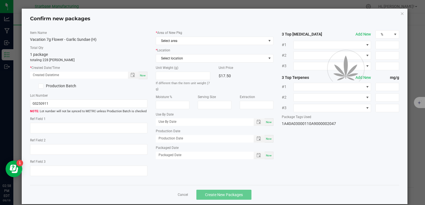
type textarea "05/20/25"
type textarea "RMD825-C, (413) 834-7211, info@theheirloomcollective.us"
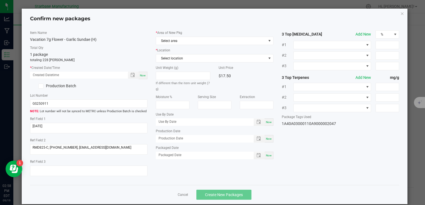
click at [145, 76] on div "Now" at bounding box center [142, 76] width 9 height 8
type input "09/19/2025 02:58 PM"
click at [61, 103] on input "GS250911" at bounding box center [88, 103] width 117 height 8
paste input "VACBFGS7G250916"
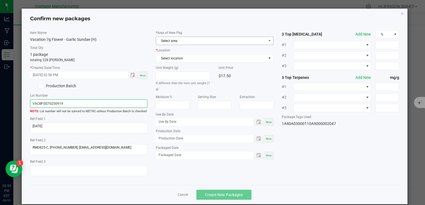
type input "VACBFGS7G250919"
click at [181, 42] on span "Select area" at bounding box center [211, 41] width 110 height 8
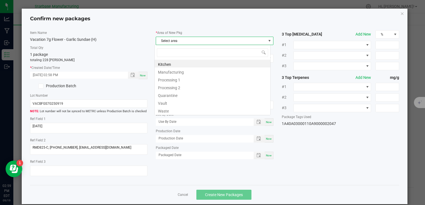
type input "v"
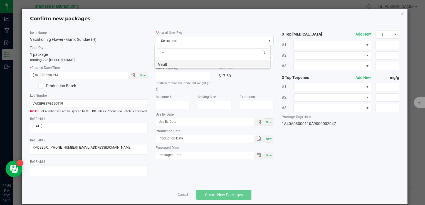
click at [179, 63] on li "Vault" at bounding box center [213, 64] width 116 height 8
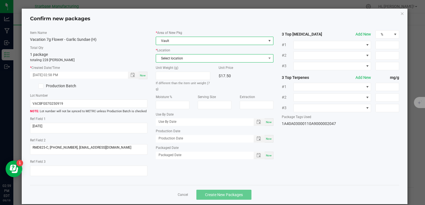
click at [177, 57] on span "Select location" at bounding box center [211, 58] width 110 height 8
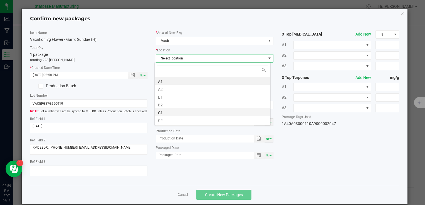
click at [176, 112] on li "C1" at bounding box center [213, 112] width 116 height 8
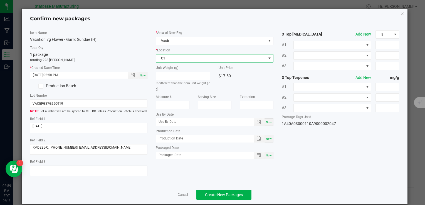
click at [267, 138] on span "Now" at bounding box center [269, 138] width 6 height 3
type input "[DATE]"
click at [268, 161] on div "* Area of New Pkg Vault * Location C1 Unit Weight (g) If different than the ite…" at bounding box center [214, 96] width 126 height 132
drag, startPoint x: 268, startPoint y: 161, endPoint x: 262, endPoint y: 154, distance: 9.4
click at [262, 154] on div "Now" at bounding box center [214, 156] width 117 height 8
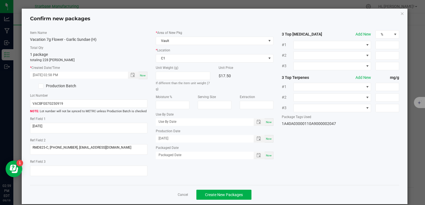
click at [266, 155] on span "Now" at bounding box center [269, 155] width 6 height 3
type input "[DATE]"
click at [237, 194] on span "Create New Packages" at bounding box center [224, 195] width 38 height 4
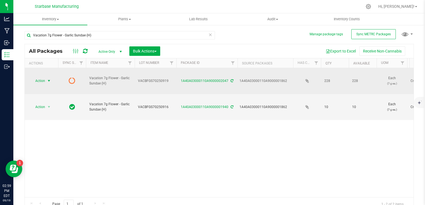
click at [47, 79] on span "select" at bounding box center [49, 81] width 4 height 4
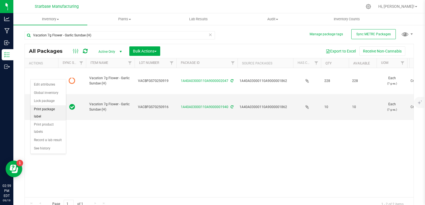
click at [45, 106] on li "Print package label" at bounding box center [48, 112] width 35 height 15
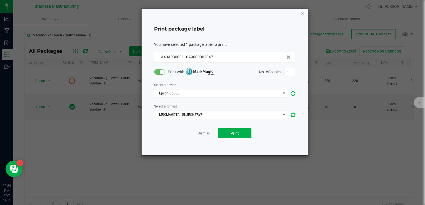
click at [159, 74] on span at bounding box center [159, 72] width 11 height 6
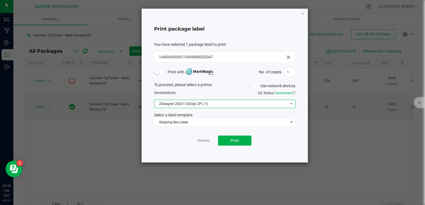
click at [169, 102] on span "ZDesigner ZD621-203dpi ZPL (1)" at bounding box center [221, 104] width 134 height 8
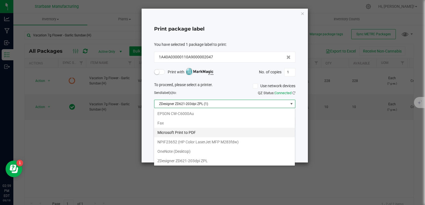
scroll to position [8, 141]
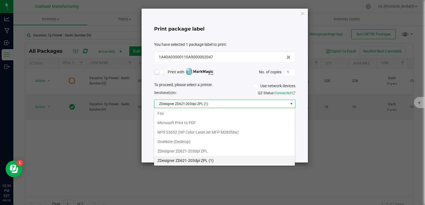
click at [226, 88] on div "To proceed, please select a printer. Use network devices" at bounding box center [225, 86] width 150 height 8
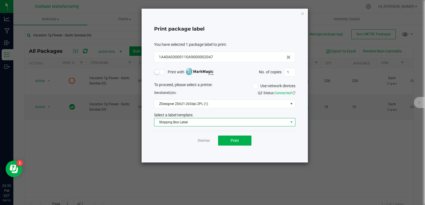
click at [203, 123] on span "Shipping Box Label" at bounding box center [221, 122] width 134 height 8
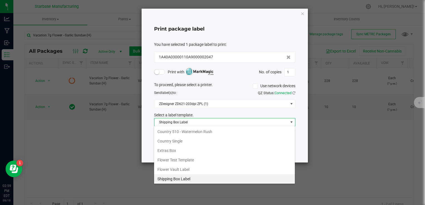
scroll to position [0, 0]
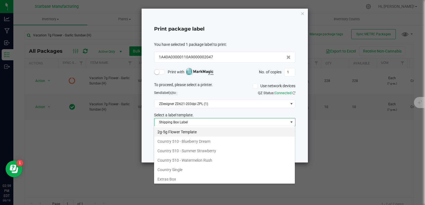
click at [191, 133] on li "2g-5g Flower Template" at bounding box center [224, 131] width 141 height 9
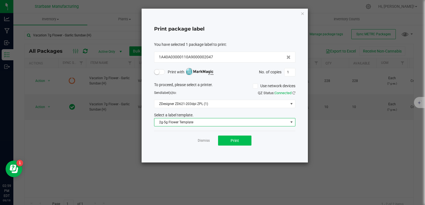
drag, startPoint x: 263, startPoint y: 138, endPoint x: 232, endPoint y: 140, distance: 31.7
click at [263, 138] on div "Dismiss Print" at bounding box center [224, 140] width 141 height 19
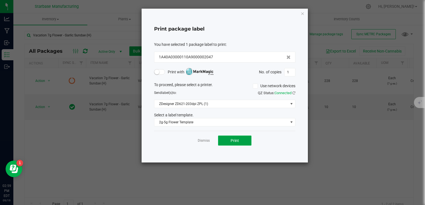
click at [232, 140] on span "Print" at bounding box center [234, 140] width 8 height 4
click at [290, 68] on input "1" at bounding box center [289, 72] width 11 height 8
click at [290, 69] on input "1" at bounding box center [289, 72] width 11 height 8
click at [239, 137] on button "Print" at bounding box center [234, 141] width 33 height 10
click at [287, 75] on input "228" at bounding box center [289, 72] width 11 height 8
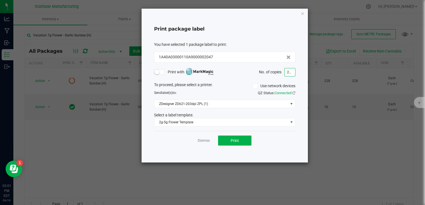
click at [287, 75] on input "228" at bounding box center [289, 72] width 11 height 8
type input "2"
click at [245, 139] on button "Print" at bounding box center [234, 141] width 33 height 10
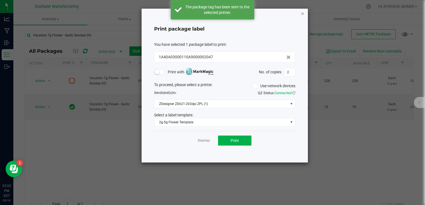
click at [301, 14] on icon "button" at bounding box center [302, 13] width 4 height 7
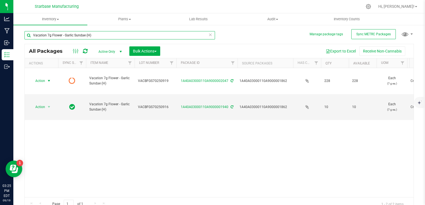
click at [54, 36] on input "Vacation 7g Flower - Garlic Sundae (H)" at bounding box center [119, 35] width 190 height 8
type input "r"
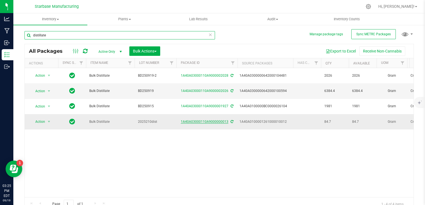
type input "distillate"
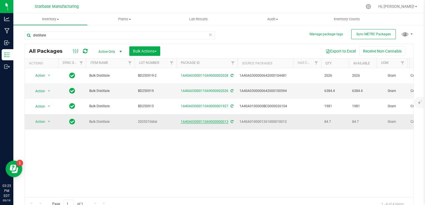
click at [197, 120] on link "1A40A03000110A9000000013" at bounding box center [205, 122] width 48 height 4
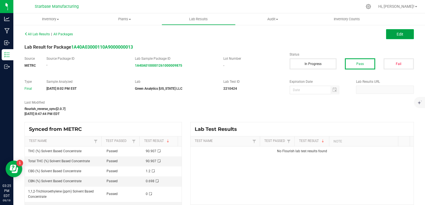
click at [402, 38] on button "Edit" at bounding box center [400, 34] width 28 height 10
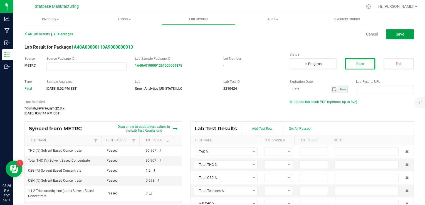
click at [395, 34] on span "Save" at bounding box center [399, 34] width 8 height 4
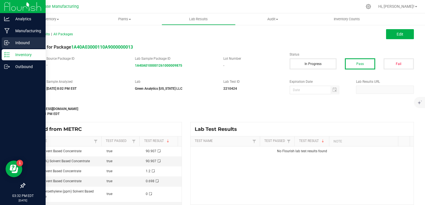
click at [9, 45] on icon at bounding box center [7, 43] width 6 height 6
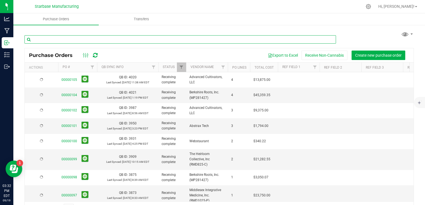
click at [70, 41] on input "text" at bounding box center [179, 39] width 311 height 8
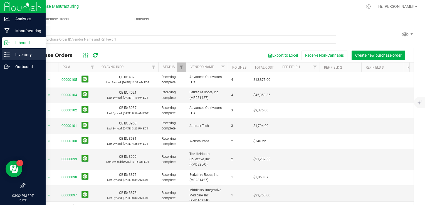
click at [10, 53] on p "Inventory" at bounding box center [26, 54] width 33 height 7
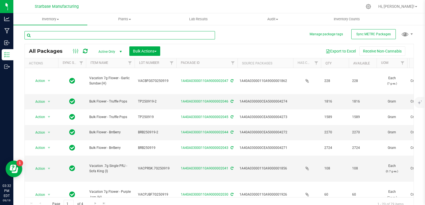
click at [70, 36] on input "text" at bounding box center [119, 35] width 190 height 8
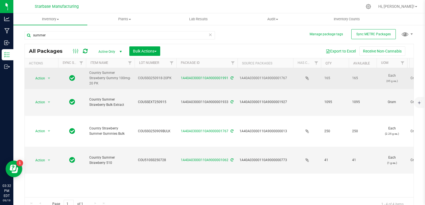
click at [155, 77] on span "COUSSG250918-20PK" at bounding box center [155, 78] width 35 height 5
click at [155, 77] on input "COUSSG250918-20PK" at bounding box center [154, 78] width 40 height 9
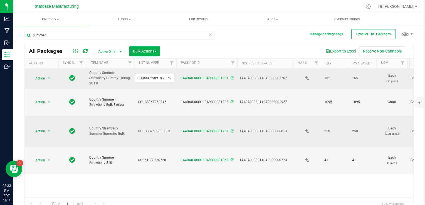
click at [155, 129] on span "COUSSG250909BULK" at bounding box center [155, 131] width 35 height 5
click at [155, 127] on input "COUSSG250909BULK" at bounding box center [154, 131] width 40 height 9
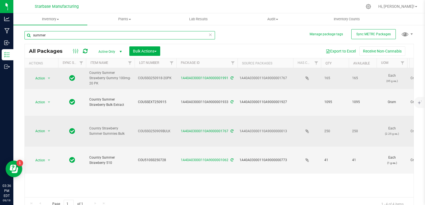
click at [110, 36] on input "summer" at bounding box center [119, 35] width 190 height 8
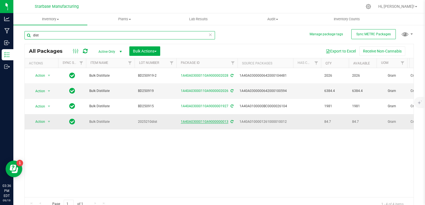
type input "dist"
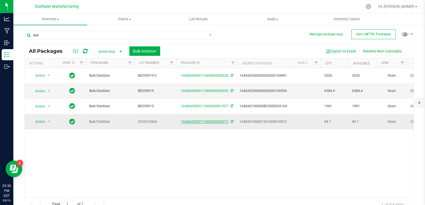
click at [213, 120] on link "1A40A03000110A9000000013" at bounding box center [205, 122] width 48 height 4
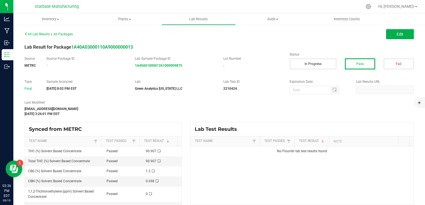
scroll to position [5, 0]
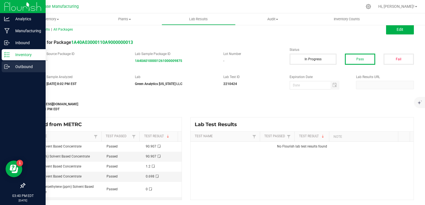
click at [5, 68] on icon at bounding box center [7, 67] width 6 height 6
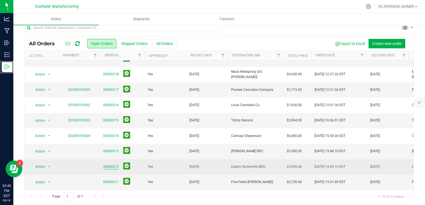
scroll to position [10, 0]
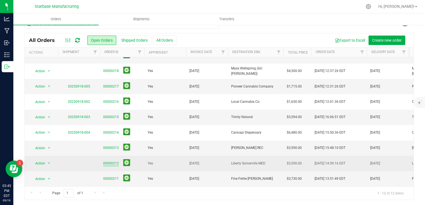
click at [111, 161] on link "00000212" at bounding box center [111, 163] width 16 height 5
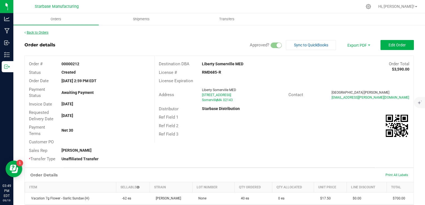
click at [43, 31] on link "Back to Orders" at bounding box center [36, 33] width 24 height 4
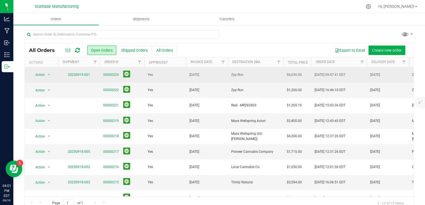
click at [136, 76] on span "00000224" at bounding box center [122, 75] width 38 height 9
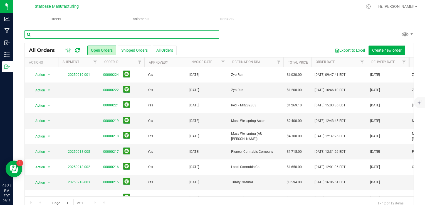
click at [125, 34] on input "text" at bounding box center [121, 34] width 195 height 8
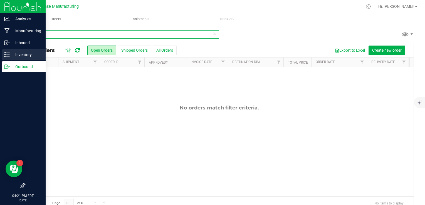
type input "1986"
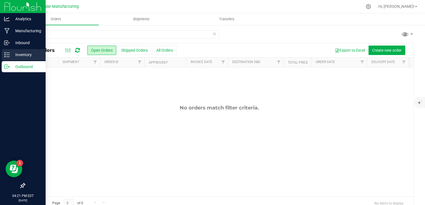
click at [7, 56] on icon at bounding box center [7, 55] width 6 height 6
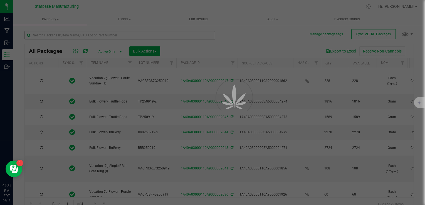
type input "2025-09-19"
type input "2025-09-10"
type input "2026-09-16"
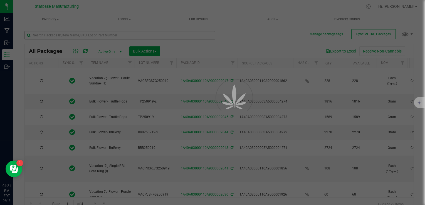
type input "2025-09-09"
type input "2026-09-16"
type input "2025-09-18"
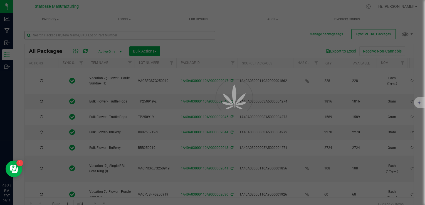
type input "2025-09-18"
type input "2025-09-17"
type input "2025-09-16"
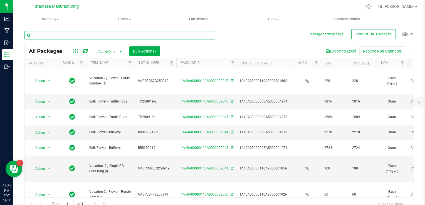
click at [47, 34] on input "text" at bounding box center [119, 35] width 190 height 8
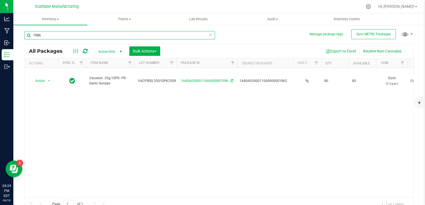
type input "1986"
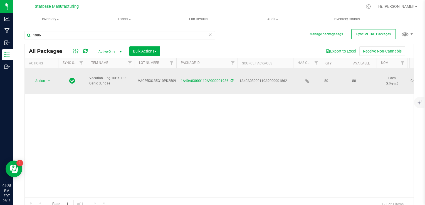
click at [163, 78] on span "VACPRGS.35G10PK250918" at bounding box center [159, 80] width 42 height 5
click at [163, 77] on input "VACPRGS.35G10PK250918" at bounding box center [154, 81] width 40 height 9
click at [168, 93] on div "Action Action Adjust qty Create package Edit attributes Global inventory Locate…" at bounding box center [219, 132] width 389 height 129
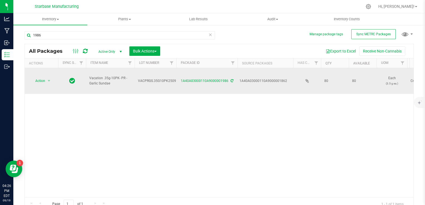
click at [156, 78] on span "VACPRGS.35G10PK250918" at bounding box center [159, 80] width 42 height 5
click at [156, 77] on input "VACPRGS.35G10PK250918" at bounding box center [154, 81] width 40 height 9
click at [99, 76] on span "Vacation .35g-10PK- PR - Garlic Sundae" at bounding box center [110, 81] width 42 height 11
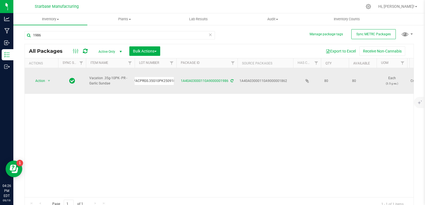
scroll to position [0, 0]
click at [218, 79] on link "1A40A03000110A9000001986" at bounding box center [205, 81] width 48 height 4
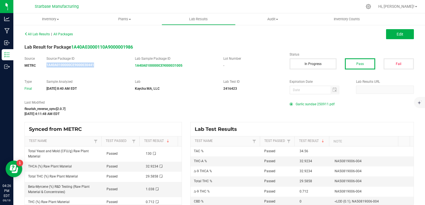
drag, startPoint x: 95, startPoint y: 64, endPoint x: 44, endPoint y: 64, distance: 51.1
click at [44, 64] on div "Source Package ID 1A40A0100000CE9000030441" at bounding box center [86, 61] width 88 height 11
drag, startPoint x: 44, startPoint y: 64, endPoint x: 98, endPoint y: 65, distance: 54.5
click at [98, 65] on div "1A40A0100000CE9000030441" at bounding box center [86, 65] width 80 height 5
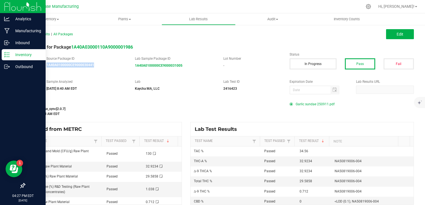
click at [8, 57] on line at bounding box center [7, 57] width 3 height 0
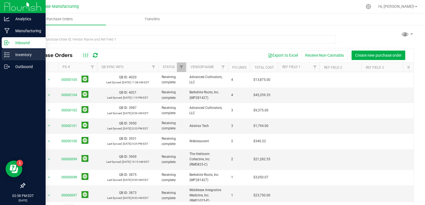
click at [4, 53] on icon at bounding box center [7, 55] width 6 height 6
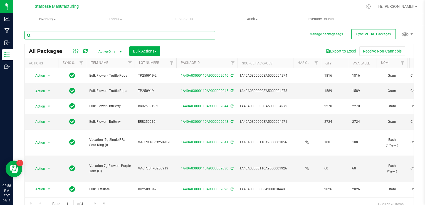
click at [80, 35] on input "text" at bounding box center [119, 35] width 190 height 8
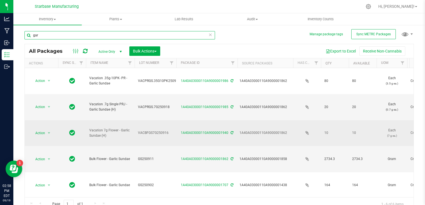
type input "gar"
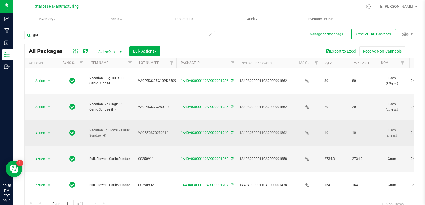
click at [151, 130] on span "VACBFGS7G250916" at bounding box center [155, 132] width 35 height 5
click at [151, 129] on input "VACBFGS7G250916" at bounding box center [154, 133] width 40 height 9
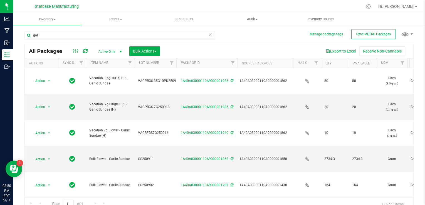
click at [235, 48] on div "Export to Excel Receive Non-Cannabis" at bounding box center [286, 50] width 245 height 9
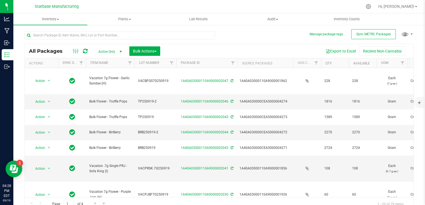
click at [94, 30] on div at bounding box center [121, 35] width 195 height 18
click at [95, 36] on input "text" at bounding box center [119, 35] width 190 height 8
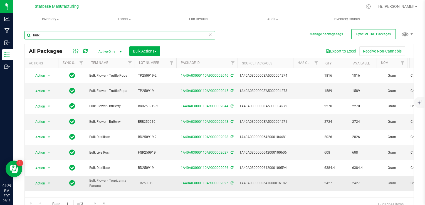
type input "bulk"
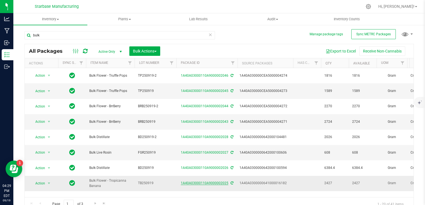
click at [199, 181] on link "1A40A03000110A9000002025" at bounding box center [205, 183] width 48 height 4
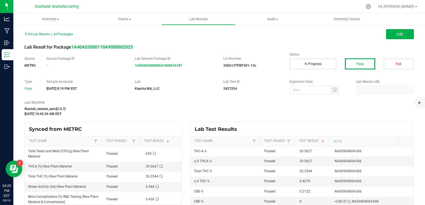
click at [410, 34] on div "Edit" at bounding box center [318, 34] width 199 height 10
click at [405, 34] on button "Edit" at bounding box center [400, 34] width 28 height 10
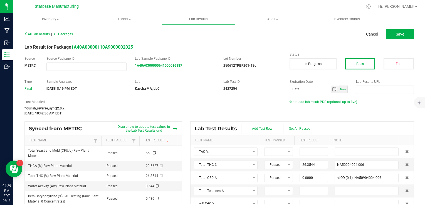
click at [366, 34] on link "Cancel" at bounding box center [372, 34] width 12 height 6
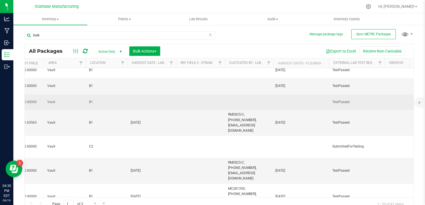
scroll to position [228, 505]
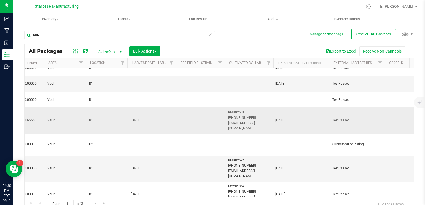
click at [249, 110] on span "RMD825-C, [PHONE_NUMBER], [EMAIL_ADDRESS][DOMAIN_NAME]" at bounding box center [249, 120] width 42 height 21
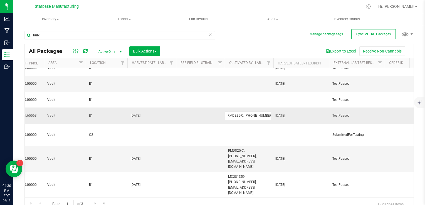
click at [249, 108] on td "RMD825-C, [PHONE_NUMBER], [EMAIL_ADDRESS][DOMAIN_NAME]" at bounding box center [249, 116] width 49 height 16
click at [249, 111] on input "RMD825-C, [PHONE_NUMBER], [EMAIL_ADDRESS][DOMAIN_NAME]" at bounding box center [247, 115] width 47 height 9
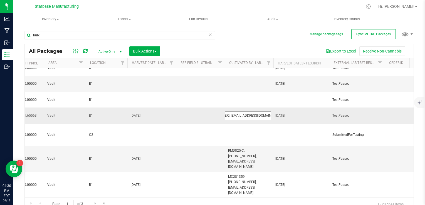
click at [249, 111] on input "RMD825-C, [PHONE_NUMBER], [EMAIL_ADDRESS][DOMAIN_NAME]" at bounding box center [247, 115] width 47 height 9
click at [248, 111] on input "RMD825-C, [PHONE_NUMBER], [EMAIL_ADDRESS][DOMAIN_NAME]" at bounding box center [247, 115] width 47 height 9
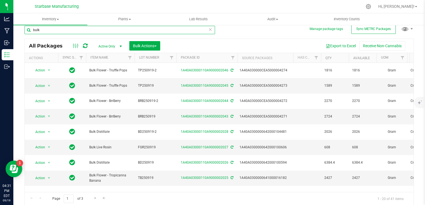
scroll to position [0, 0]
click at [144, 28] on input "bulk" at bounding box center [119, 30] width 190 height 8
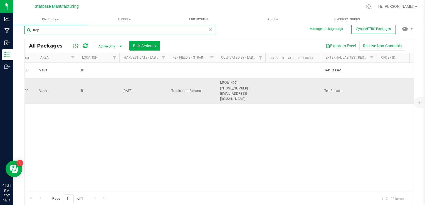
type input "trop"
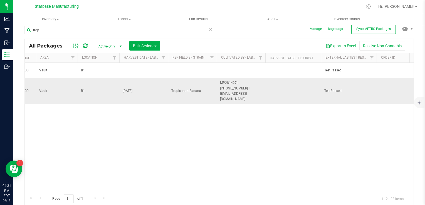
click at [234, 84] on span "MP281427 I [PHONE_NUMBER] I [EMAIL_ADDRESS][DOMAIN_NAME]" at bounding box center [241, 90] width 42 height 21
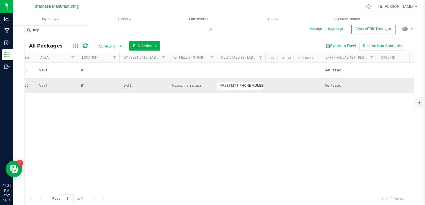
click at [234, 84] on input "MP281427 I [PHONE_NUMBER] I [EMAIL_ADDRESS][DOMAIN_NAME]" at bounding box center [239, 85] width 47 height 9
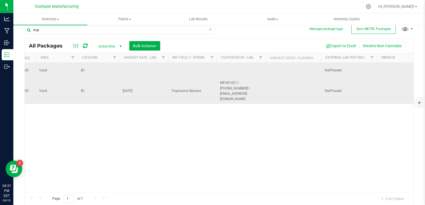
click at [234, 69] on td at bounding box center [241, 70] width 49 height 15
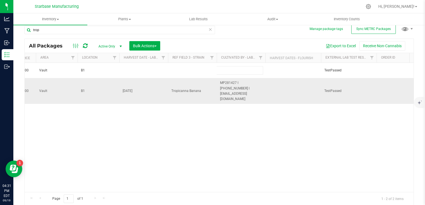
type input "MP281427 I 413-329-5067 I info@berkshireroots.com"
click at [191, 85] on div "All Packages Active Only Active Only Lab Samples Locked All External Internal B…" at bounding box center [218, 122] width 389 height 167
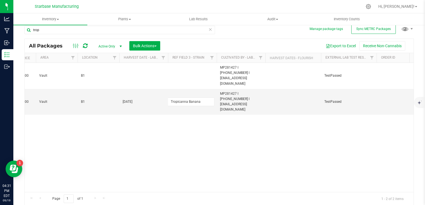
click at [191, 98] on input "Tropicanna Banana" at bounding box center [191, 102] width 47 height 9
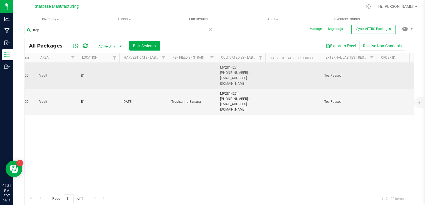
click at [180, 68] on td at bounding box center [192, 76] width 49 height 26
type input "Tropicanna Banana"
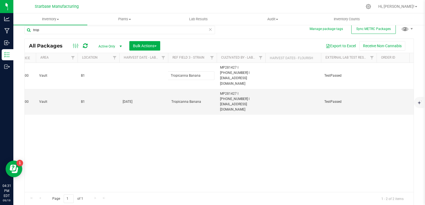
click at [170, 133] on div "All Packages Active Only Active Only Lab Samples Locked All External Internal B…" at bounding box center [218, 122] width 389 height 167
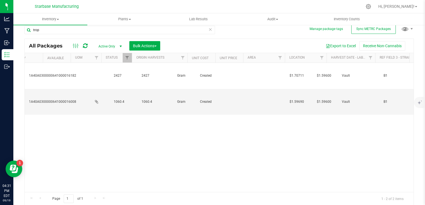
scroll to position [0, 210]
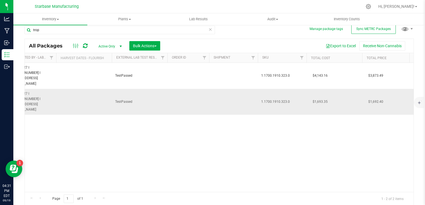
click at [42, 91] on span "MP281427 I 413-329-5067 I info@berkshireroots.com" at bounding box center [32, 101] width 42 height 21
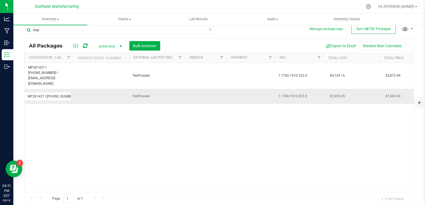
click at [42, 92] on input "MP281427 I 413-329-5067 I info@berkshireroots.com" at bounding box center [47, 96] width 47 height 9
click at [75, 133] on div "Action Action Adjust qty Create package Edit attributes Global inventory Locate…" at bounding box center [219, 127] width 389 height 129
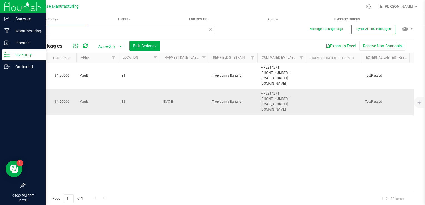
click at [4, 52] on icon at bounding box center [7, 55] width 6 height 6
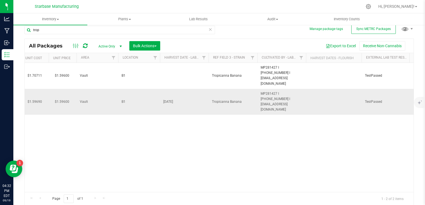
click at [209, 29] on icon at bounding box center [210, 29] width 4 height 7
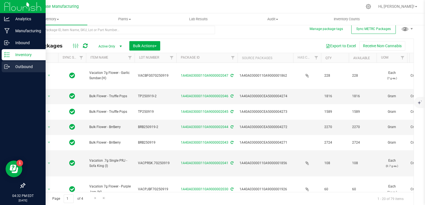
click at [4, 66] on icon at bounding box center [7, 67] width 6 height 6
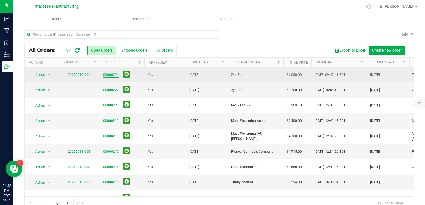
click at [111, 75] on link "00000224" at bounding box center [111, 74] width 16 height 5
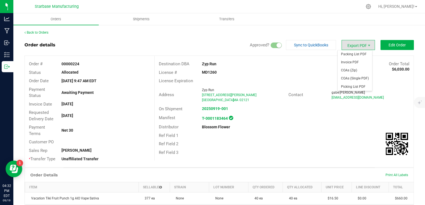
click at [362, 46] on span "Export PDF" at bounding box center [357, 45] width 33 height 10
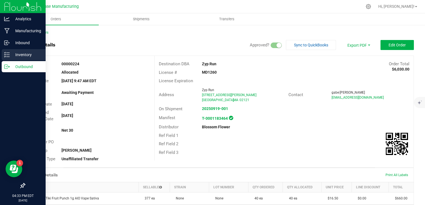
click at [9, 54] on icon at bounding box center [7, 55] width 6 height 6
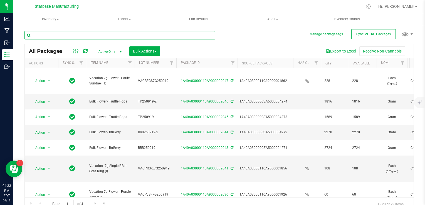
click at [112, 37] on input "text" at bounding box center [119, 35] width 190 height 8
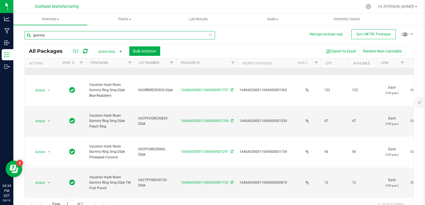
scroll to position [5, 0]
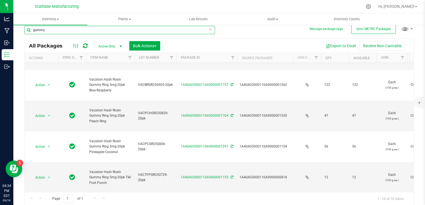
click at [90, 32] on input "gummy" at bounding box center [119, 30] width 190 height 8
click at [90, 33] on input "gummy" at bounding box center [119, 30] width 190 height 8
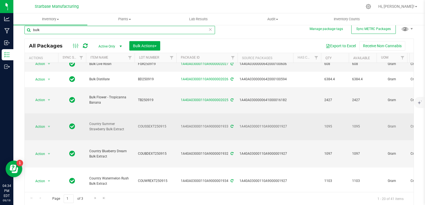
scroll to position [111, 0]
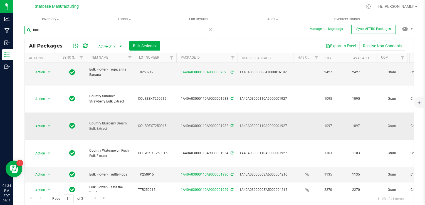
type input "bulk"
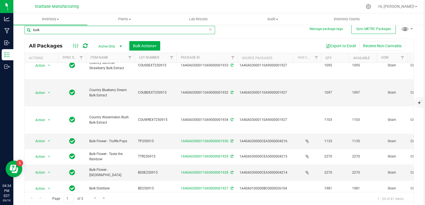
scroll to position [228, 0]
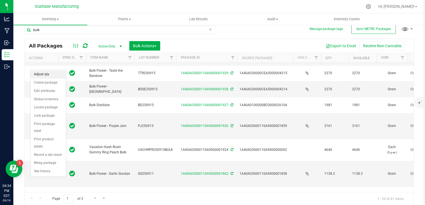
click at [43, 72] on li "Adjust qty" at bounding box center [48, 74] width 35 height 8
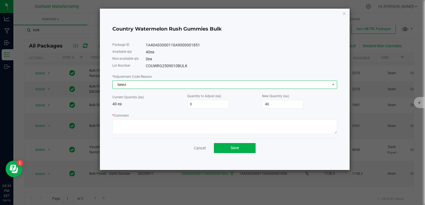
click at [197, 84] on span "Select" at bounding box center [221, 85] width 217 height 8
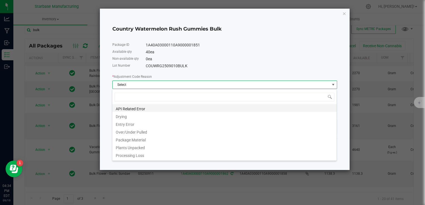
scroll to position [8, 225]
click at [172, 154] on li "Processing Loss" at bounding box center [224, 155] width 224 height 8
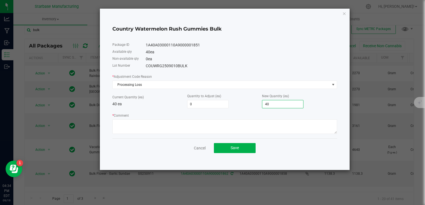
click at [265, 104] on input "40" at bounding box center [282, 104] width 41 height 8
type input "-40"
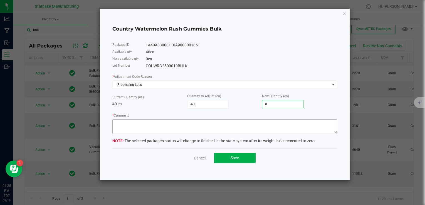
type input "0"
click at [255, 127] on textarea "* Comment" at bounding box center [224, 127] width 225 height 14
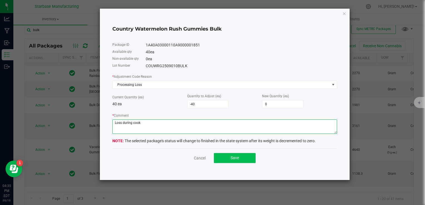
type textarea "Loss during cook"
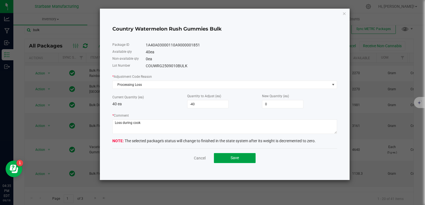
click at [246, 159] on button "Save" at bounding box center [235, 158] width 42 height 10
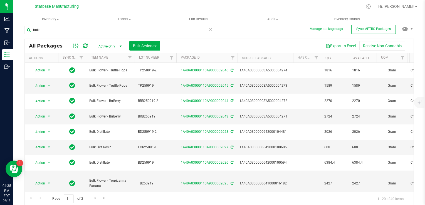
scroll to position [0, 0]
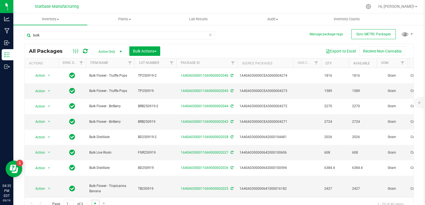
click at [96, 202] on span "Go to the next page" at bounding box center [95, 203] width 4 height 4
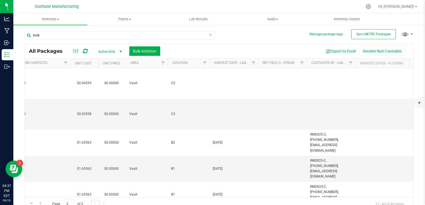
scroll to position [0, 354]
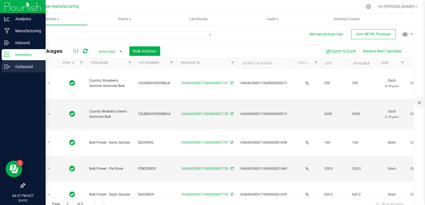
click at [16, 67] on p "Outbound" at bounding box center [26, 66] width 33 height 7
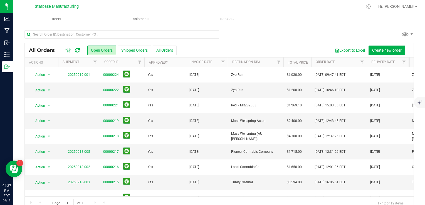
click at [31, 52] on span "All Orders" at bounding box center [44, 50] width 31 height 6
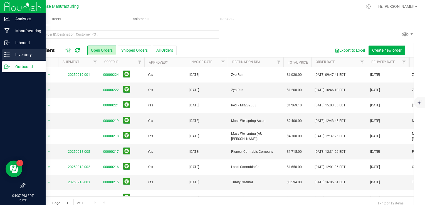
click at [3, 54] on div "Inventory" at bounding box center [24, 54] width 44 height 11
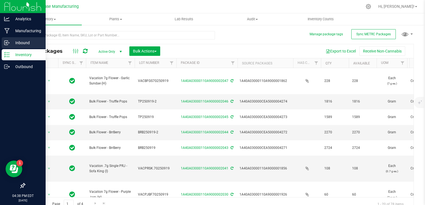
click at [16, 44] on p "Inbound" at bounding box center [26, 42] width 33 height 7
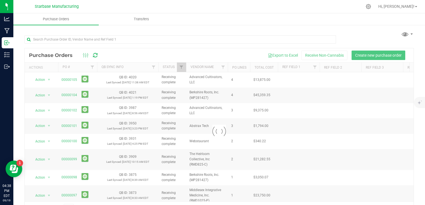
click at [145, 13] on nav "Starbase Manufacturing Hi, Drew!" at bounding box center [218, 6] width 411 height 13
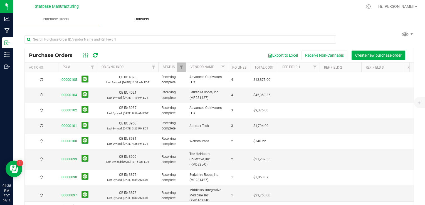
click at [143, 18] on span "Transfers" at bounding box center [141, 19] width 30 height 5
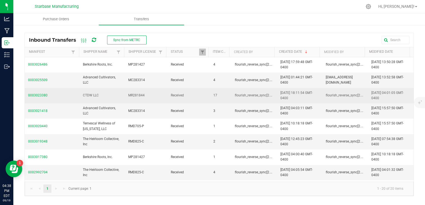
click at [118, 97] on td "CTDW LLC" at bounding box center [102, 95] width 46 height 15
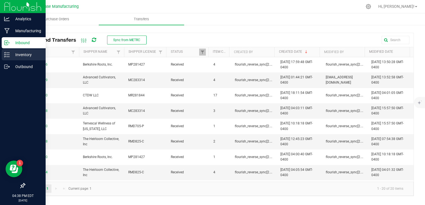
click at [7, 55] on line at bounding box center [7, 55] width 3 height 0
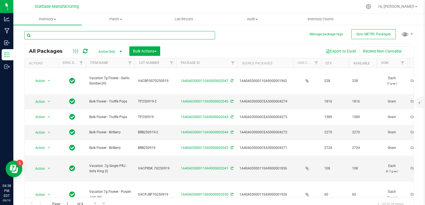
click at [83, 37] on input "text" at bounding box center [119, 35] width 190 height 8
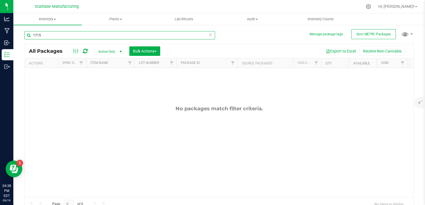
type input "1715"
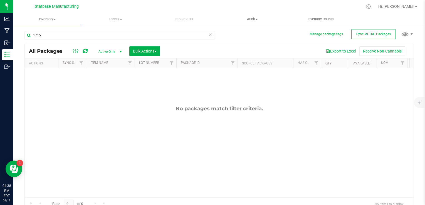
click at [108, 51] on span "Active Only" at bounding box center [109, 52] width 31 height 8
click at [109, 83] on li "All" at bounding box center [109, 85] width 30 height 8
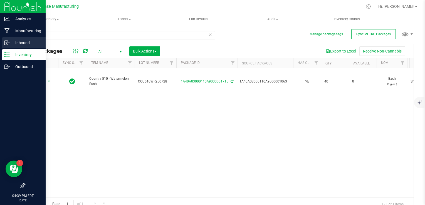
click at [12, 46] on p "Inbound" at bounding box center [26, 42] width 33 height 7
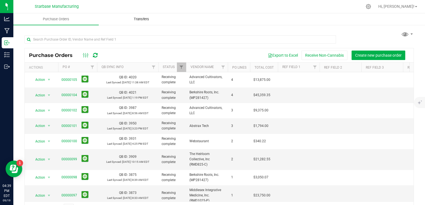
click at [139, 20] on span "Transfers" at bounding box center [141, 19] width 30 height 5
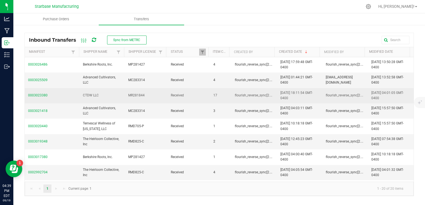
click at [41, 95] on span "0003023380" at bounding box center [52, 95] width 48 height 5
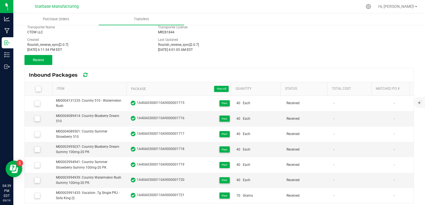
scroll to position [42, 0]
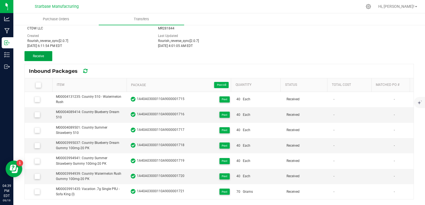
click at [46, 57] on button "Receive" at bounding box center [38, 56] width 28 height 10
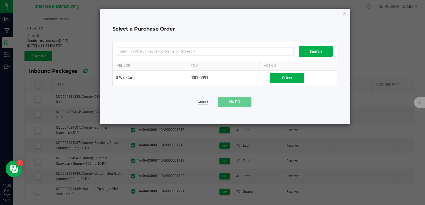
click at [201, 103] on link "Cancel" at bounding box center [203, 102] width 10 height 5
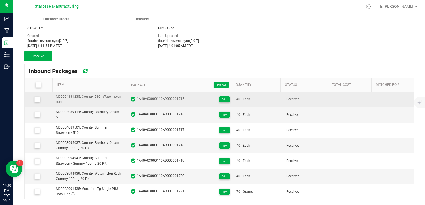
click at [36, 99] on icon at bounding box center [37, 99] width 4 height 0
click at [0, 0] on input "checkbox" at bounding box center [0, 0] width 0 height 0
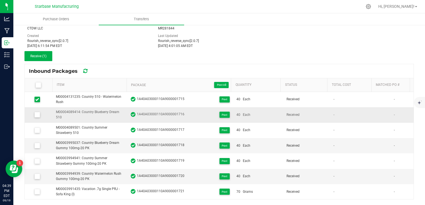
click at [38, 115] on icon at bounding box center [37, 115] width 4 height 0
click at [0, 0] on input "checkbox" at bounding box center [0, 0] width 0 height 0
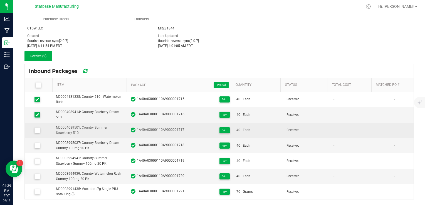
click at [39, 128] on span at bounding box center [37, 131] width 6 height 6
click at [0, 0] on input "checkbox" at bounding box center [0, 0] width 0 height 0
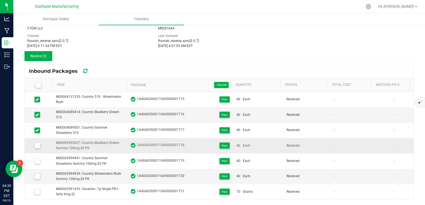
click at [39, 144] on span at bounding box center [37, 146] width 6 height 6
click at [0, 0] on input "checkbox" at bounding box center [0, 0] width 0 height 0
click at [39, 85] on icon at bounding box center [38, 85] width 4 height 0
click at [0, 0] on input "checkbox" at bounding box center [0, 0] width 0 height 0
click at [42, 57] on span "Receive (17)" at bounding box center [38, 56] width 18 height 4
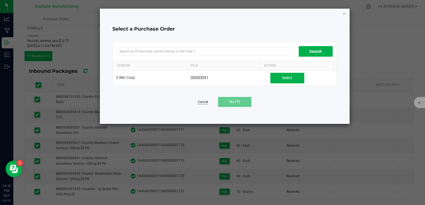
click at [205, 102] on link "Cancel" at bounding box center [203, 102] width 10 height 5
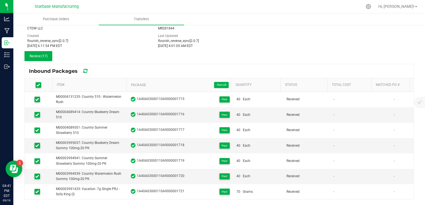
click at [39, 85] on icon at bounding box center [38, 85] width 4 height 0
click at [0, 0] on input "checkbox" at bounding box center [0, 0] width 0 height 0
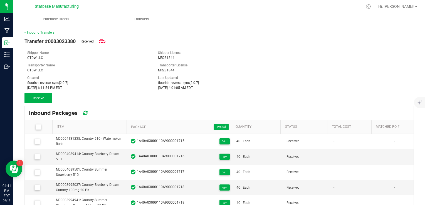
scroll to position [0, 0]
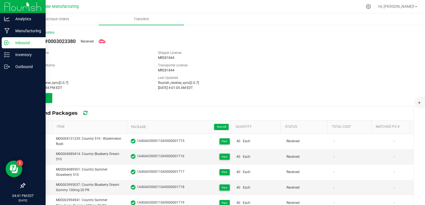
click at [8, 45] on icon at bounding box center [7, 43] width 6 height 6
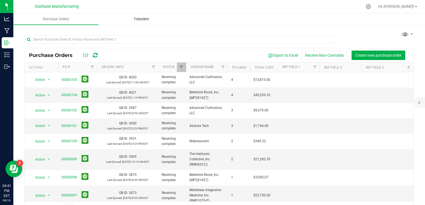
click at [140, 19] on span "Transfers" at bounding box center [141, 19] width 30 height 5
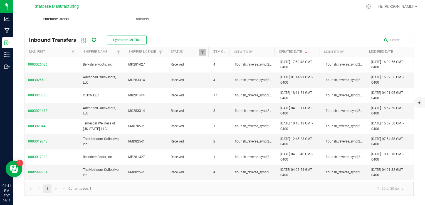
click at [60, 20] on span "Purchase Orders" at bounding box center [55, 19] width 41 height 5
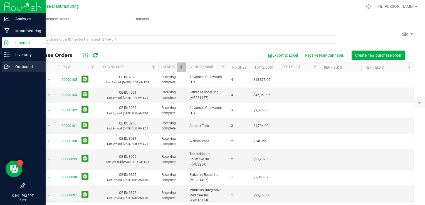
click at [14, 66] on p "Outbound" at bounding box center [26, 66] width 33 height 7
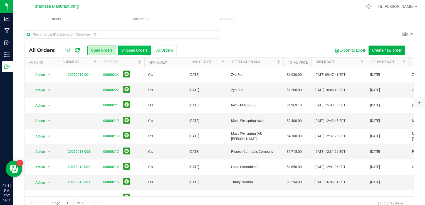
click at [126, 48] on button "Shipped Orders" at bounding box center [135, 50] width 34 height 9
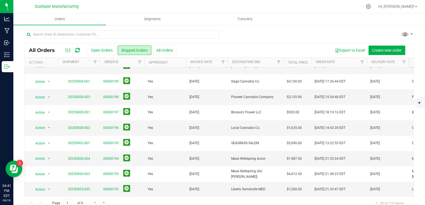
scroll to position [181, 0]
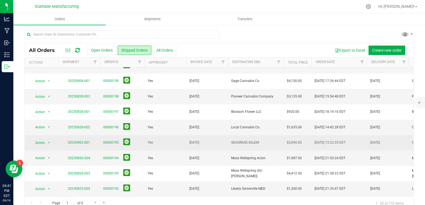
click at [165, 139] on td "Yes" at bounding box center [165, 142] width 42 height 15
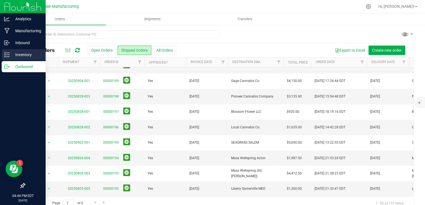
click at [11, 54] on p "Inventory" at bounding box center [26, 54] width 33 height 7
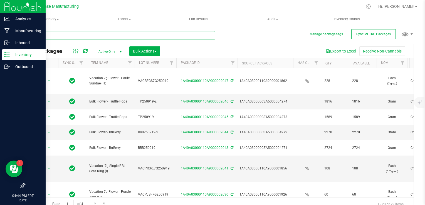
click at [65, 36] on input "text" at bounding box center [119, 35] width 190 height 8
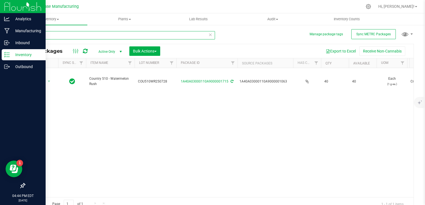
type input "1715"
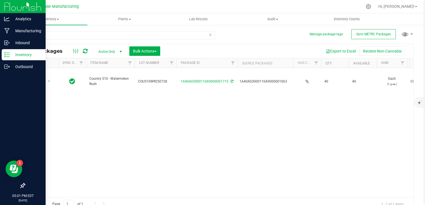
click at [19, 54] on p "Inventory" at bounding box center [26, 54] width 33 height 7
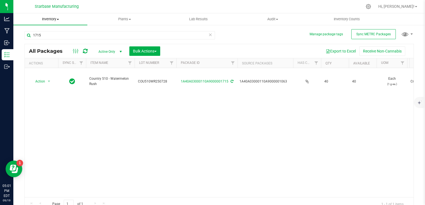
click at [52, 20] on span "Inventory" at bounding box center [50, 19] width 74 height 5
click at [44, 67] on span "From bill of materials" at bounding box center [38, 66] width 50 height 5
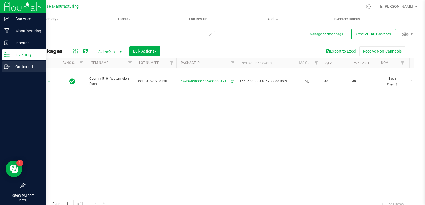
click at [23, 70] on div "Outbound" at bounding box center [24, 66] width 44 height 11
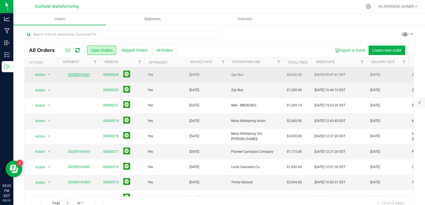
click at [81, 73] on link "20250919-001" at bounding box center [79, 75] width 22 height 4
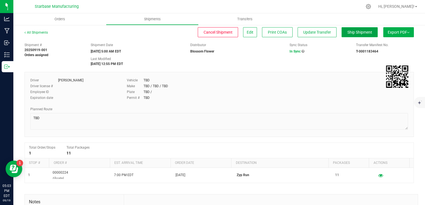
click at [344, 34] on button "Ship Shipment" at bounding box center [359, 32] width 36 height 10
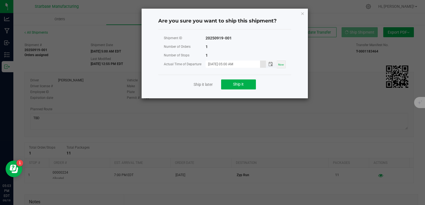
click at [242, 63] on input "[DATE] 05:00 AM" at bounding box center [232, 64] width 54 height 7
type input "[DATE] 05:00 PM"
click at [242, 85] on span "Ship it" at bounding box center [238, 84] width 11 height 4
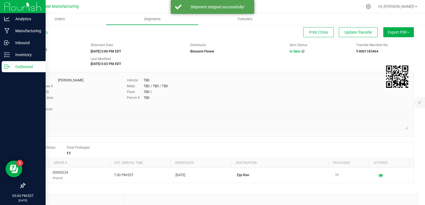
click at [9, 68] on icon at bounding box center [7, 67] width 6 height 6
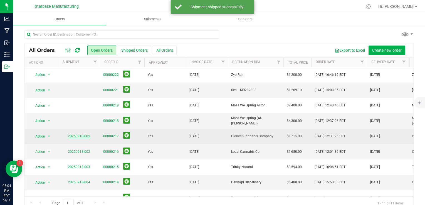
click at [82, 135] on link "20250918-005" at bounding box center [79, 136] width 22 height 4
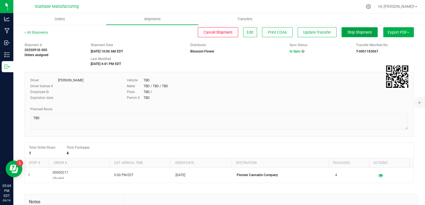
click at [352, 34] on button "Ship Shipment" at bounding box center [359, 32] width 36 height 10
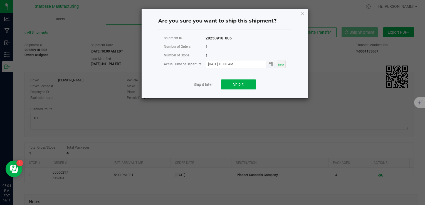
click at [251, 62] on input "[DATE] 10:00 AM" at bounding box center [232, 64] width 54 height 7
click at [228, 64] on input "[DATE] 10:00 PM" at bounding box center [232, 64] width 54 height 7
type input "[DATE] 05:00 PM"
click at [246, 71] on div "Shipment ID 20250918-005 Number of Orders 1 Number of Stops 1 Actual Time of De…" at bounding box center [224, 54] width 133 height 41
click at [245, 83] on button "Ship it" at bounding box center [238, 84] width 35 height 10
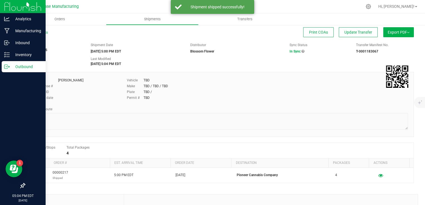
click at [6, 67] on icon at bounding box center [7, 67] width 6 height 6
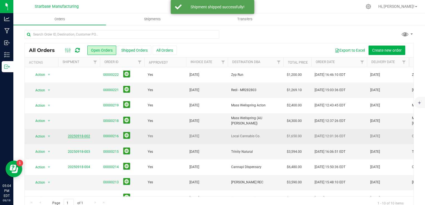
click at [76, 136] on link "20250918-002" at bounding box center [79, 136] width 22 height 4
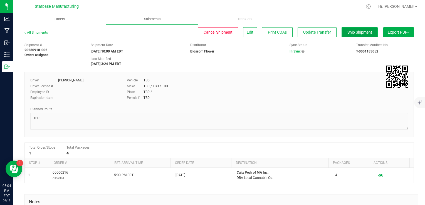
click at [345, 36] on button "Ship Shipment" at bounding box center [359, 32] width 36 height 10
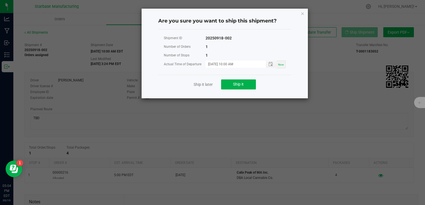
click at [282, 65] on span "Now" at bounding box center [281, 64] width 6 height 3
type input "[DATE] 05:04 PM"
click at [247, 83] on button "Ship it" at bounding box center [238, 84] width 35 height 10
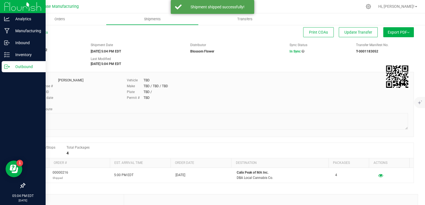
click at [8, 68] on icon at bounding box center [7, 67] width 6 height 6
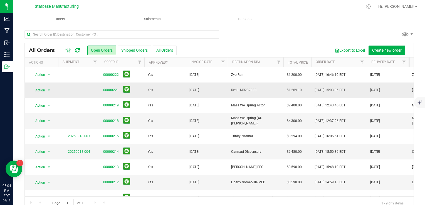
click at [66, 83] on td at bounding box center [79, 90] width 42 height 15
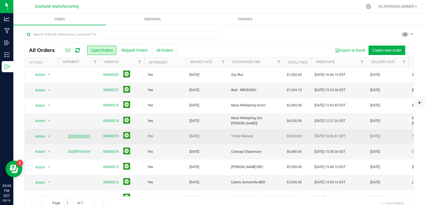
click at [79, 135] on link "20250918-003" at bounding box center [79, 136] width 22 height 4
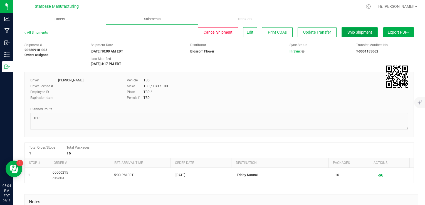
click at [357, 33] on span "Ship Shipment" at bounding box center [359, 32] width 25 height 4
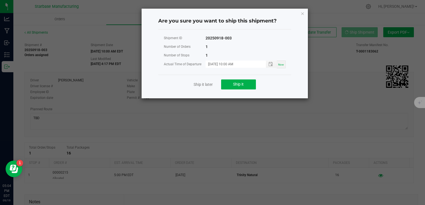
click at [279, 63] on span "Now" at bounding box center [281, 64] width 6 height 3
type input "[DATE] 05:04 PM"
click at [246, 83] on button "Ship it" at bounding box center [238, 84] width 35 height 10
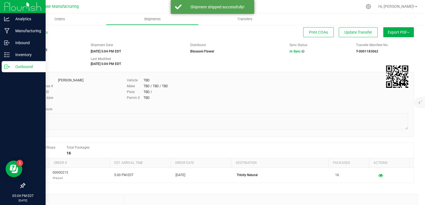
click at [8, 68] on icon at bounding box center [7, 67] width 6 height 6
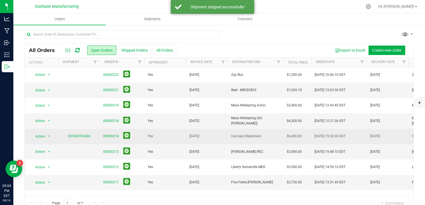
click at [77, 133] on td "20250918-004" at bounding box center [79, 136] width 42 height 15
click at [77, 136] on link "20250918-004" at bounding box center [79, 136] width 22 height 4
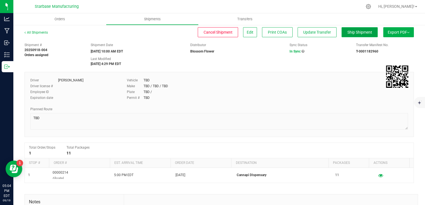
click at [347, 34] on span "Ship Shipment" at bounding box center [359, 32] width 25 height 4
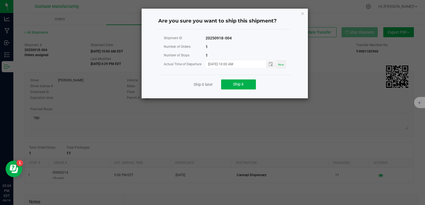
click at [279, 64] on span "Now" at bounding box center [281, 64] width 6 height 3
type input "[DATE] 05:04 PM"
click at [240, 85] on span "Ship it" at bounding box center [238, 84] width 11 height 4
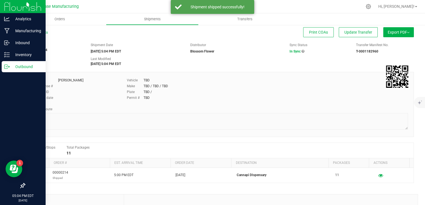
click at [8, 65] on icon at bounding box center [5, 67] width 3 height 4
